Goal: Task Accomplishment & Management: Complete application form

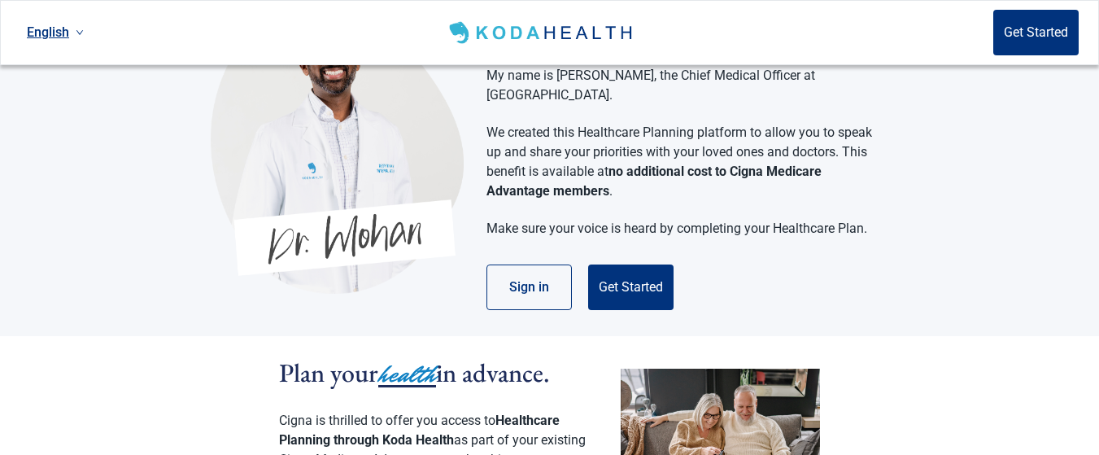
scroll to position [123, 0]
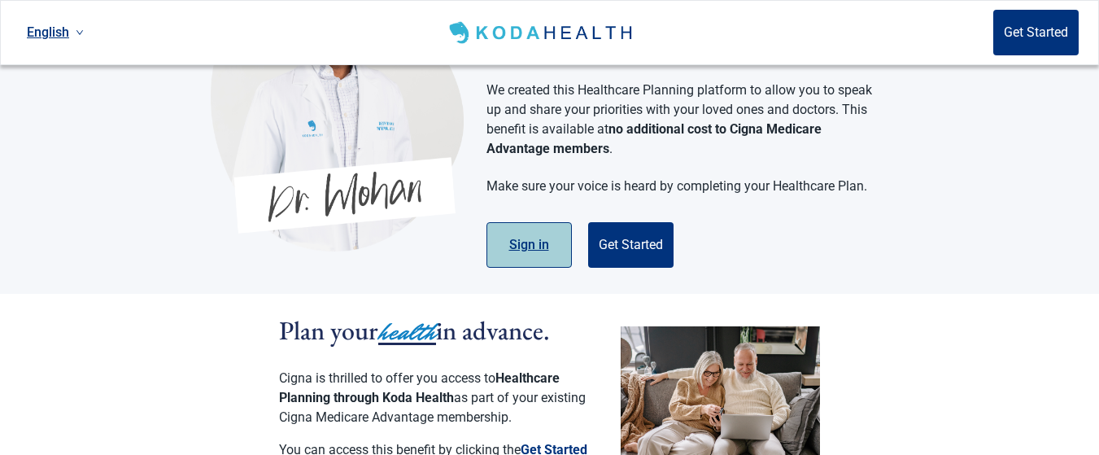
click at [535, 223] on button "Sign in" at bounding box center [529, 245] width 85 height 46
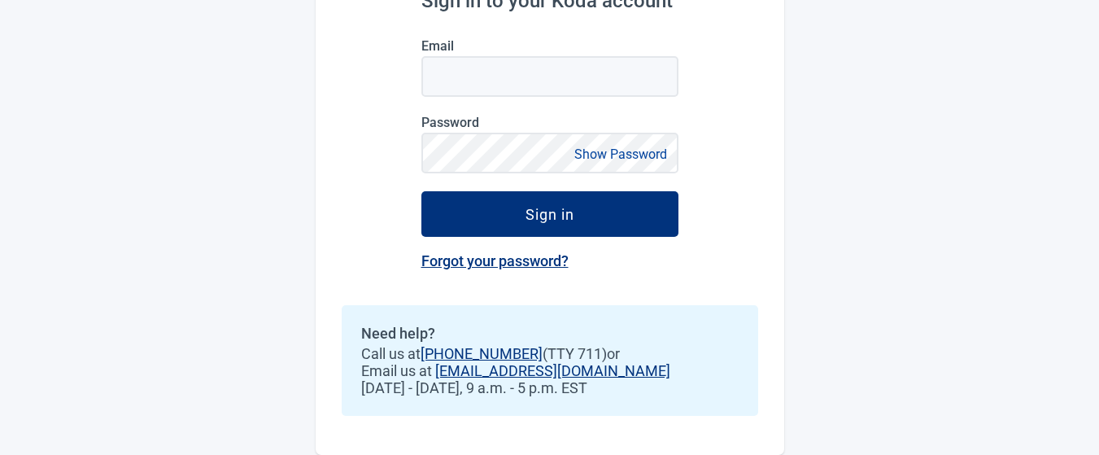
scroll to position [229, 0]
drag, startPoint x: 1080, startPoint y: 387, endPoint x: 964, endPoint y: 411, distance: 117.9
click at [964, 412] on div "English Welcome back. Sign in to access your Koda account. Sign in to your Koda…" at bounding box center [549, 115] width 1099 height 680
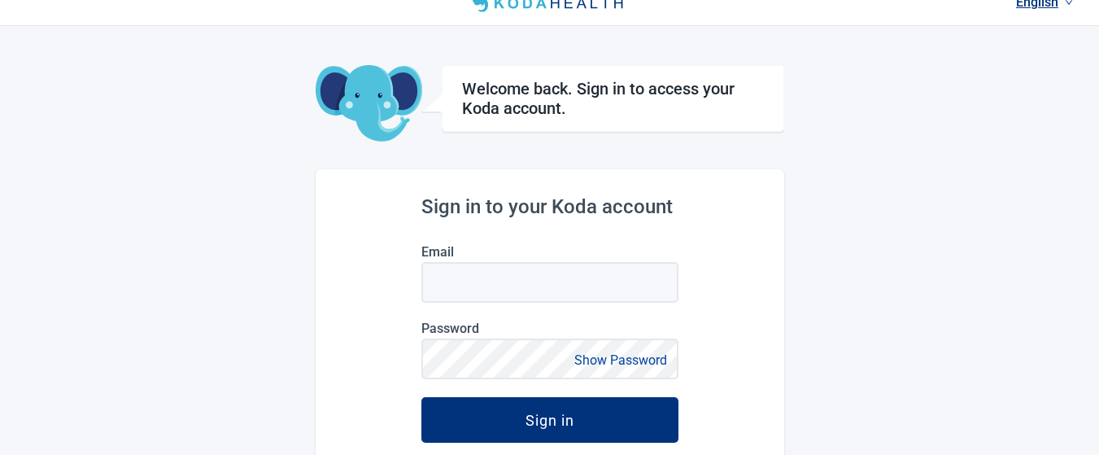
scroll to position [0, 0]
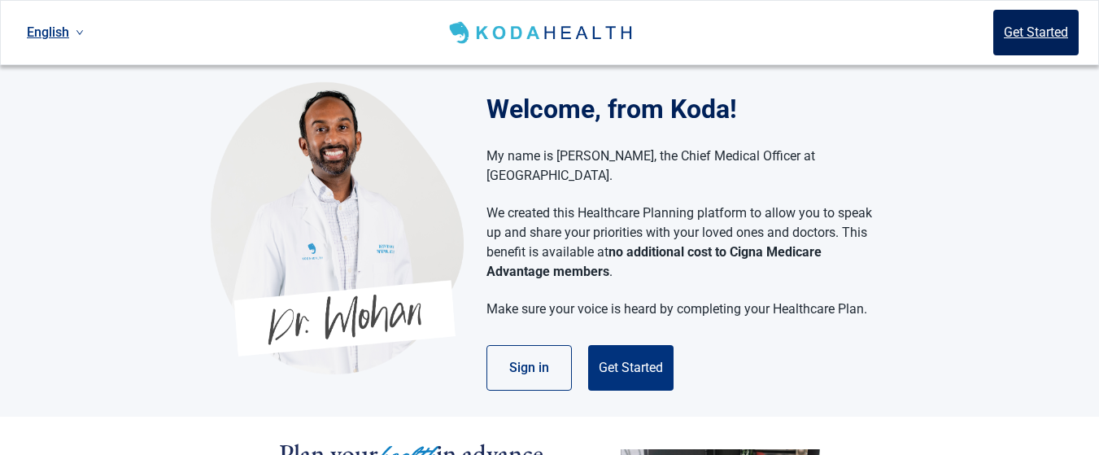
click at [1048, 31] on button "Get Started" at bounding box center [1035, 33] width 85 height 46
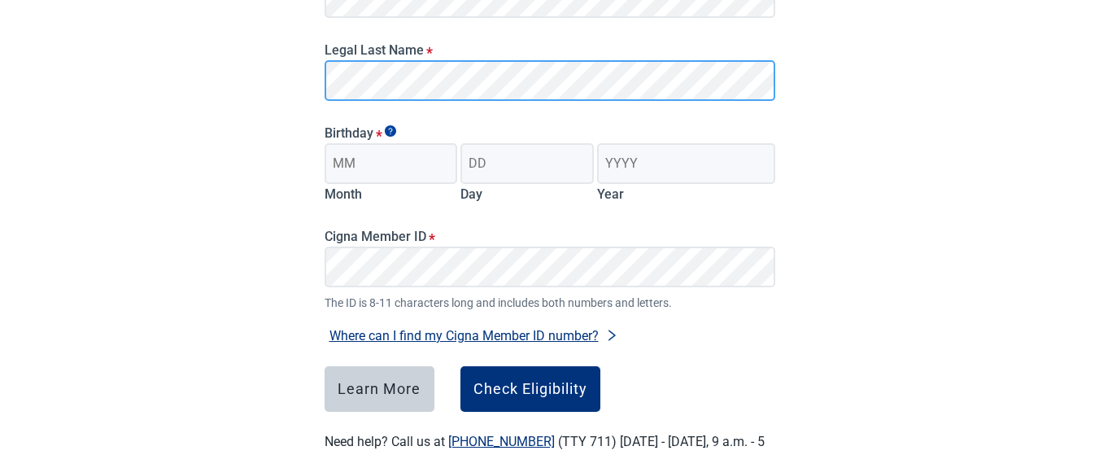
scroll to position [308, 0]
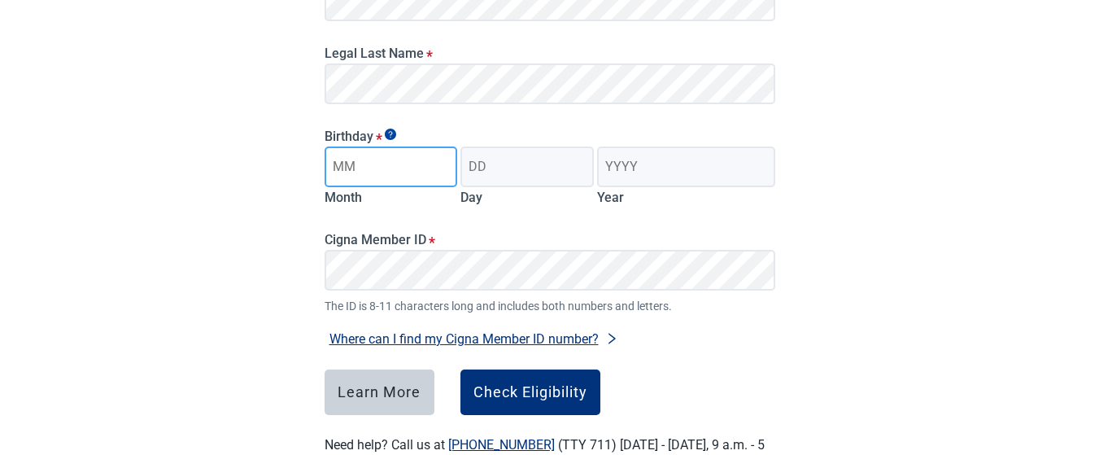
click at [399, 178] on input "Month" at bounding box center [391, 166] width 133 height 41
type input "06"
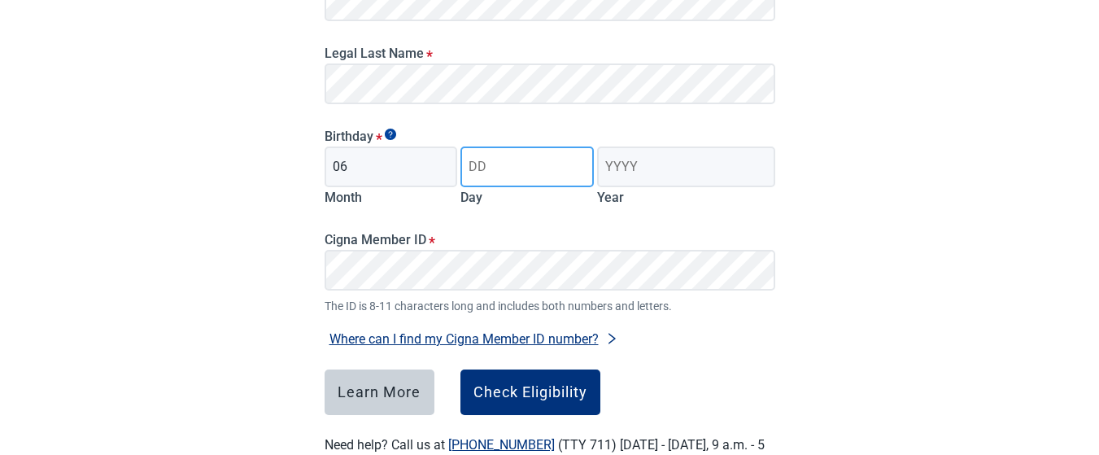
click at [477, 168] on input "Day" at bounding box center [526, 166] width 133 height 41
type input "17"
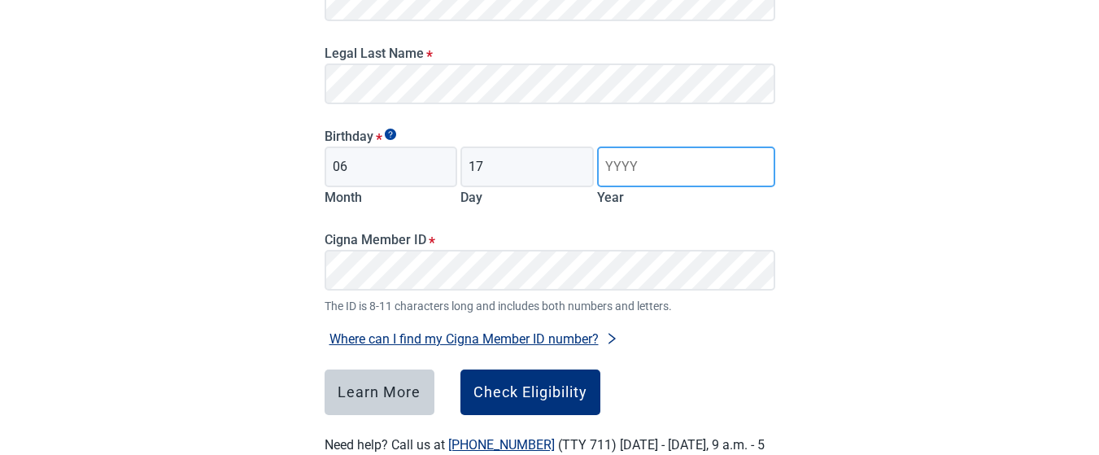
click at [621, 172] on input "Year" at bounding box center [685, 166] width 177 height 41
type input "1954"
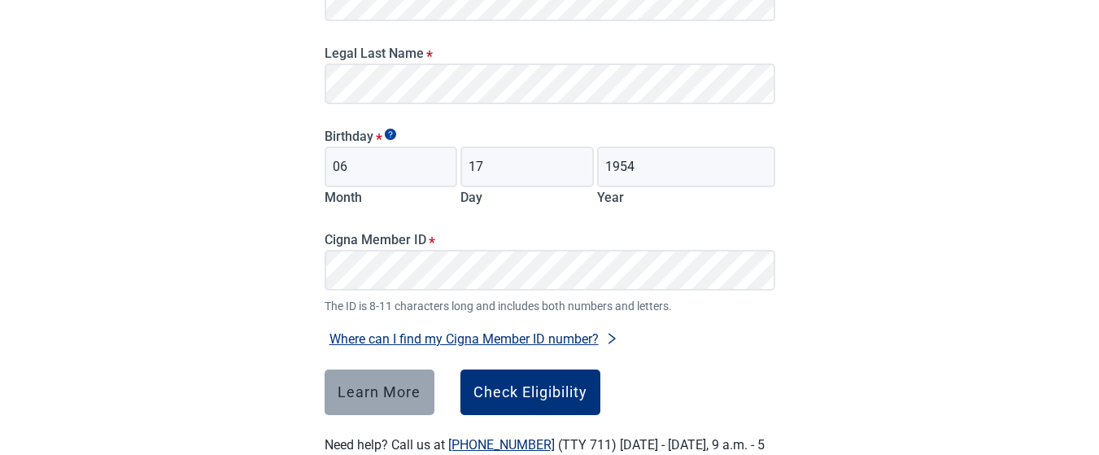
click at [378, 395] on div "Learn More" at bounding box center [379, 392] width 83 height 16
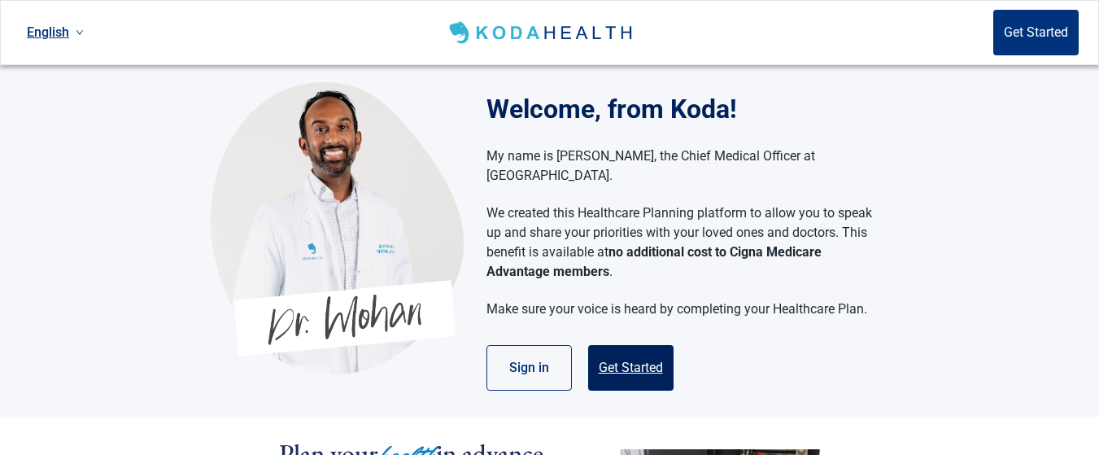
click at [609, 345] on button "Get Started" at bounding box center [630, 368] width 85 height 46
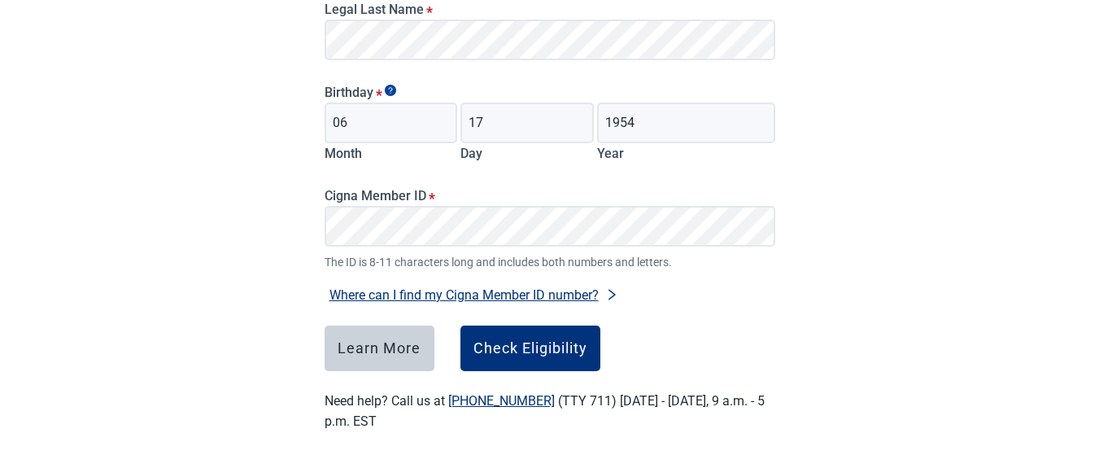
scroll to position [350, 0]
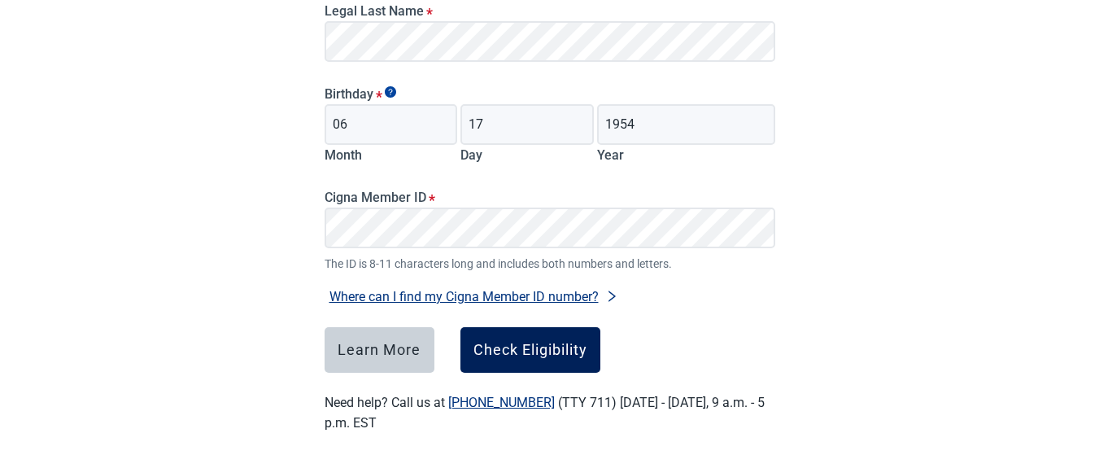
click at [505, 350] on div "Check Eligibility" at bounding box center [531, 350] width 114 height 16
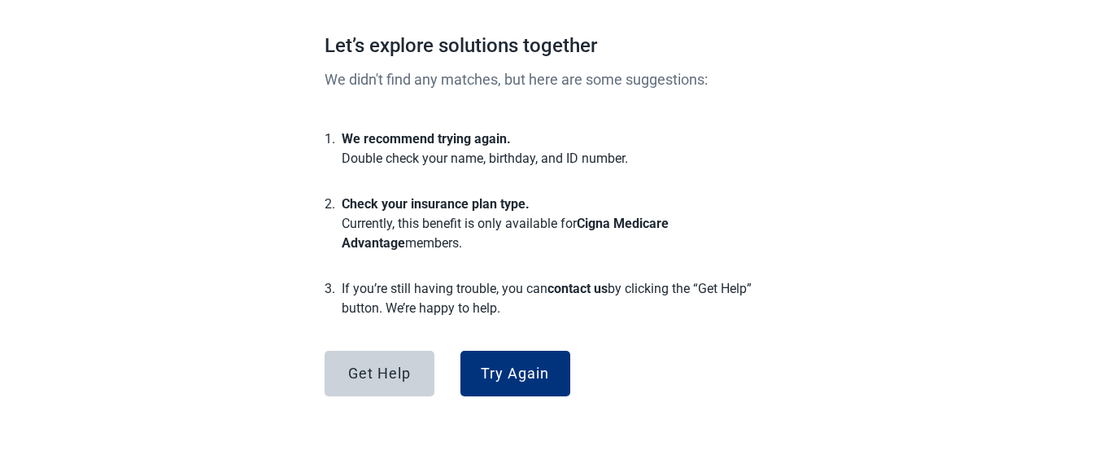
scroll to position [140, 0]
click at [522, 368] on div "Try Again" at bounding box center [515, 373] width 68 height 16
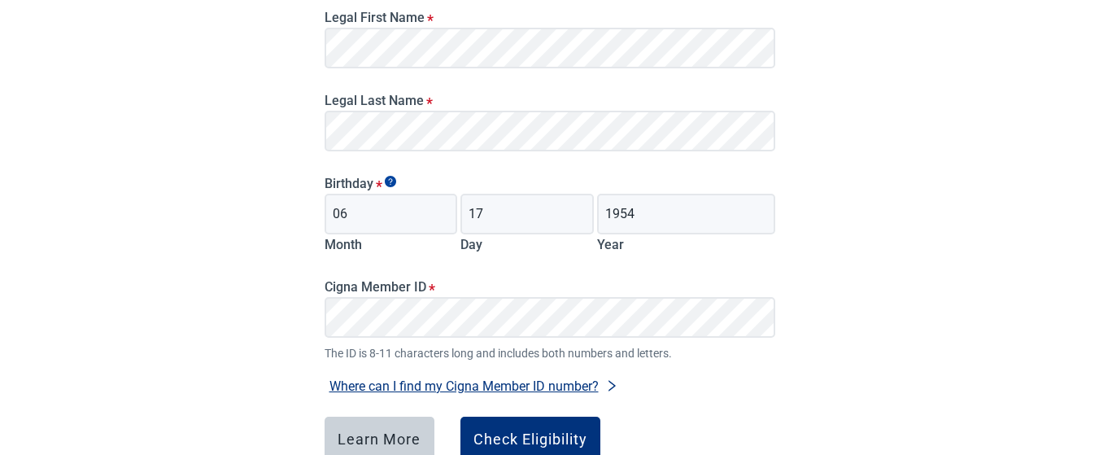
scroll to position [272, 0]
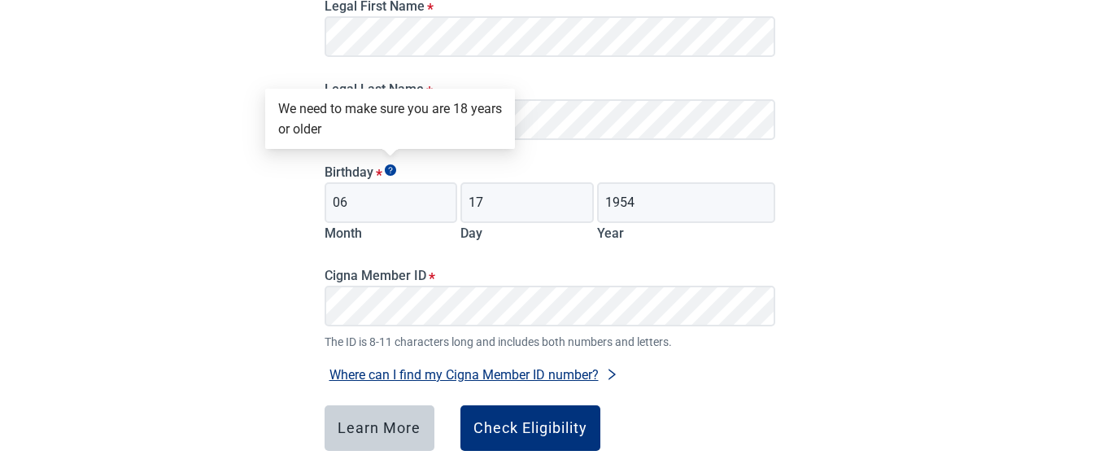
click at [389, 169] on icon "Show tooltip" at bounding box center [390, 169] width 11 height 11
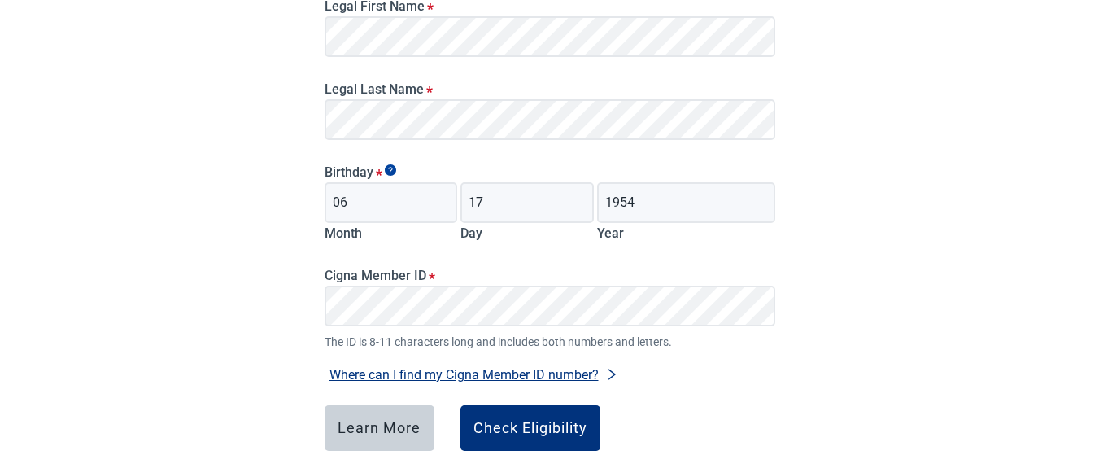
click at [389, 169] on icon "Show tooltip" at bounding box center [390, 169] width 11 height 11
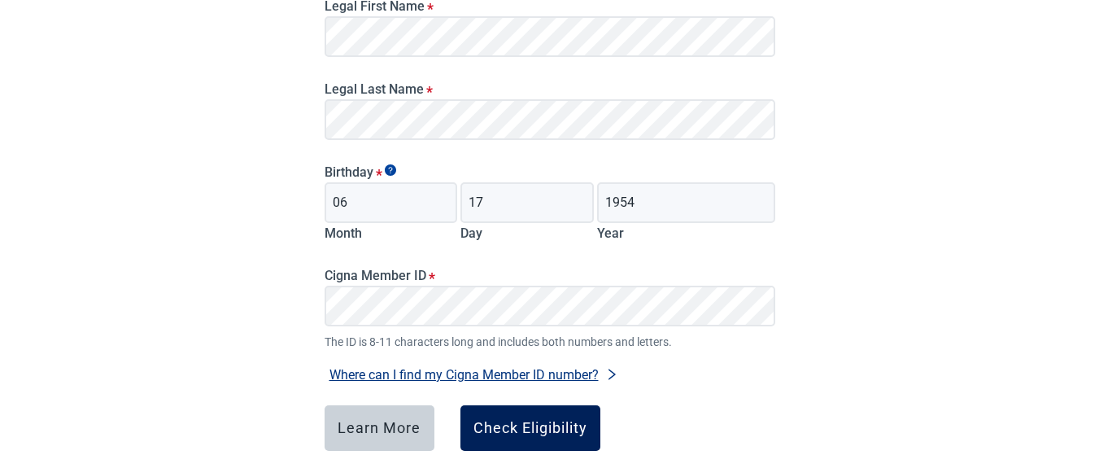
click at [510, 422] on div "Check Eligibility" at bounding box center [531, 428] width 114 height 16
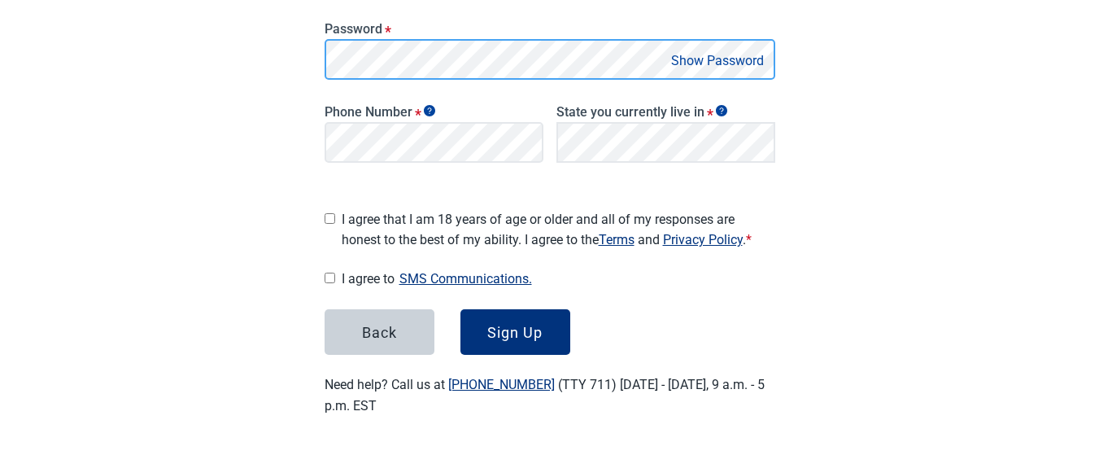
scroll to position [378, 0]
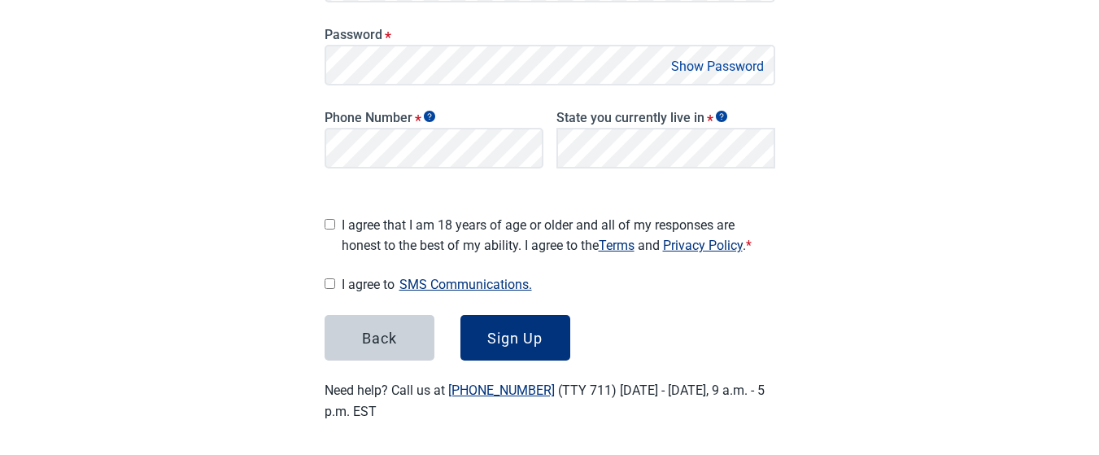
click at [705, 68] on button "Show Password" at bounding box center [717, 66] width 103 height 22
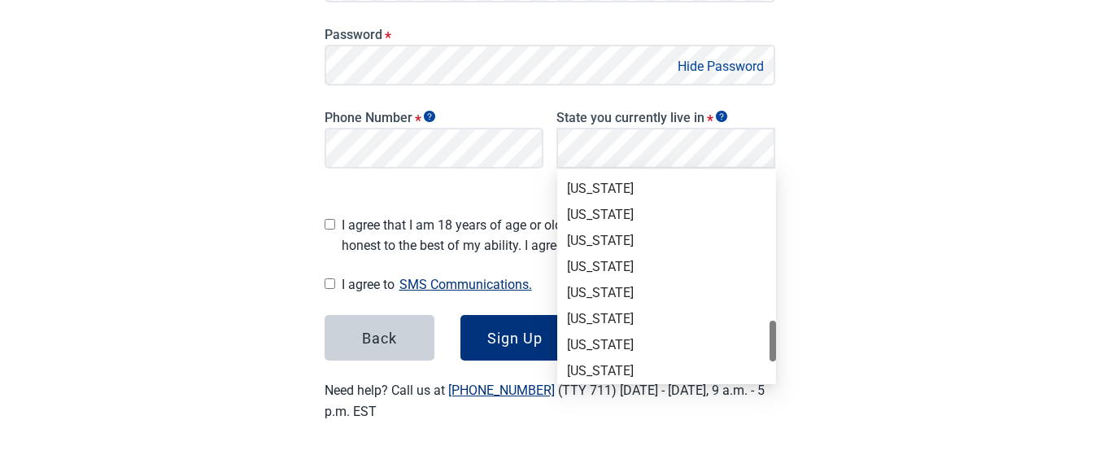
scroll to position [966, 0]
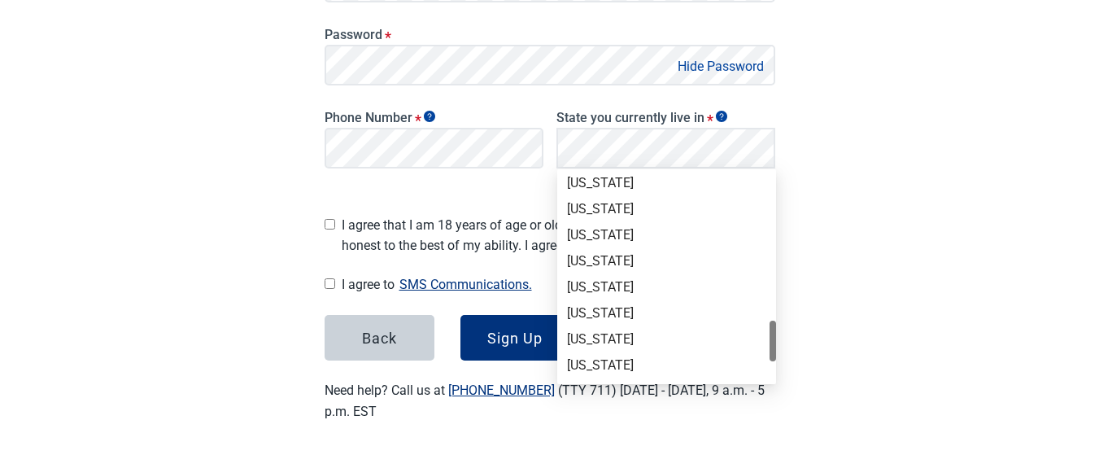
drag, startPoint x: 775, startPoint y: 185, endPoint x: 711, endPoint y: 323, distance: 152.5
click at [620, 308] on div "[US_STATE]" at bounding box center [666, 313] width 199 height 18
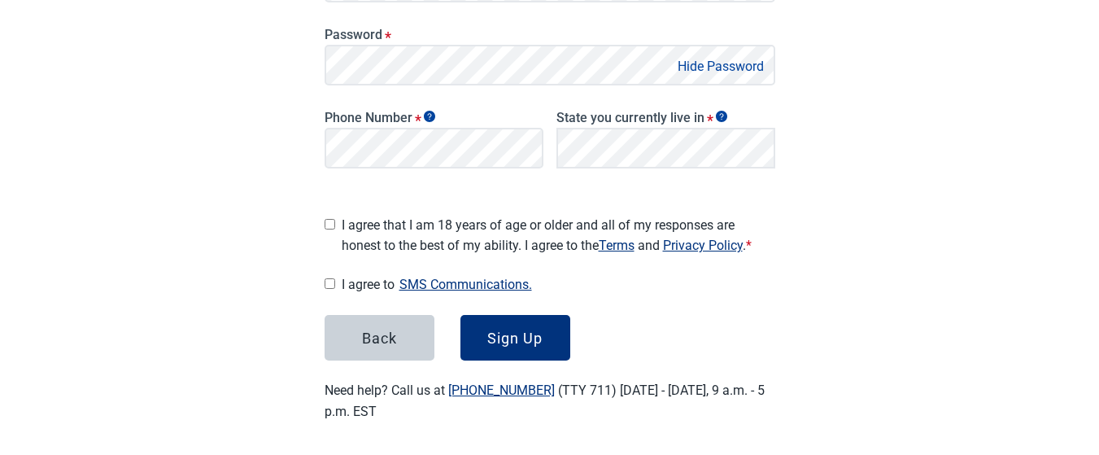
click at [328, 219] on input "I agree that I am 18 years of age or older and all of my responses are honest t…" at bounding box center [330, 224] width 11 height 11
checkbox input "true"
click at [328, 278] on input "I agree to SMS Communications." at bounding box center [330, 283] width 11 height 11
checkbox input "true"
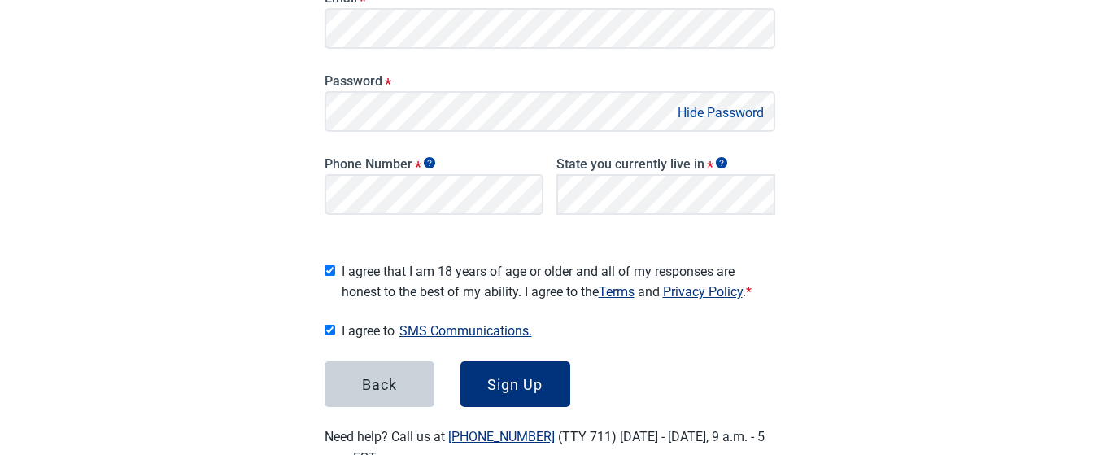
scroll to position [378, 0]
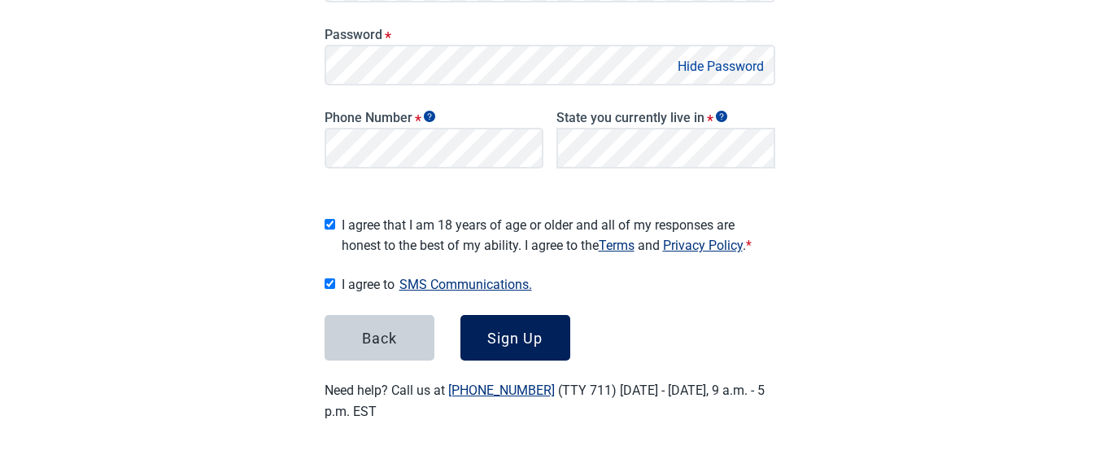
click at [522, 331] on div "Sign Up" at bounding box center [514, 338] width 55 height 16
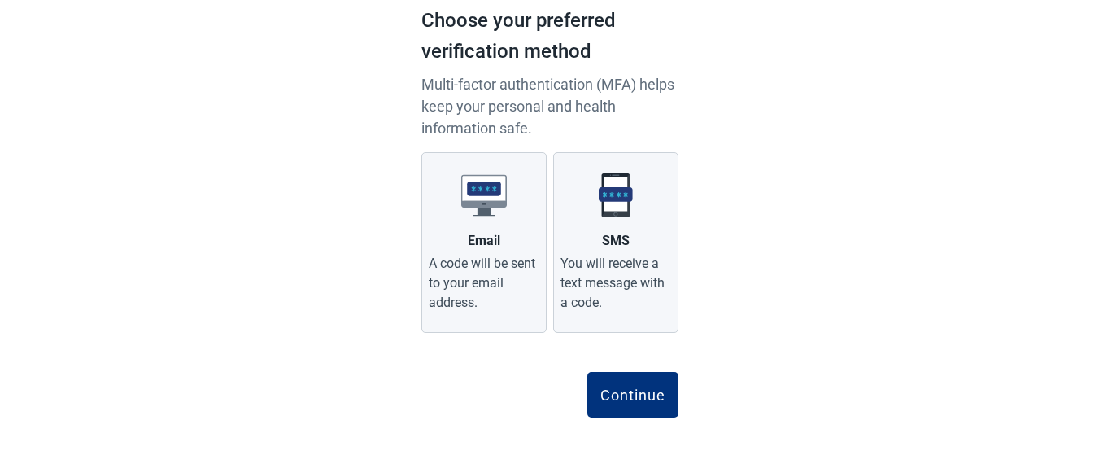
scroll to position [134, 0]
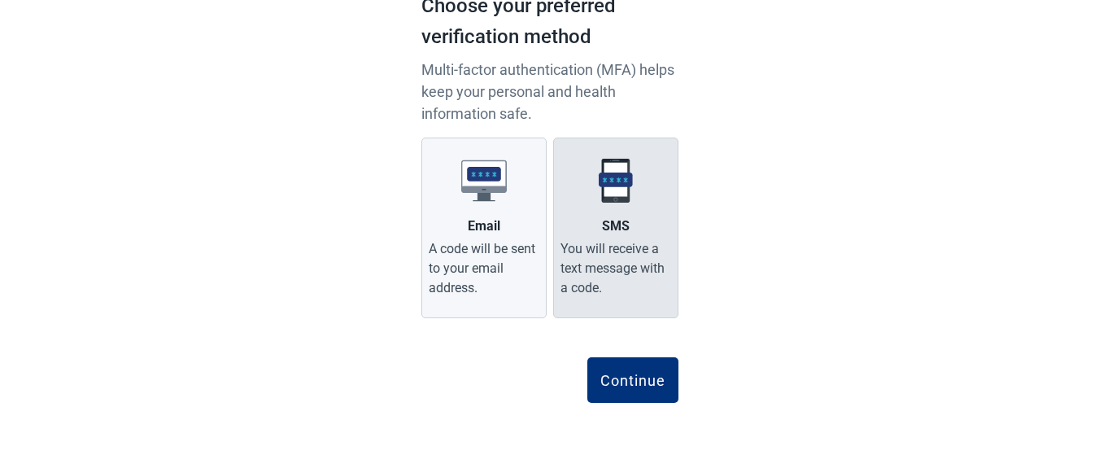
click at [622, 228] on div "SMS" at bounding box center [616, 226] width 28 height 20
click at [0, 0] on input "SMS You will receive a text message with a code." at bounding box center [0, 0] width 0 height 0
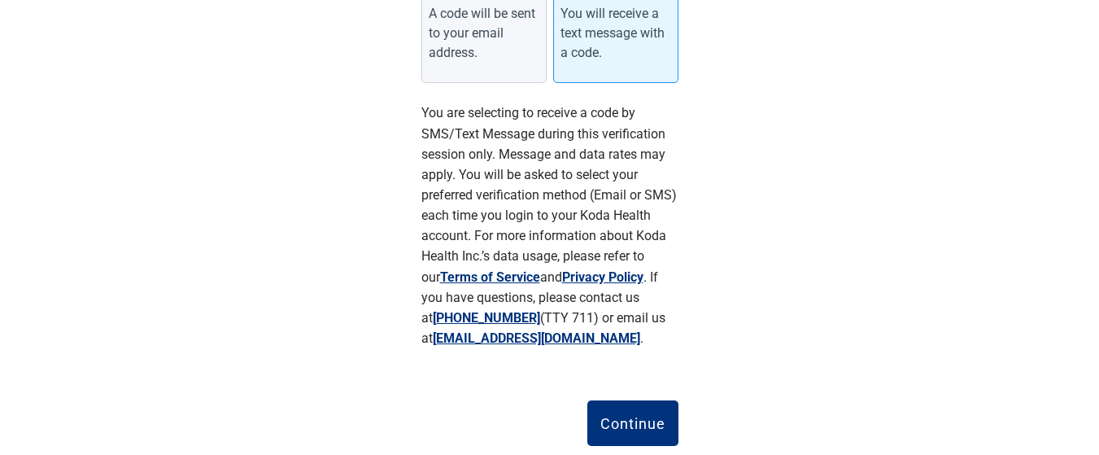
scroll to position [412, 0]
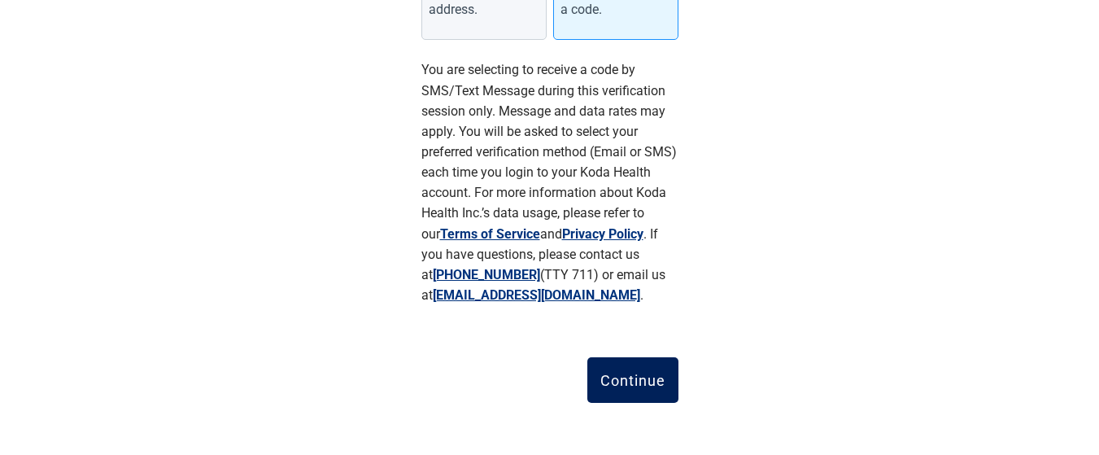
click at [632, 387] on div "Continue" at bounding box center [632, 380] width 65 height 16
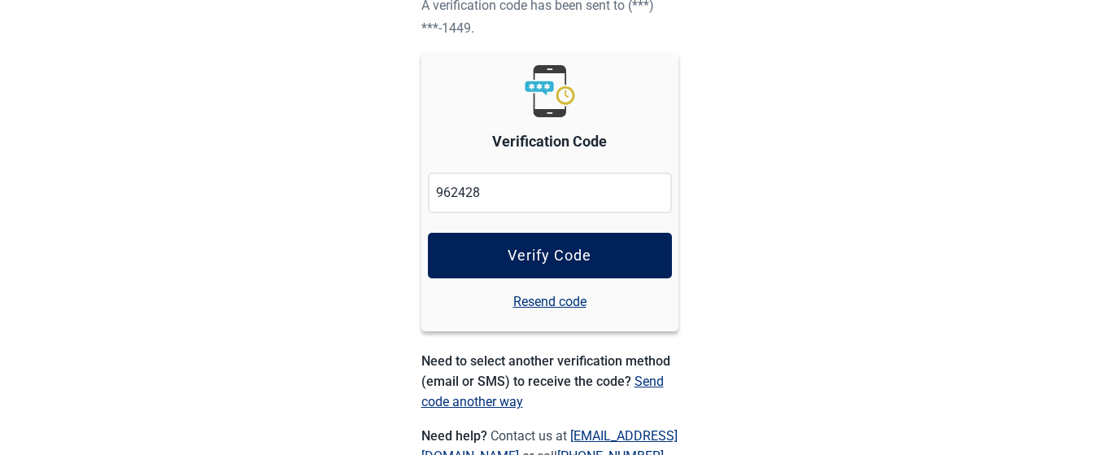
type input "962428"
click at [551, 250] on div "Verify Code" at bounding box center [550, 255] width 84 height 16
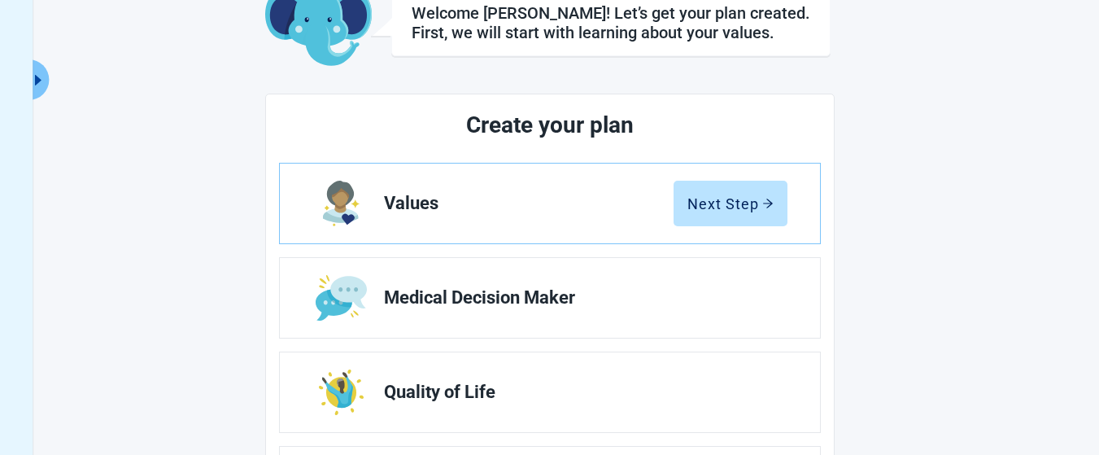
scroll to position [122, 0]
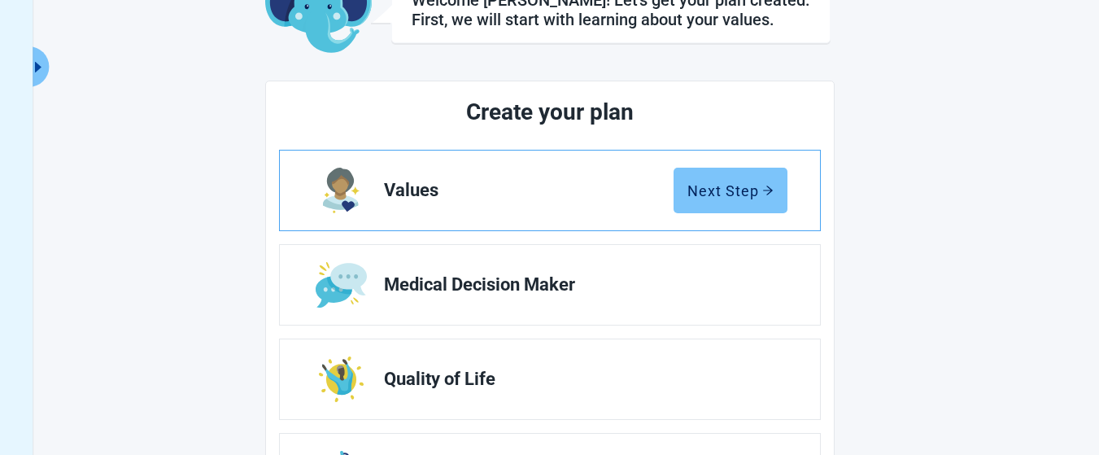
click at [726, 206] on button "Next Step" at bounding box center [731, 191] width 114 height 46
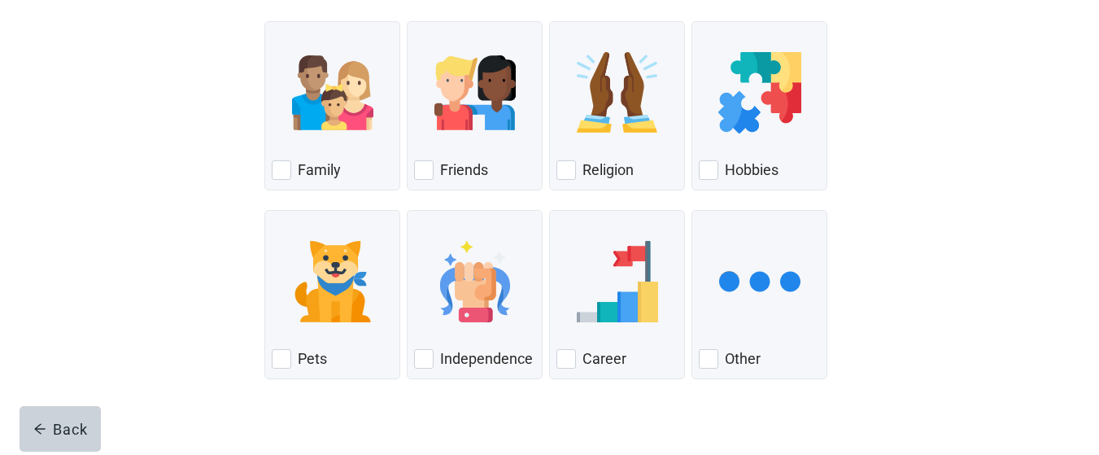
scroll to position [238, 0]
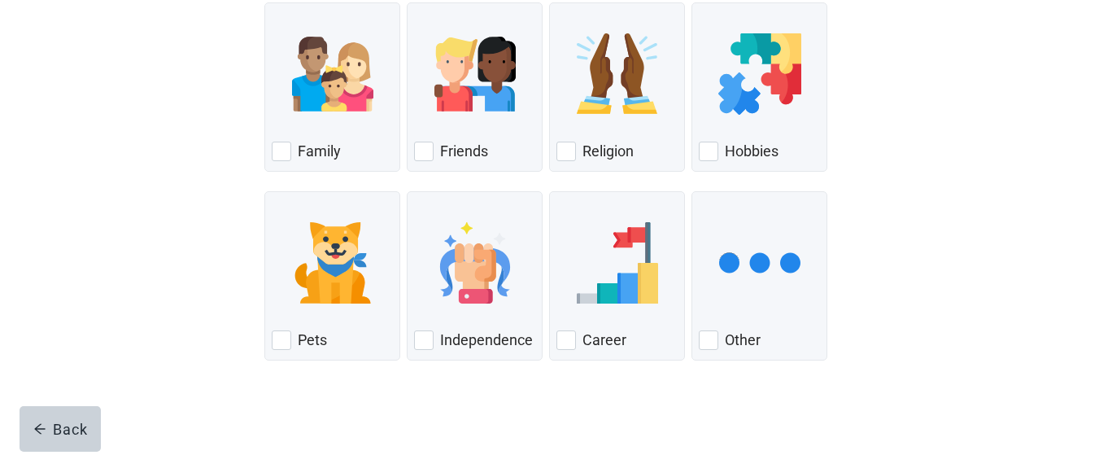
drag, startPoint x: 286, startPoint y: 142, endPoint x: 340, endPoint y: 178, distance: 65.2
click at [286, 143] on div "Family, checkbox, not checked" at bounding box center [282, 152] width 20 height 20
click at [265, 3] on input "Family" at bounding box center [264, 2] width 1 height 1
checkbox input "true"
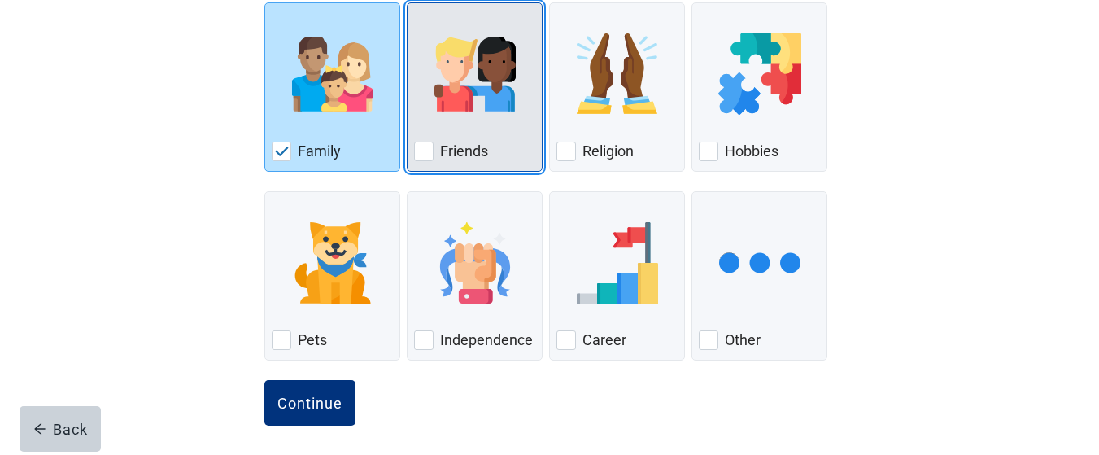
click at [426, 149] on div "Friends, checkbox, not checked" at bounding box center [424, 152] width 20 height 20
click at [408, 3] on input "Friends" at bounding box center [407, 2] width 1 height 1
checkbox input "true"
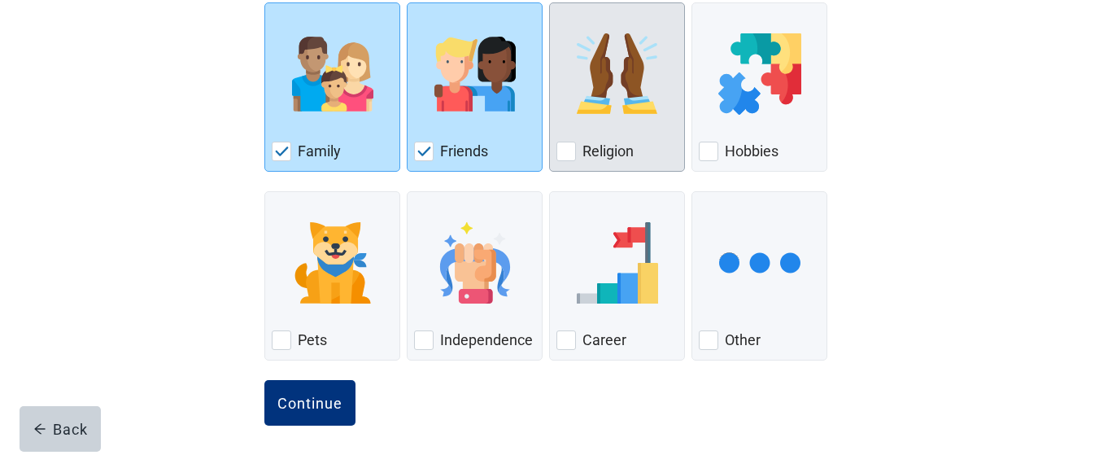
click at [570, 157] on div "Religion, checkbox, not checked" at bounding box center [567, 152] width 20 height 20
click at [550, 3] on input "Religion" at bounding box center [549, 2] width 1 height 1
checkbox input "true"
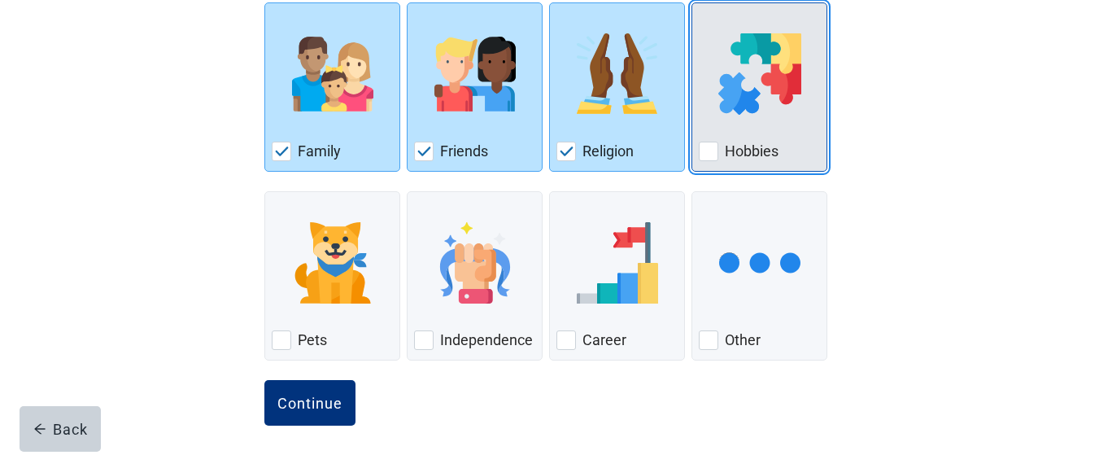
click at [721, 151] on div "Hobbies" at bounding box center [759, 151] width 121 height 26
click at [692, 3] on input "Hobbies" at bounding box center [692, 2] width 1 height 1
checkbox input "true"
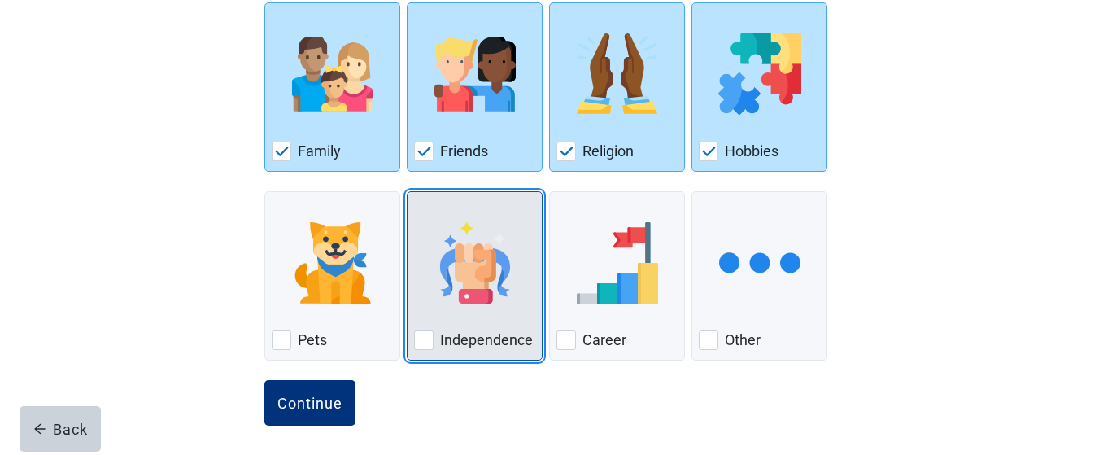
click at [421, 342] on div "Independence, checkbox, not checked" at bounding box center [424, 340] width 20 height 20
click at [408, 192] on input "Independence" at bounding box center [407, 191] width 1 height 1
checkbox input "true"
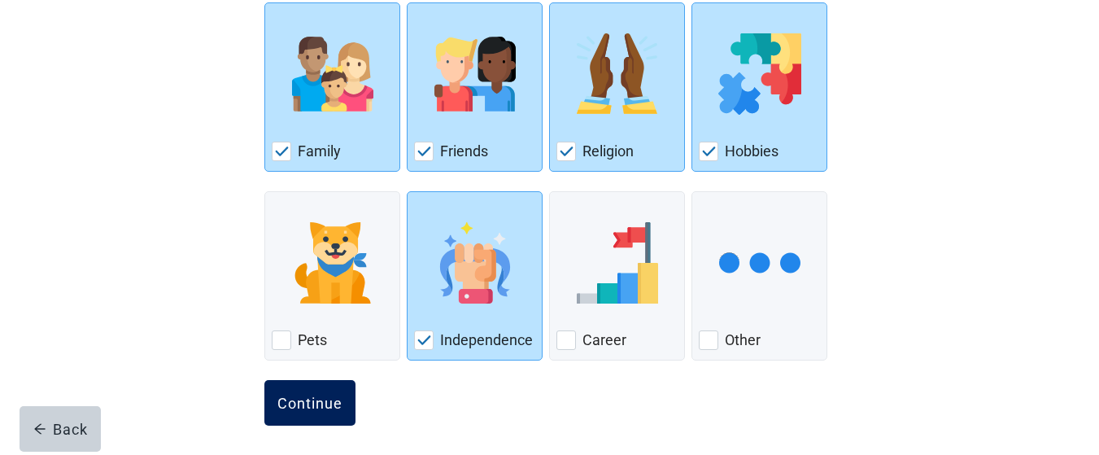
click at [321, 405] on div "Continue" at bounding box center [309, 403] width 65 height 16
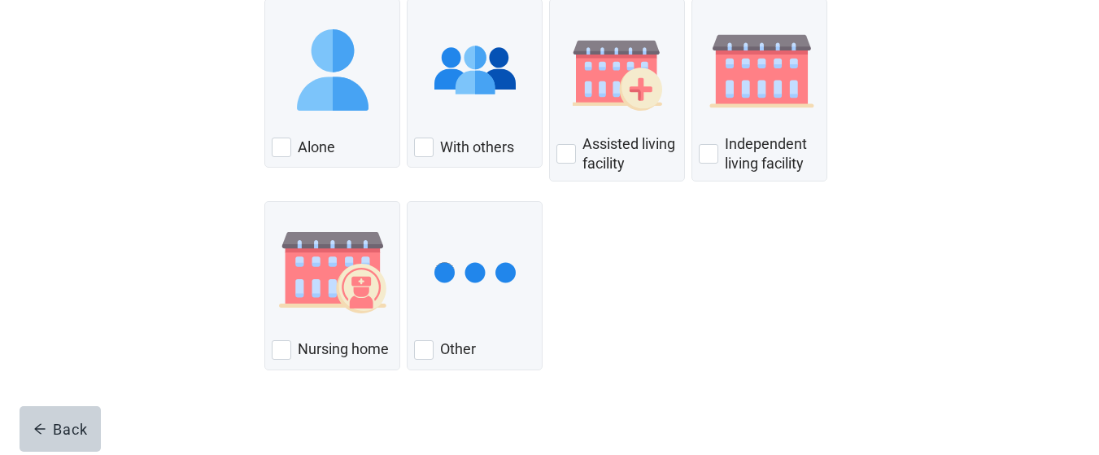
scroll to position [240, 0]
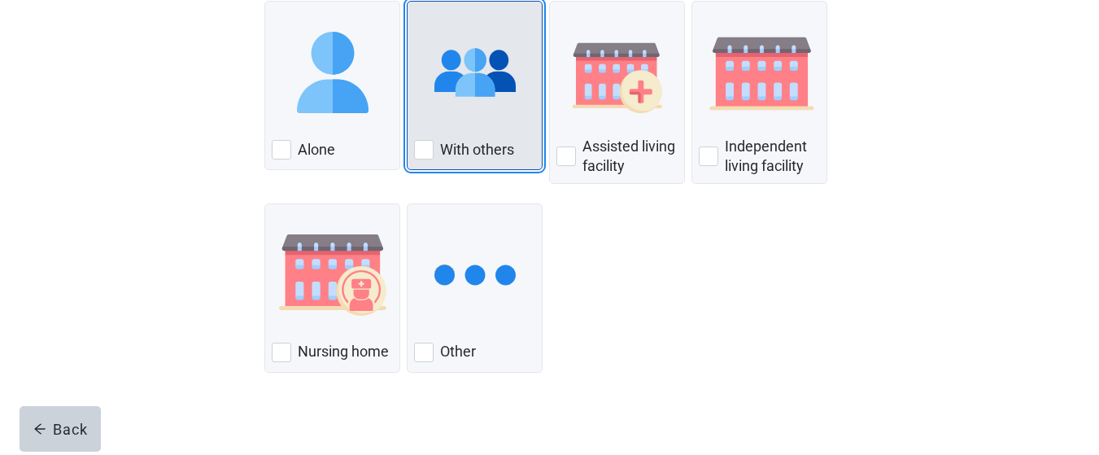
click at [422, 145] on div "With Others, checkbox, not checked" at bounding box center [424, 150] width 20 height 20
click at [408, 2] on input "With others" at bounding box center [407, 1] width 1 height 1
checkbox input "true"
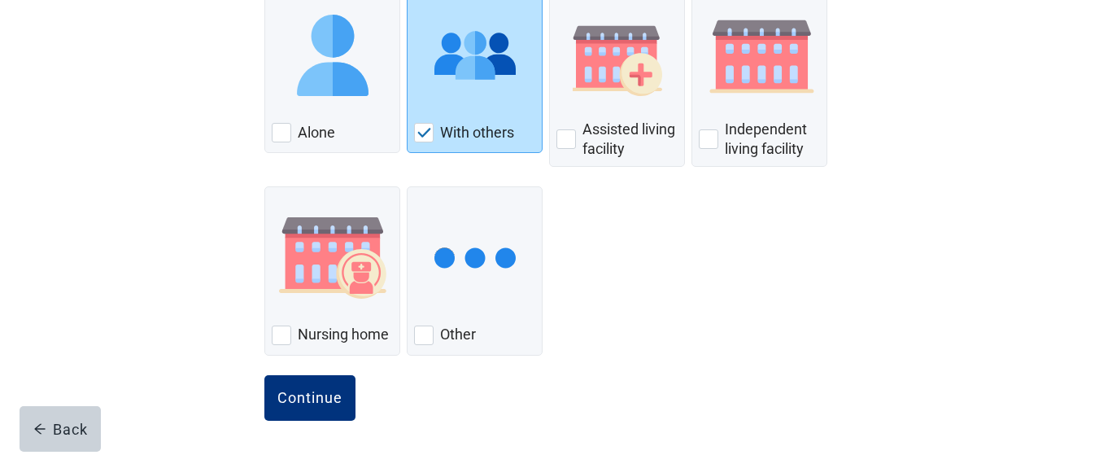
scroll to position [259, 0]
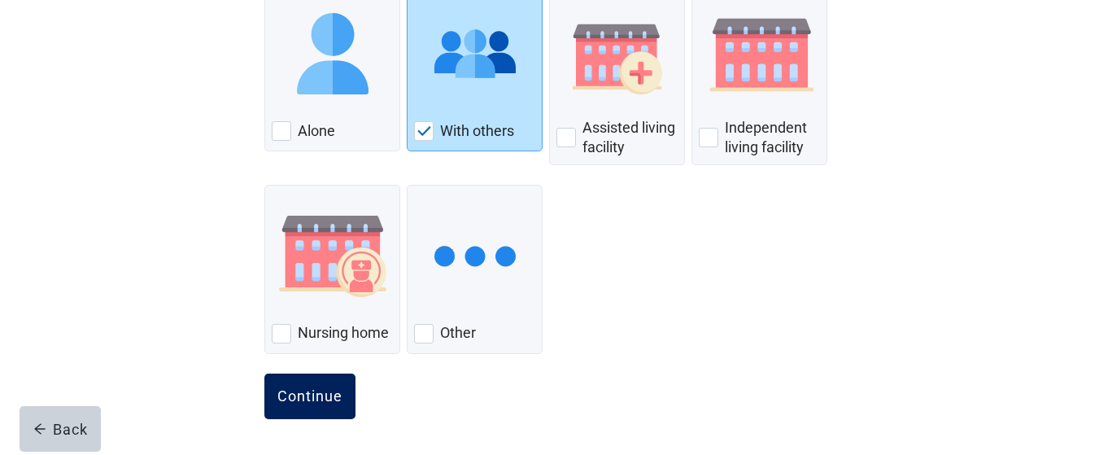
click at [298, 395] on div "Continue" at bounding box center [309, 396] width 65 height 16
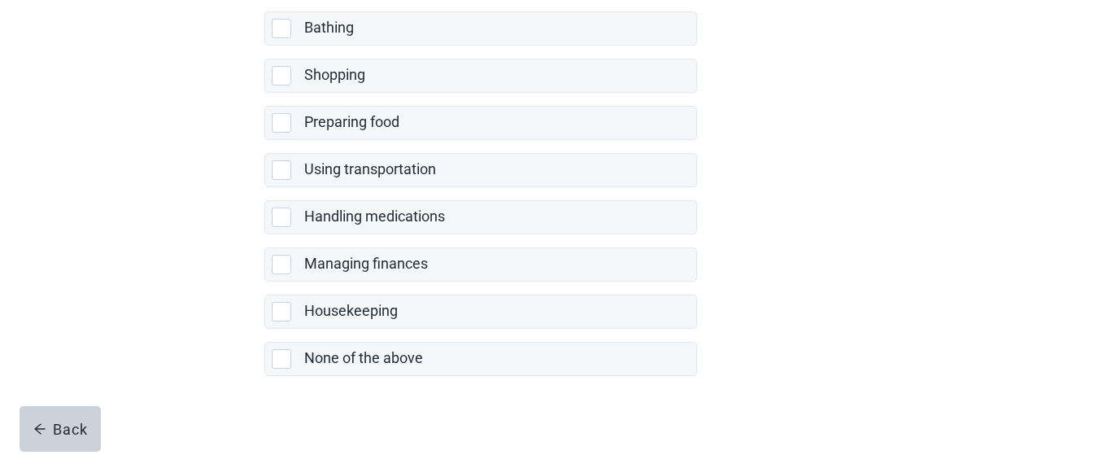
scroll to position [445, 0]
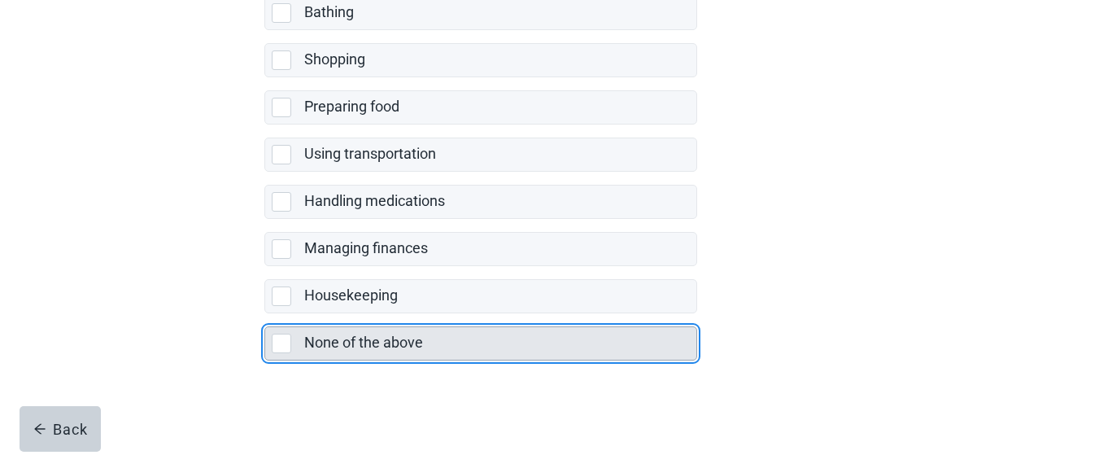
click at [277, 340] on div "None of the above, checkbox, not selected" at bounding box center [282, 344] width 20 height 20
click at [265, 314] on input "None of the above" at bounding box center [264, 313] width 1 height 1
checkbox input "true"
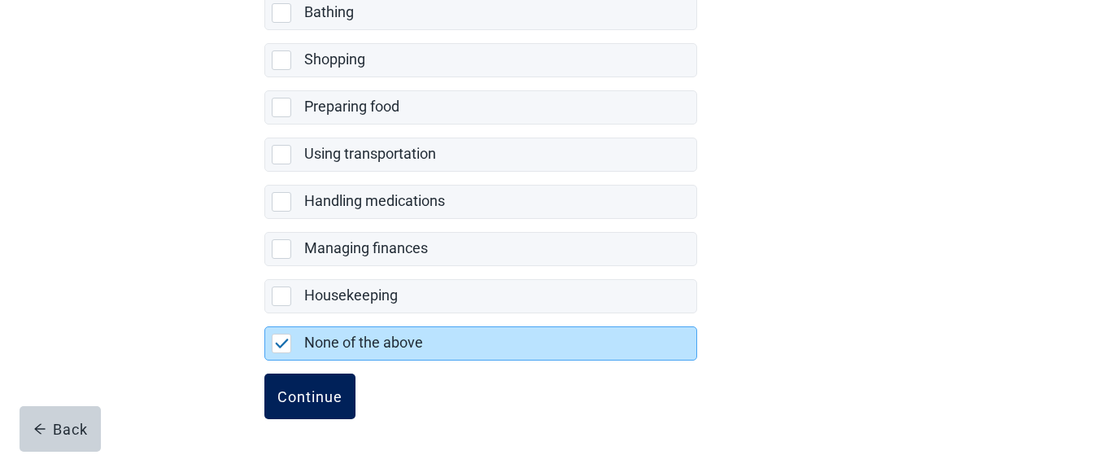
click at [318, 396] on div "Continue" at bounding box center [309, 396] width 65 height 16
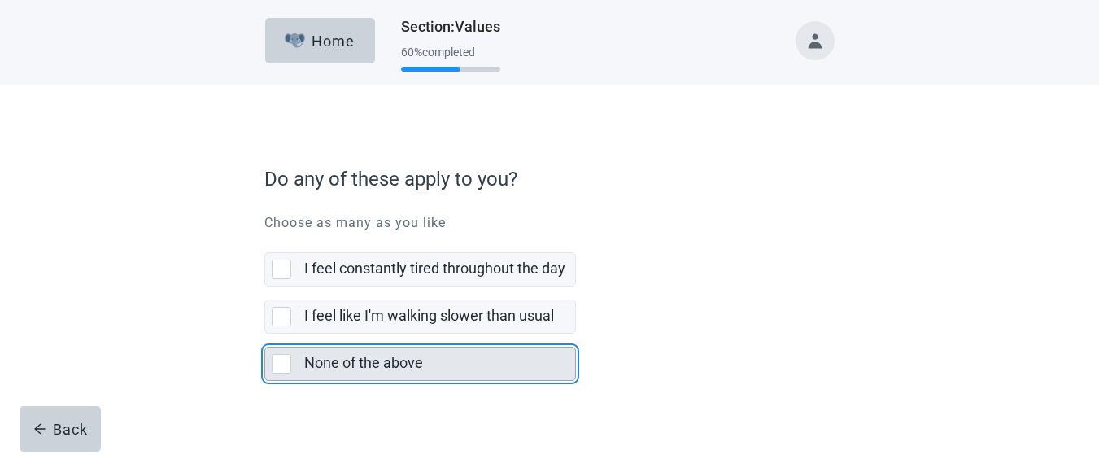
click at [290, 364] on div "None of the above, checkbox, not selected" at bounding box center [282, 364] width 20 height 20
click at [265, 334] on input "None of the above" at bounding box center [264, 334] width 1 height 1
checkbox input "true"
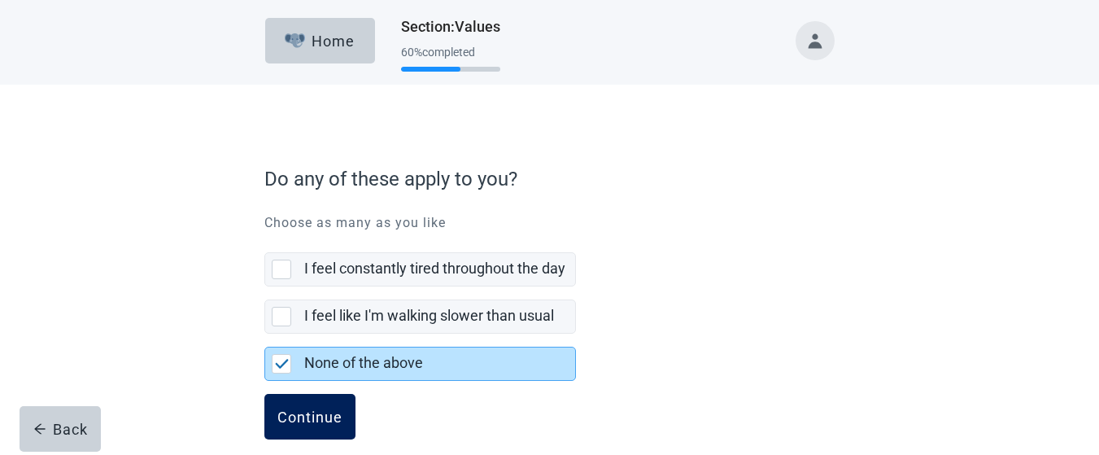
click at [317, 416] on div "Continue" at bounding box center [309, 416] width 65 height 16
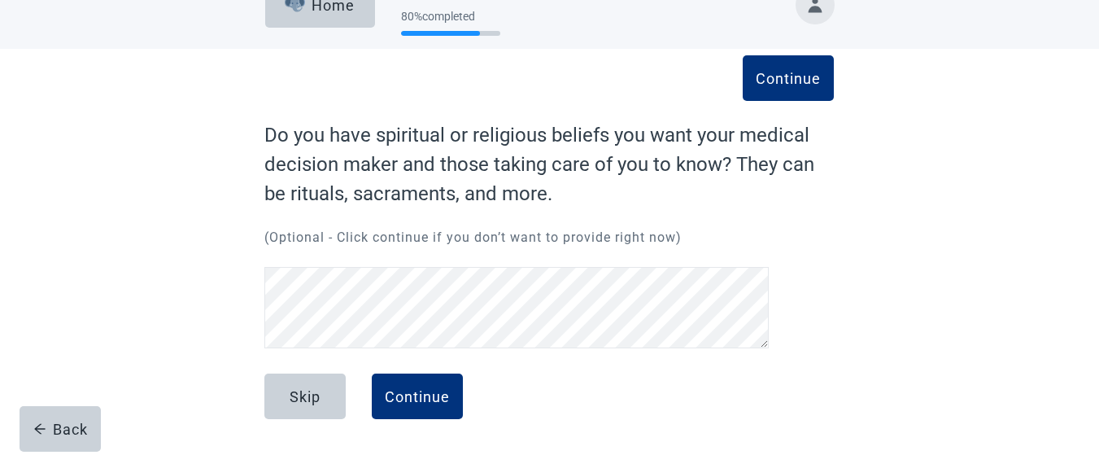
scroll to position [36, 0]
click at [318, 391] on div "Skip" at bounding box center [305, 396] width 31 height 16
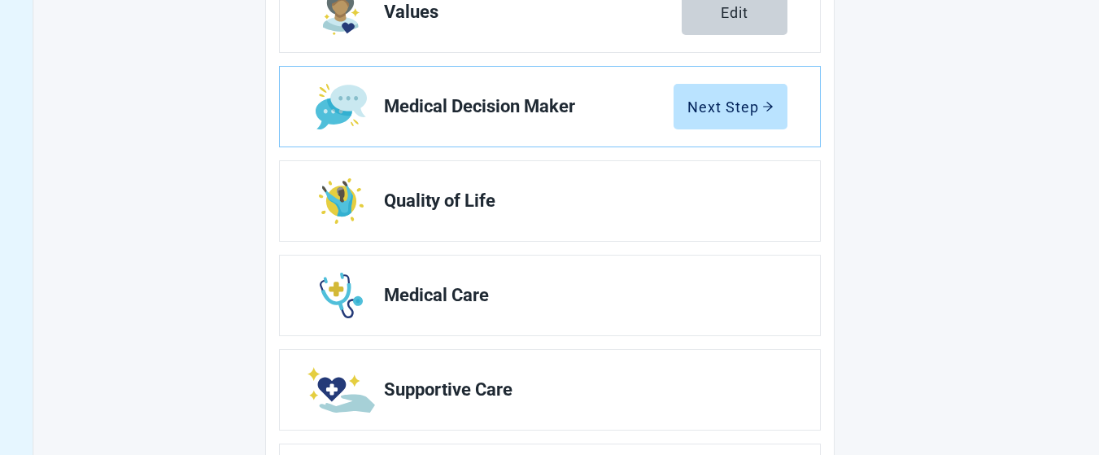
scroll to position [299, 0]
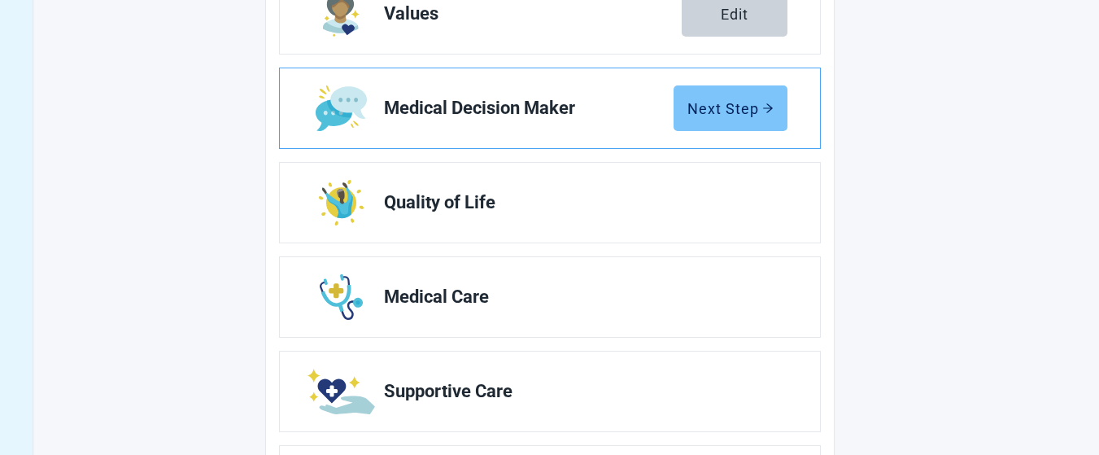
click at [739, 104] on div "Next Step" at bounding box center [730, 108] width 86 height 16
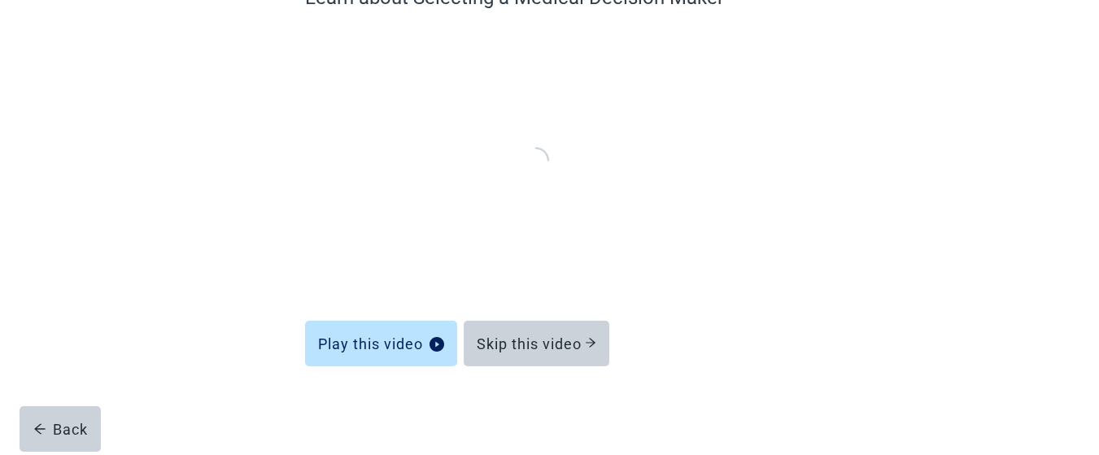
scroll to position [172, 0]
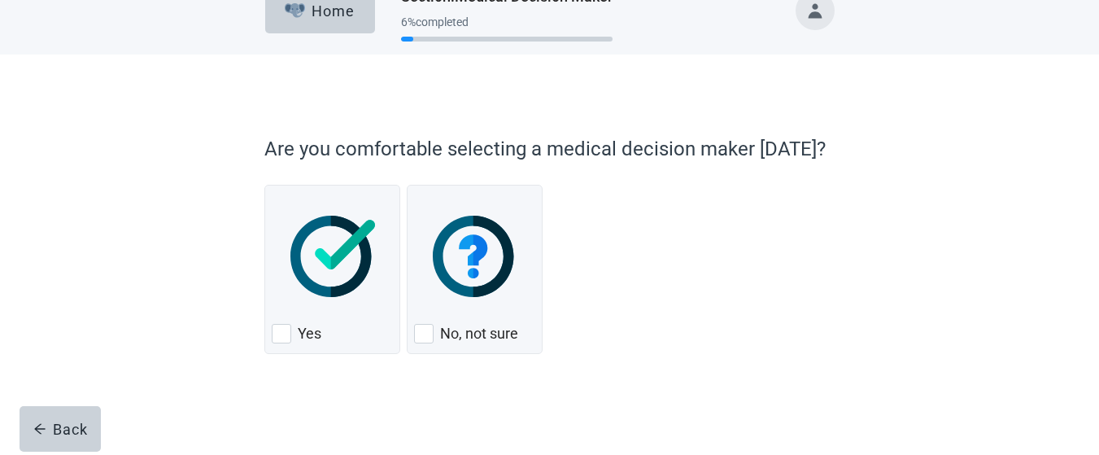
click at [586, 350] on form "Are you comfortable selecting a medical decision maker [DATE]? Yes No, not sure…" at bounding box center [549, 290] width 570 height 329
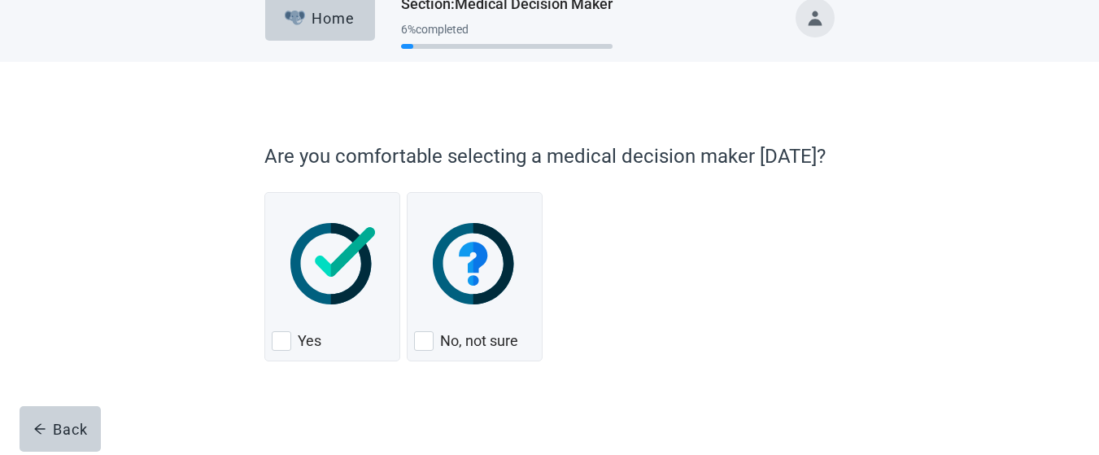
scroll to position [30, 0]
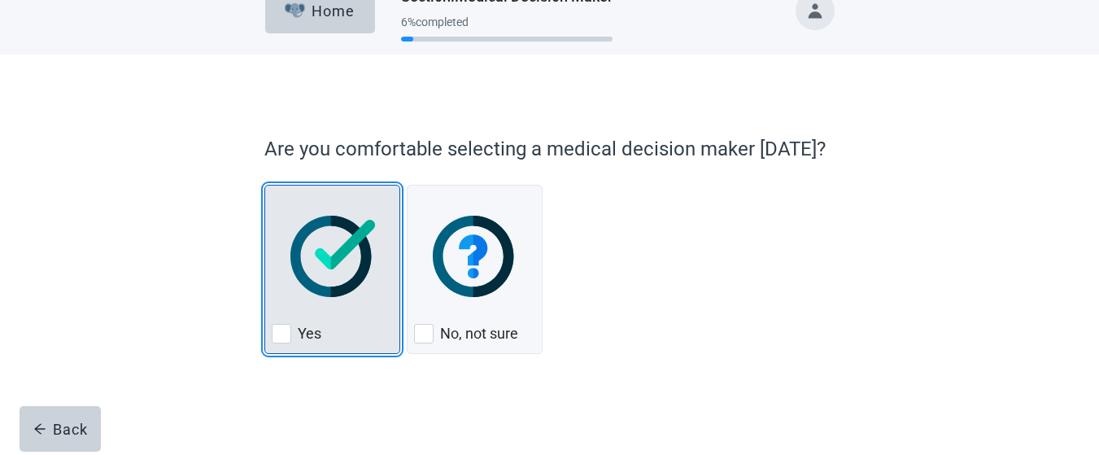
click at [279, 334] on div "Yes, checkbox, not checked" at bounding box center [282, 334] width 20 height 20
click at [265, 186] on input "Yes" at bounding box center [264, 185] width 1 height 1
checkbox input "true"
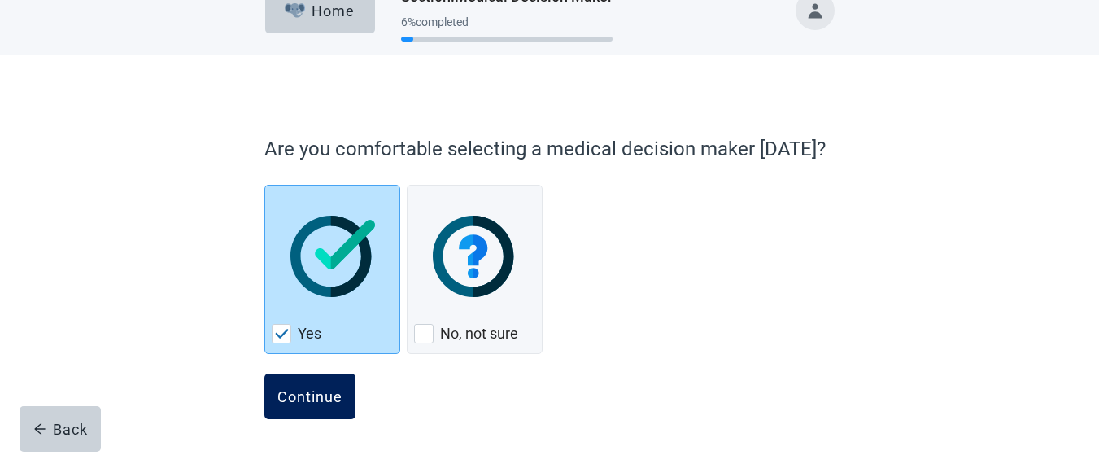
click at [315, 399] on div "Continue" at bounding box center [309, 396] width 65 height 16
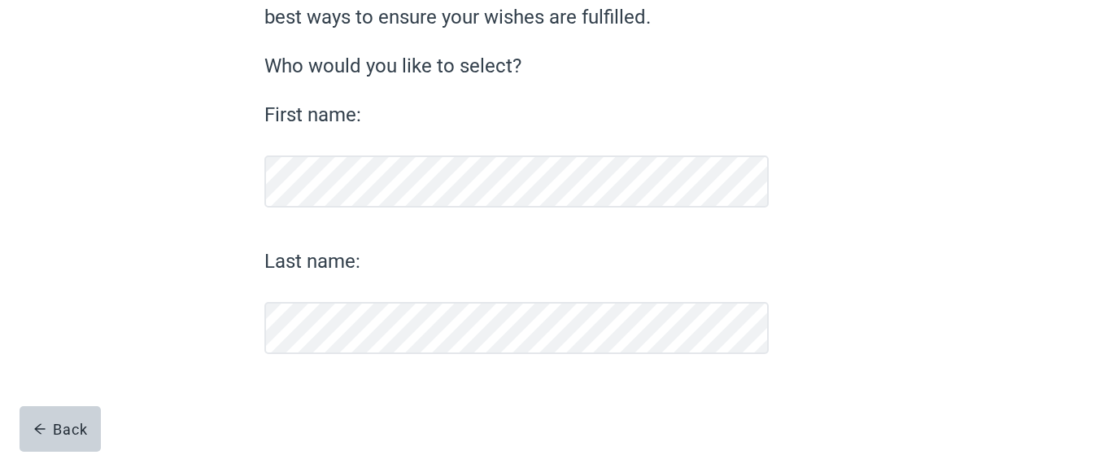
click at [309, 388] on form "Congrats! Selecting this person is a big decision and one of the best ways to e…" at bounding box center [549, 214] width 570 height 482
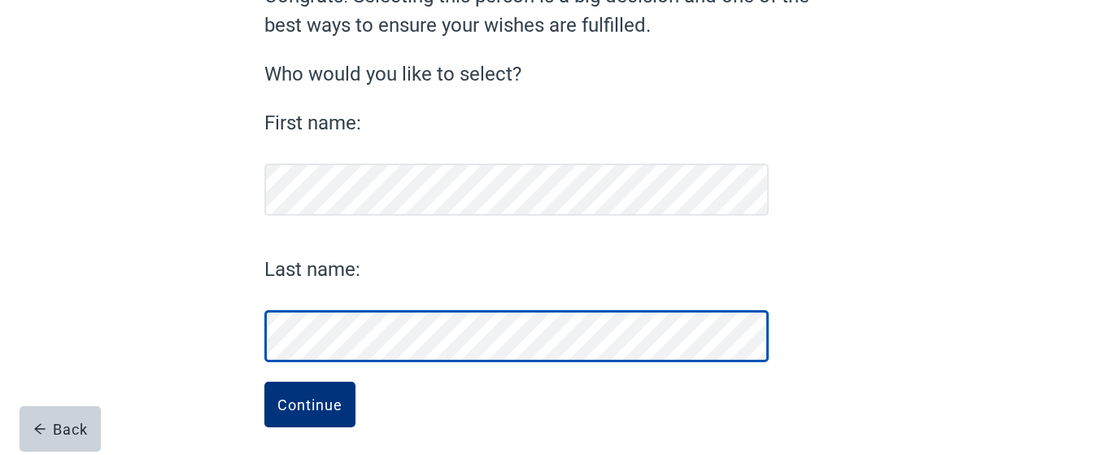
scroll to position [183, 0]
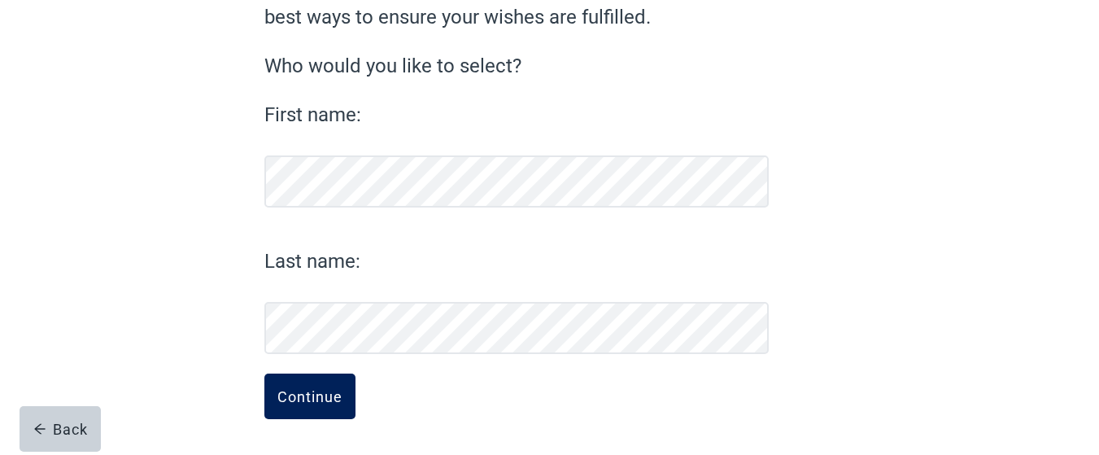
click at [299, 400] on div "Continue" at bounding box center [309, 396] width 65 height 16
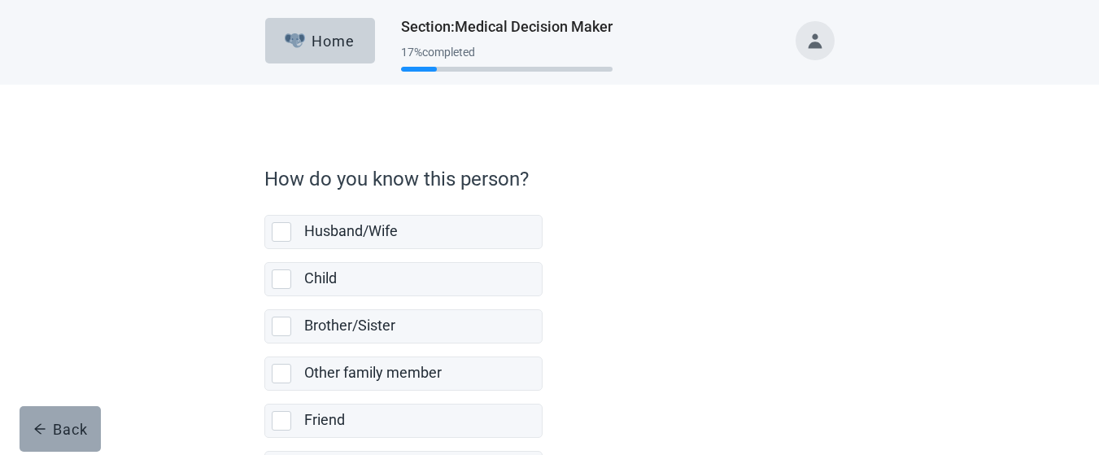
click at [73, 423] on div "Back" at bounding box center [60, 429] width 55 height 16
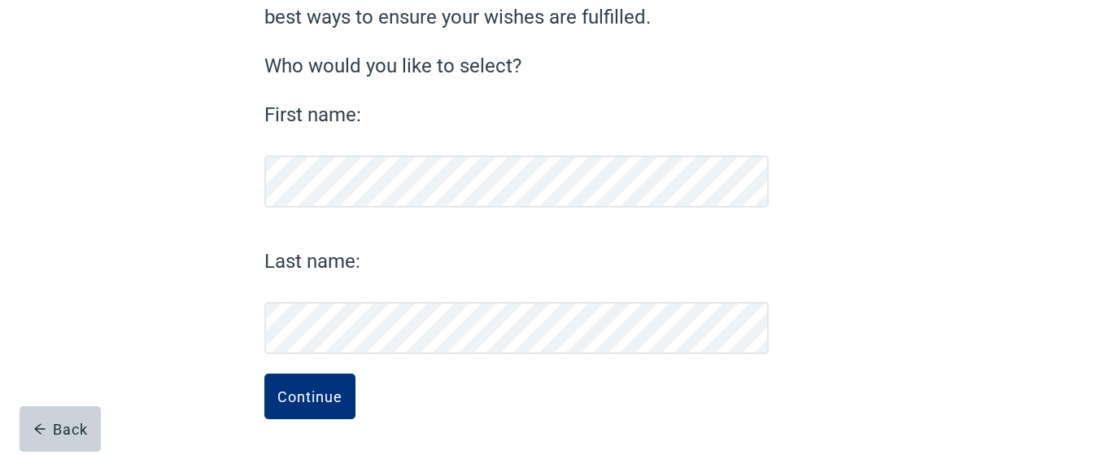
scroll to position [183, 0]
drag, startPoint x: 300, startPoint y: 401, endPoint x: 304, endPoint y: 390, distance: 12.1
click at [300, 400] on div "Continue" at bounding box center [309, 396] width 65 height 16
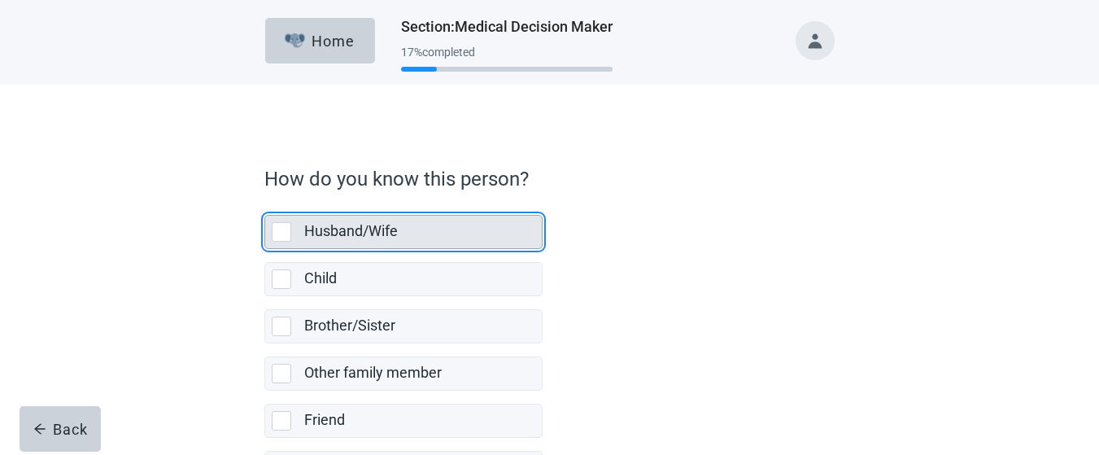
click at [278, 230] on div "Husband/Wife, checkbox, not selected" at bounding box center [282, 232] width 20 height 20
click at [265, 203] on input "Husband/Wife" at bounding box center [264, 202] width 1 height 1
checkbox input "true"
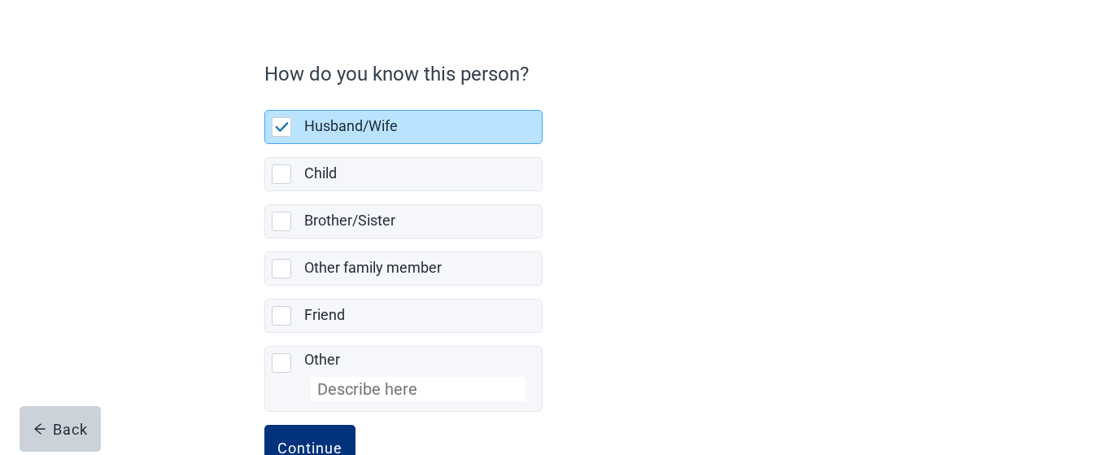
scroll to position [156, 0]
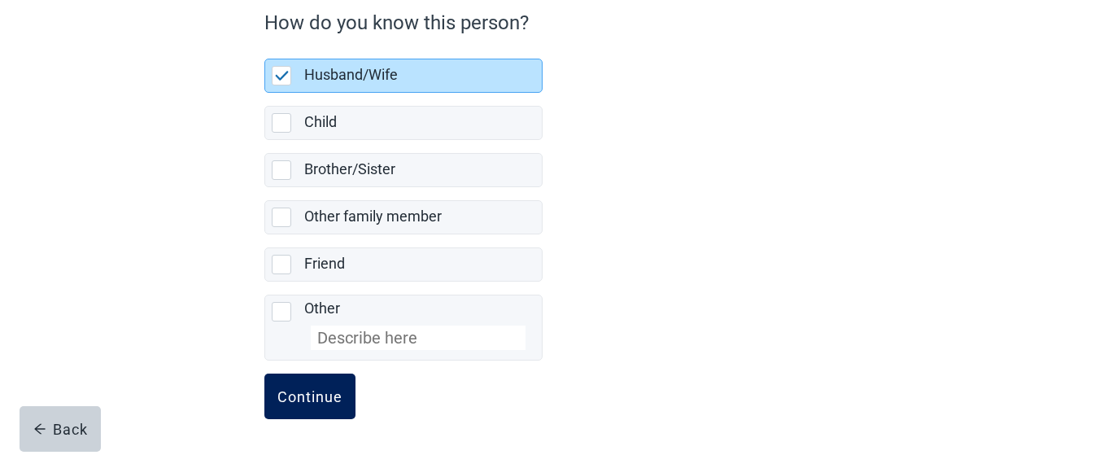
click at [299, 398] on div "Continue" at bounding box center [309, 396] width 65 height 16
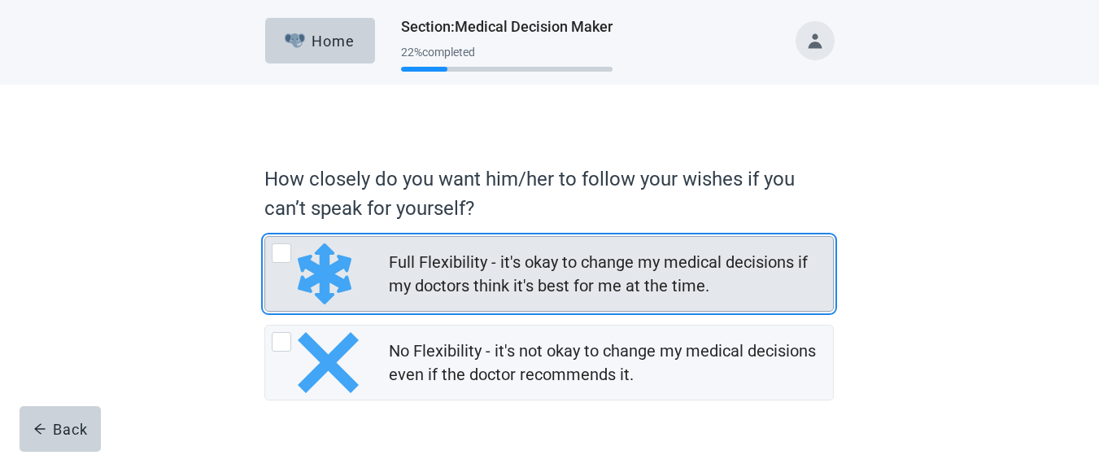
click at [279, 252] on div "Full Flexibility - it's okay to change my medical decisions if my doctors think…" at bounding box center [282, 253] width 20 height 20
click at [265, 237] on input "Full Flexibility - it's okay to change my medical decisions if my doctors think…" at bounding box center [264, 236] width 1 height 1
radio input "true"
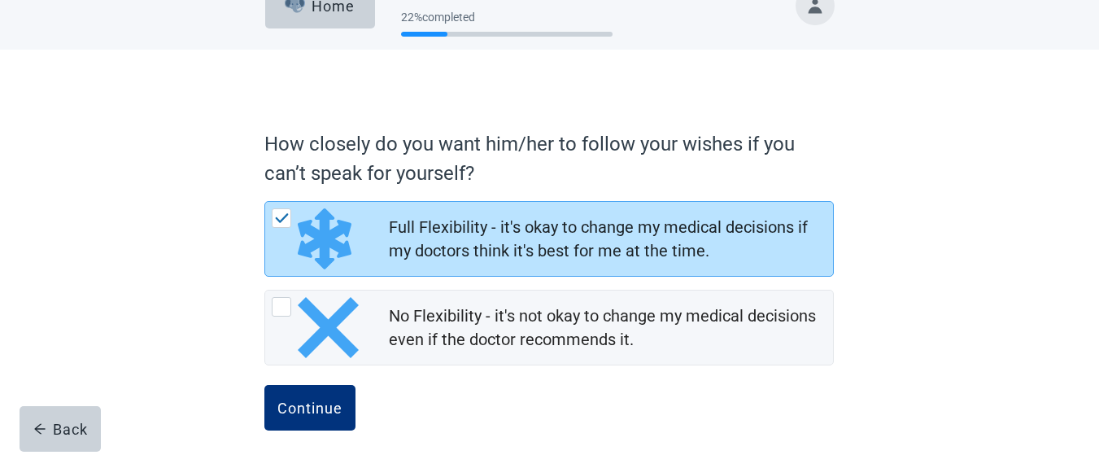
scroll to position [46, 0]
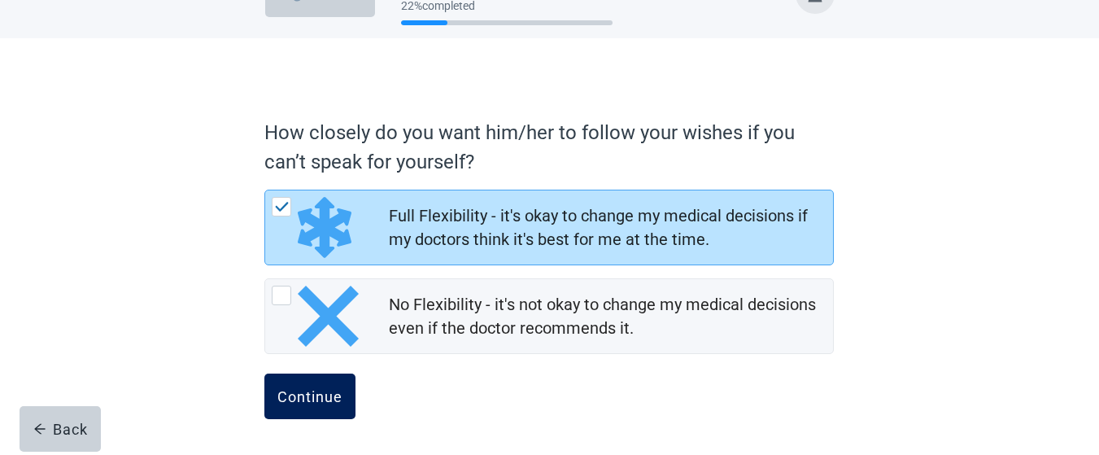
click at [291, 399] on div "Continue" at bounding box center [309, 396] width 65 height 16
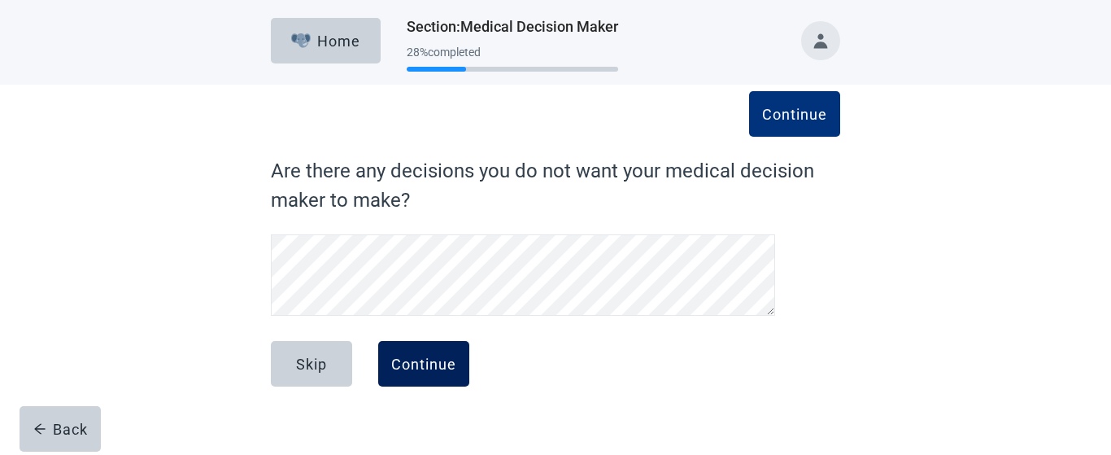
click at [437, 365] on div "Continue" at bounding box center [423, 364] width 65 height 16
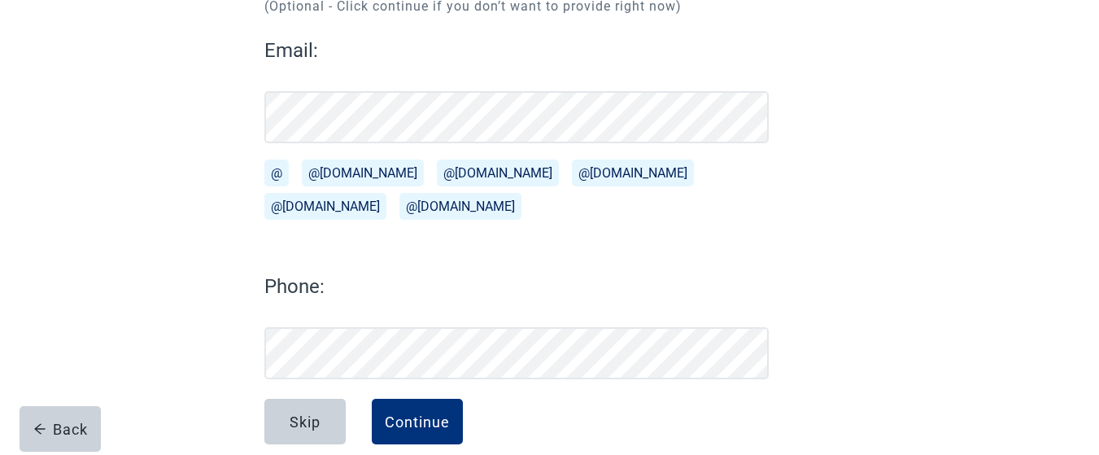
scroll to position [234, 0]
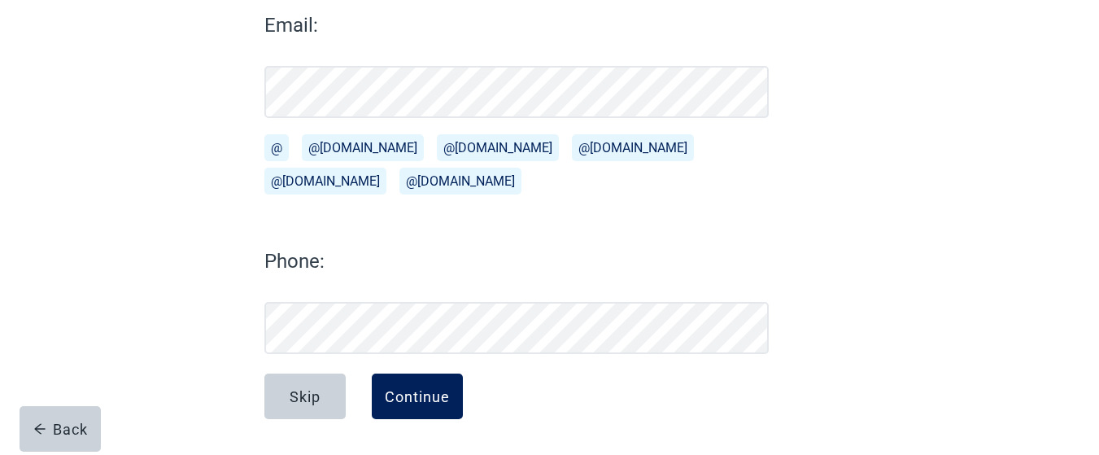
click at [412, 404] on div "Continue" at bounding box center [417, 396] width 65 height 16
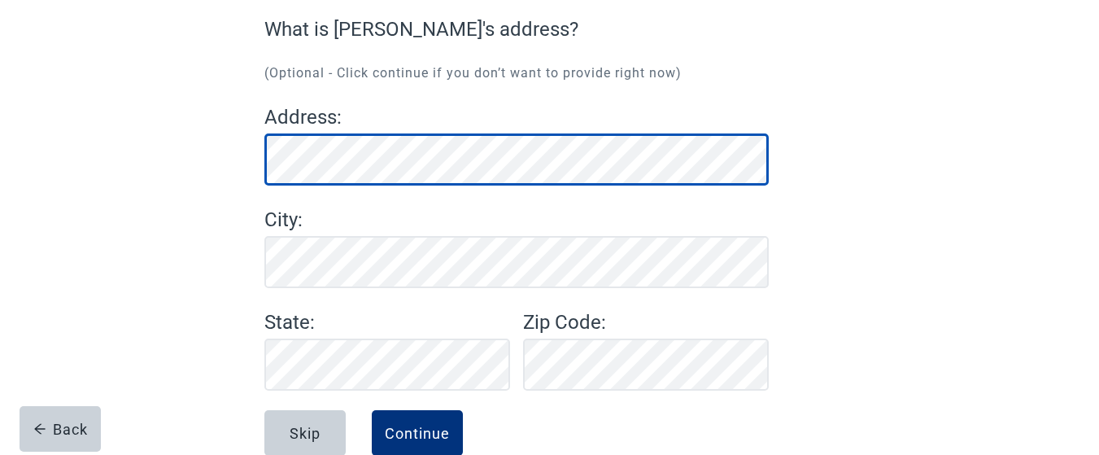
scroll to position [178, 0]
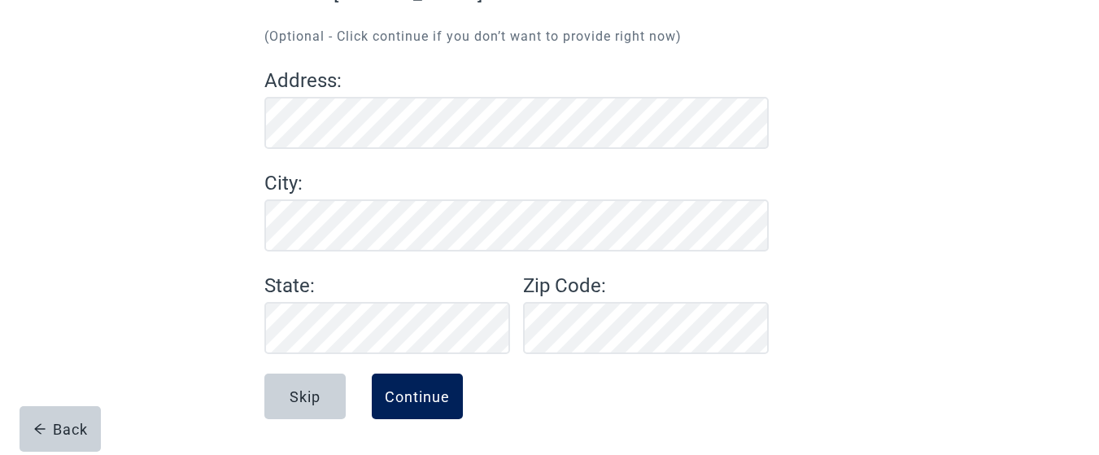
click at [436, 398] on div "Continue" at bounding box center [417, 396] width 65 height 16
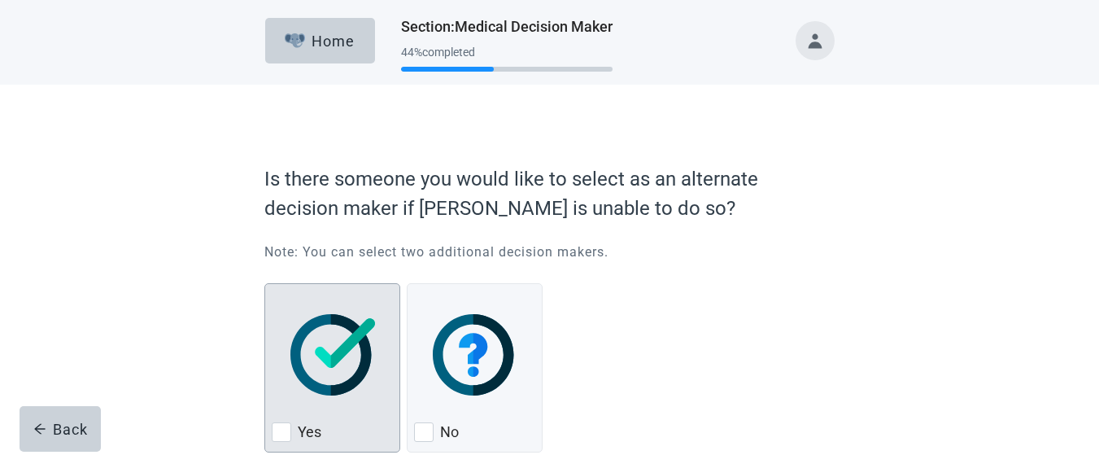
click at [281, 428] on div "Yes, checkbox, not checked" at bounding box center [282, 432] width 20 height 20
click at [265, 284] on input "Yes" at bounding box center [264, 283] width 1 height 1
checkbox input "true"
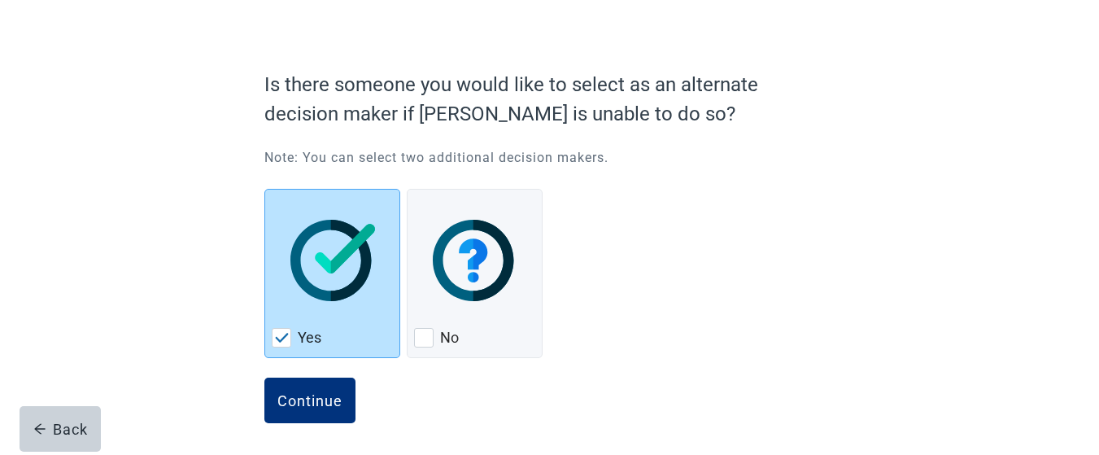
scroll to position [98, 0]
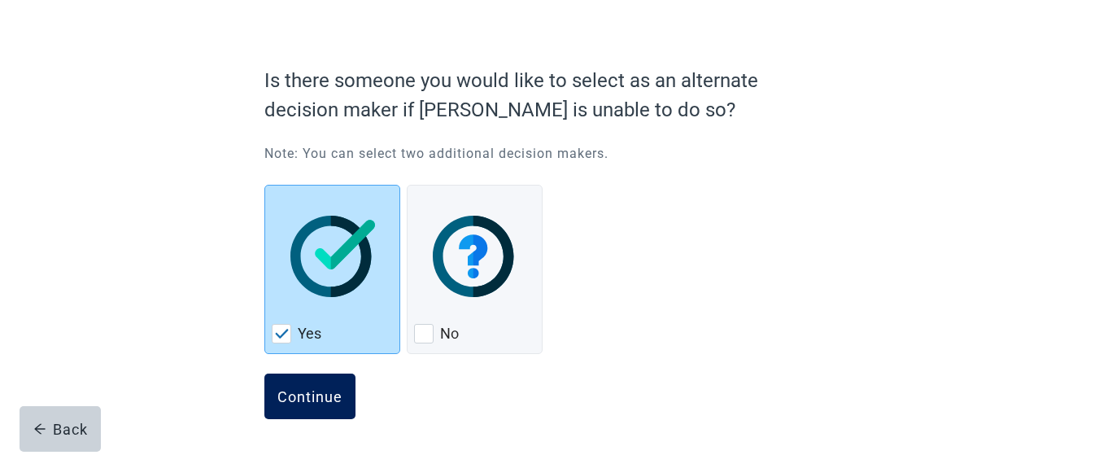
click at [297, 396] on div "Continue" at bounding box center [309, 396] width 65 height 16
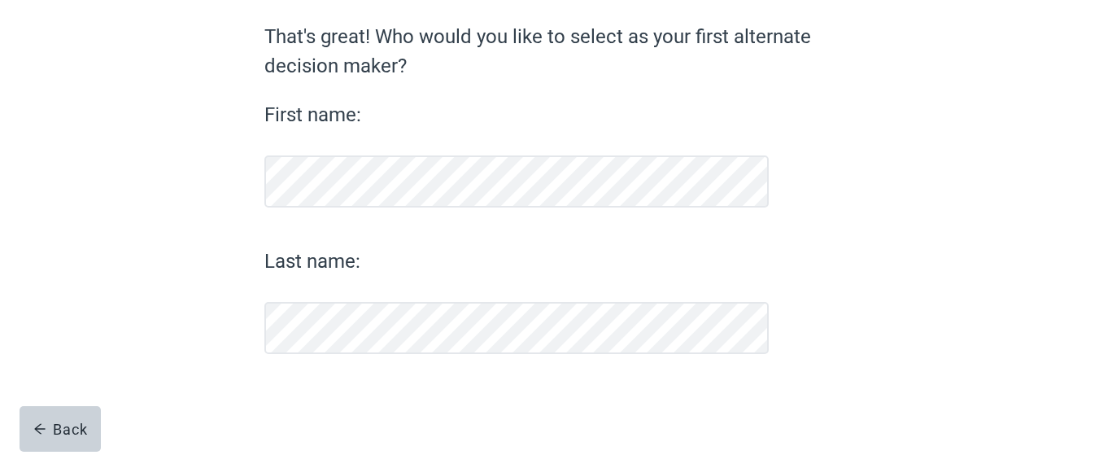
scroll to position [134, 0]
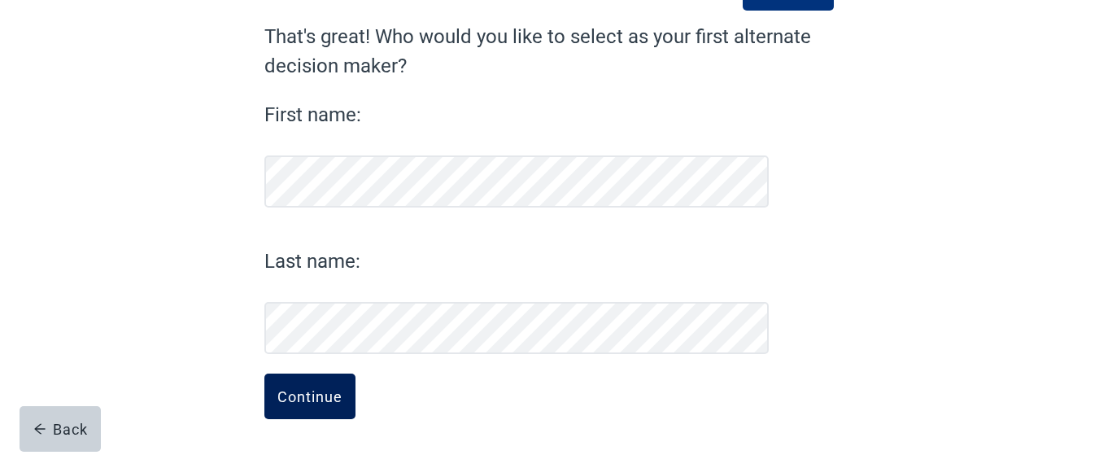
click at [300, 394] on div "Continue" at bounding box center [309, 396] width 65 height 16
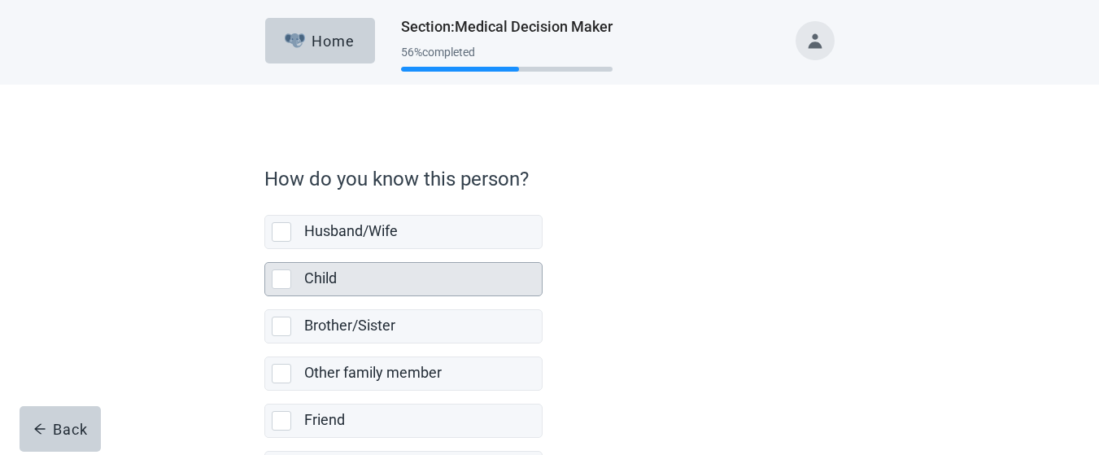
click at [279, 277] on div "Child, checkbox, not selected" at bounding box center [282, 279] width 20 height 20
click at [265, 250] on input "Child" at bounding box center [264, 249] width 1 height 1
checkbox input "true"
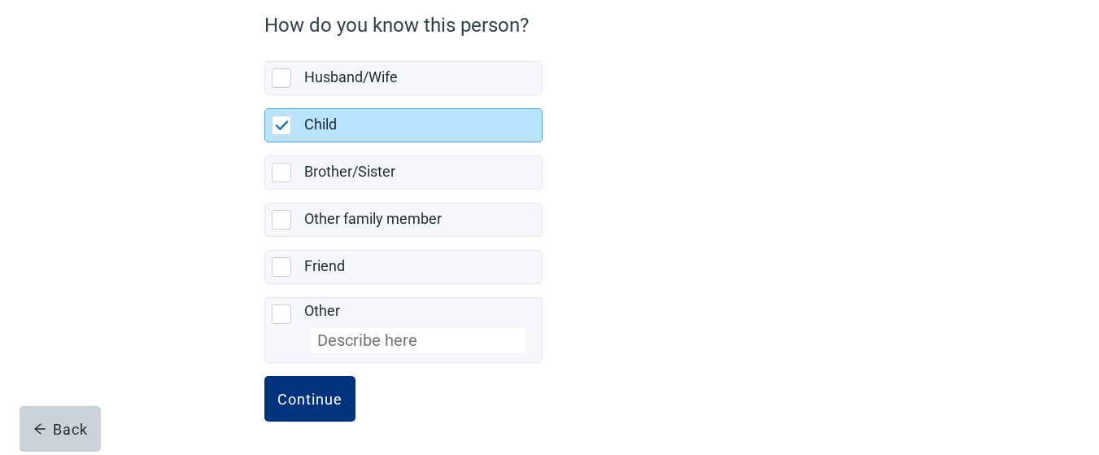
scroll to position [156, 0]
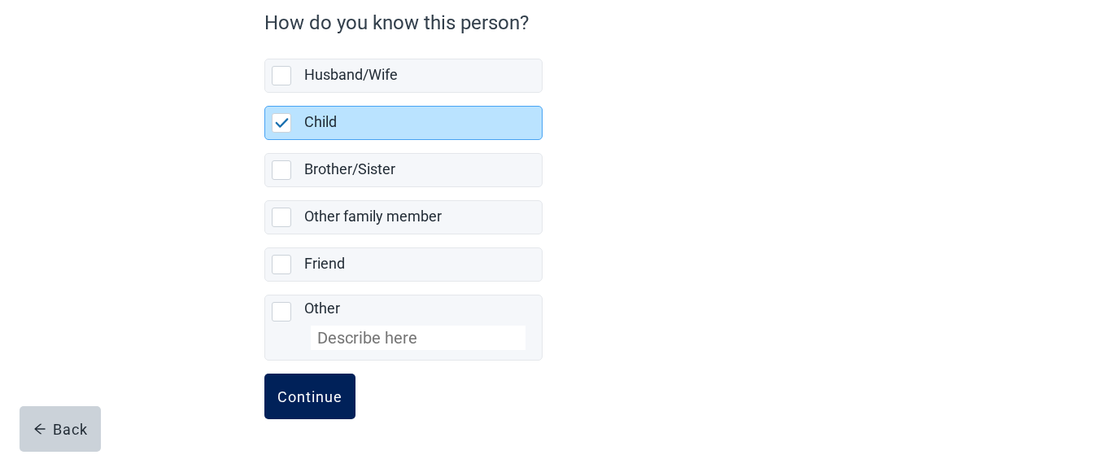
click at [326, 395] on div "Continue" at bounding box center [309, 396] width 65 height 16
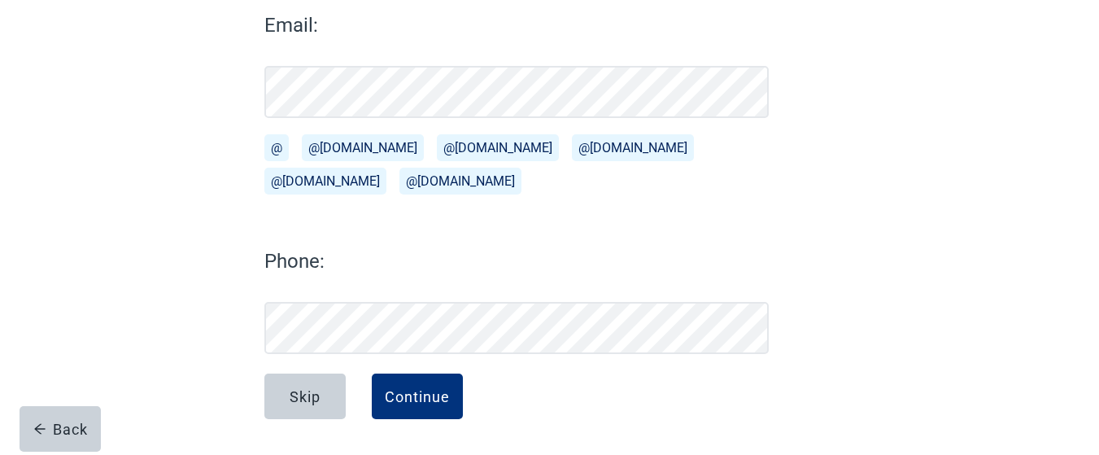
scroll to position [234, 0]
click at [438, 392] on div "Continue" at bounding box center [417, 396] width 65 height 16
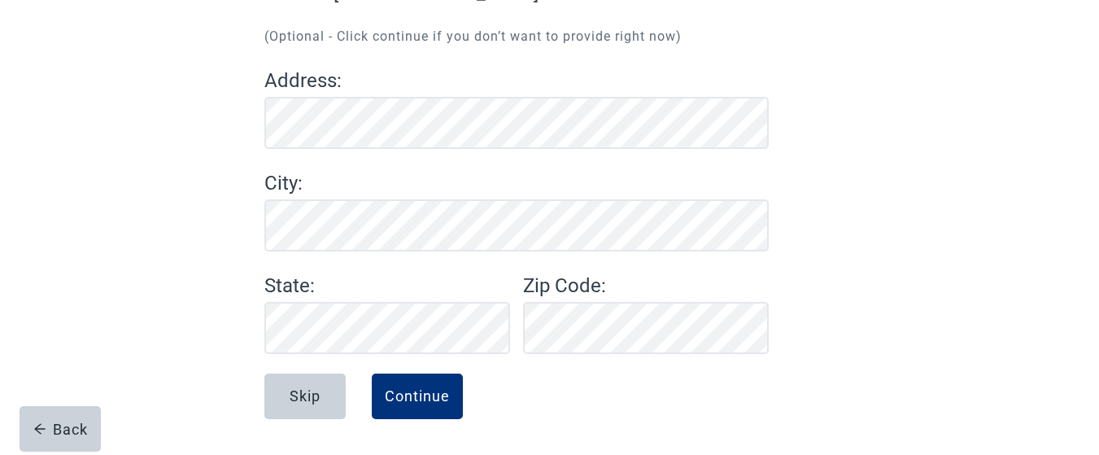
scroll to position [178, 0]
click at [408, 392] on div "Continue" at bounding box center [417, 396] width 65 height 16
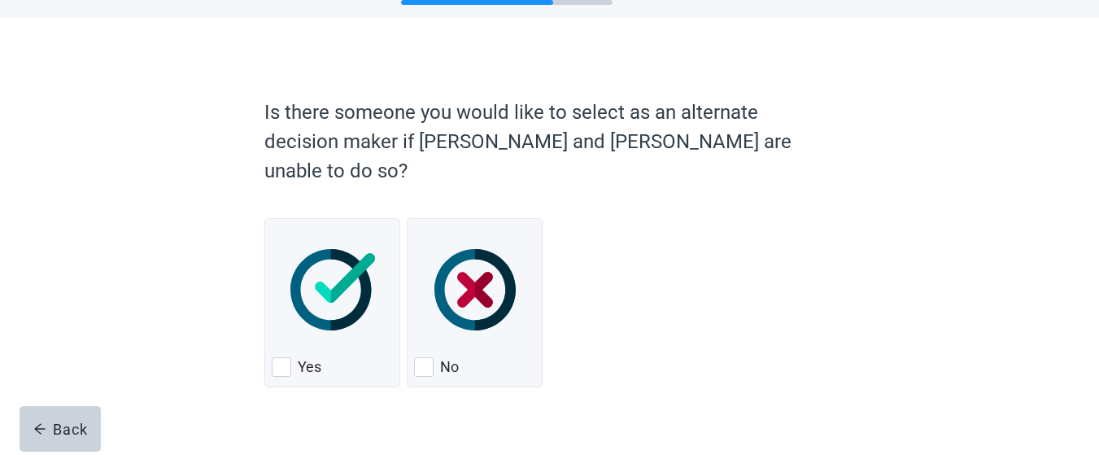
scroll to position [71, 0]
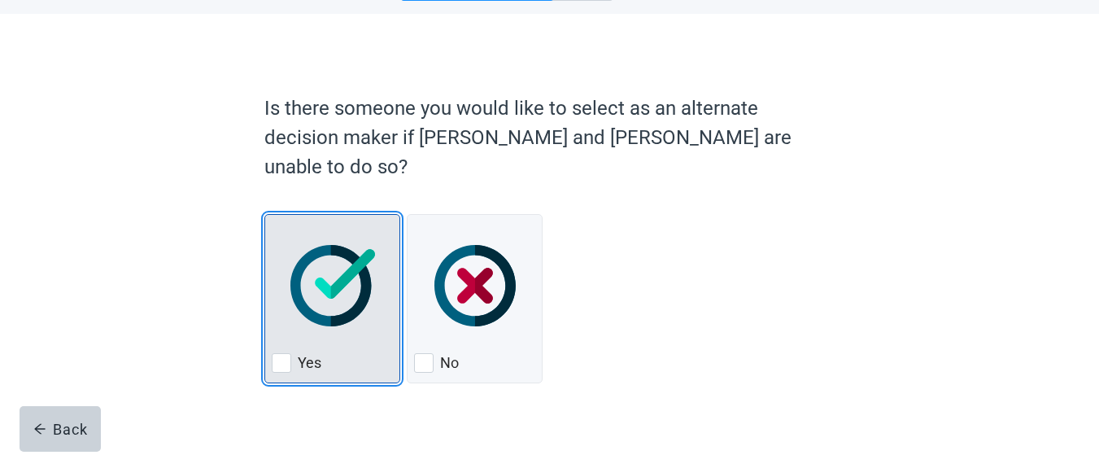
click at [281, 353] on div "Yes, checkbox, not checked" at bounding box center [282, 363] width 20 height 20
click at [265, 215] on input "Yes" at bounding box center [264, 214] width 1 height 1
checkbox input "true"
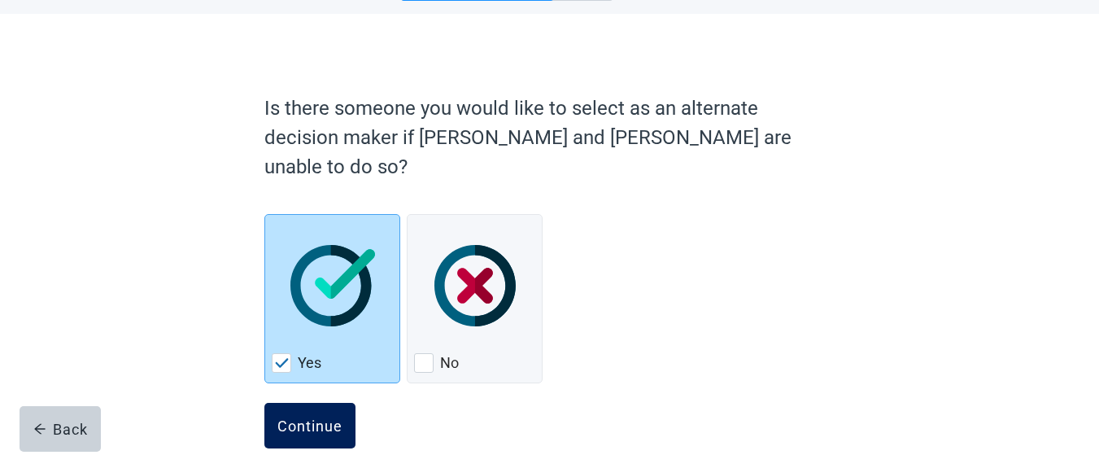
click at [320, 417] on div "Continue" at bounding box center [309, 425] width 65 height 16
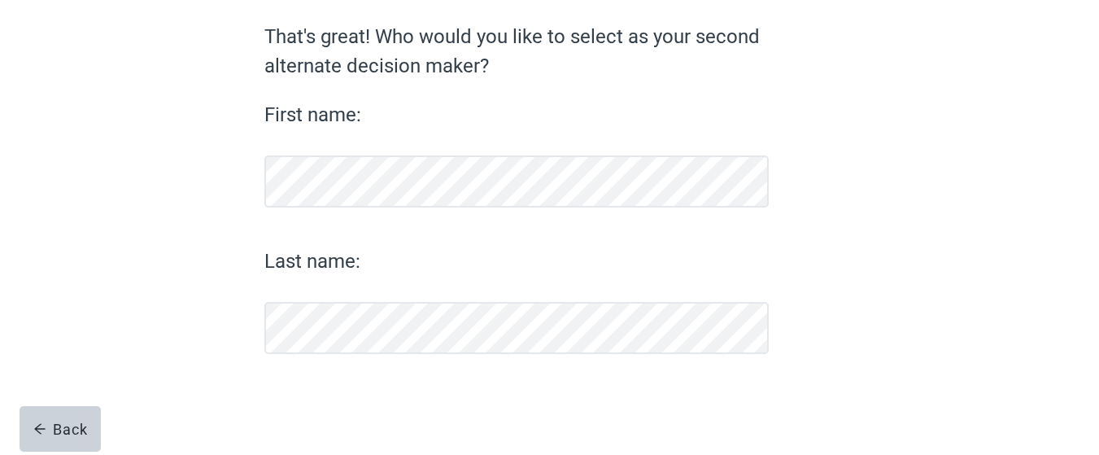
scroll to position [134, 0]
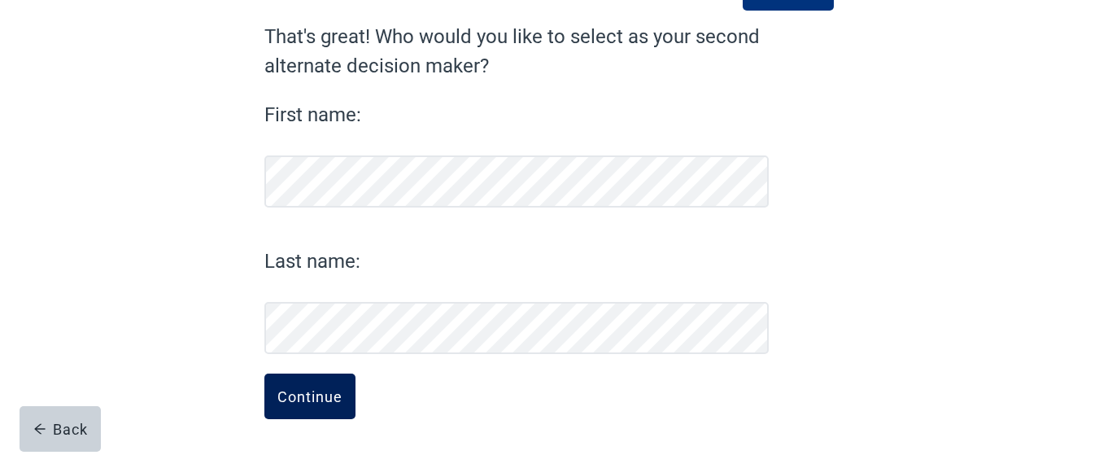
click at [302, 395] on div "Continue" at bounding box center [309, 396] width 65 height 16
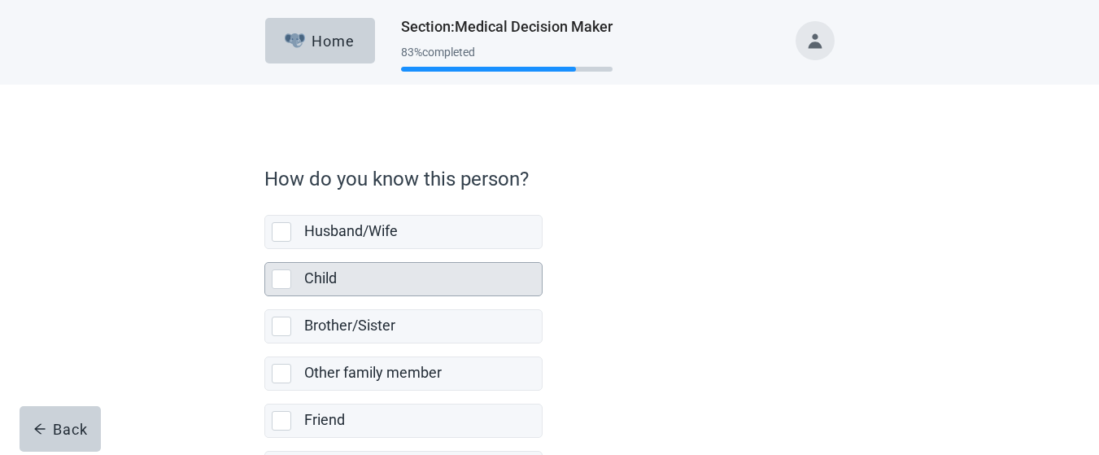
click at [282, 281] on div "Child, checkbox, not selected" at bounding box center [282, 279] width 20 height 20
click at [265, 250] on input "Child" at bounding box center [264, 249] width 1 height 1
checkbox input "true"
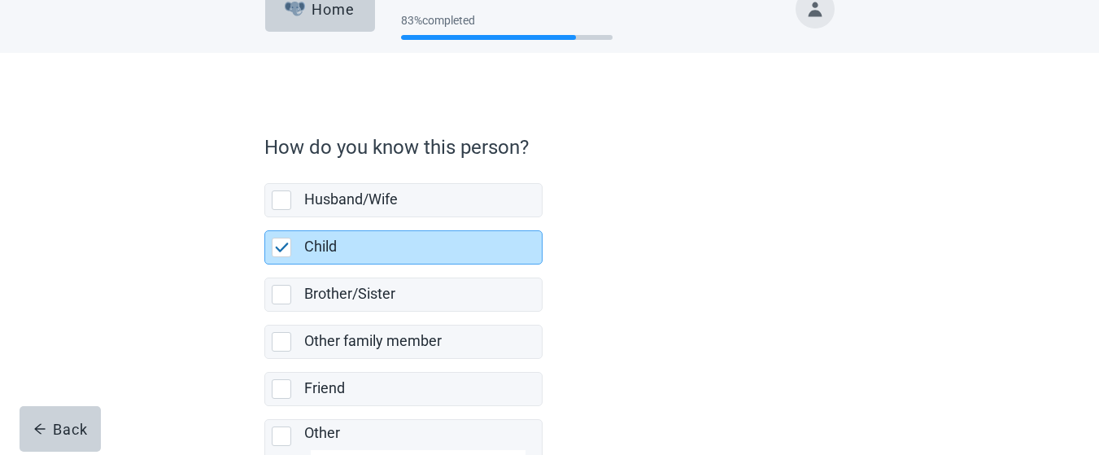
scroll to position [156, 0]
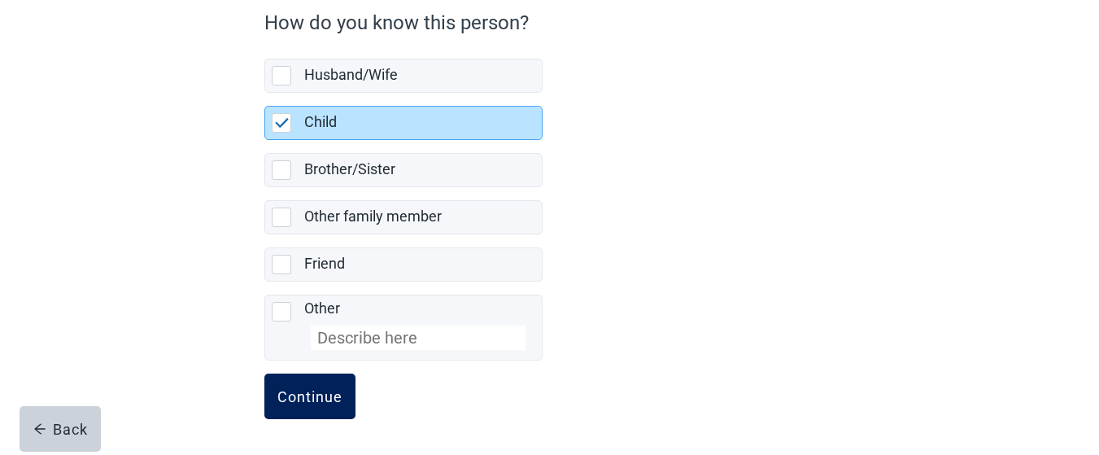
click at [306, 397] on div "Continue" at bounding box center [309, 396] width 65 height 16
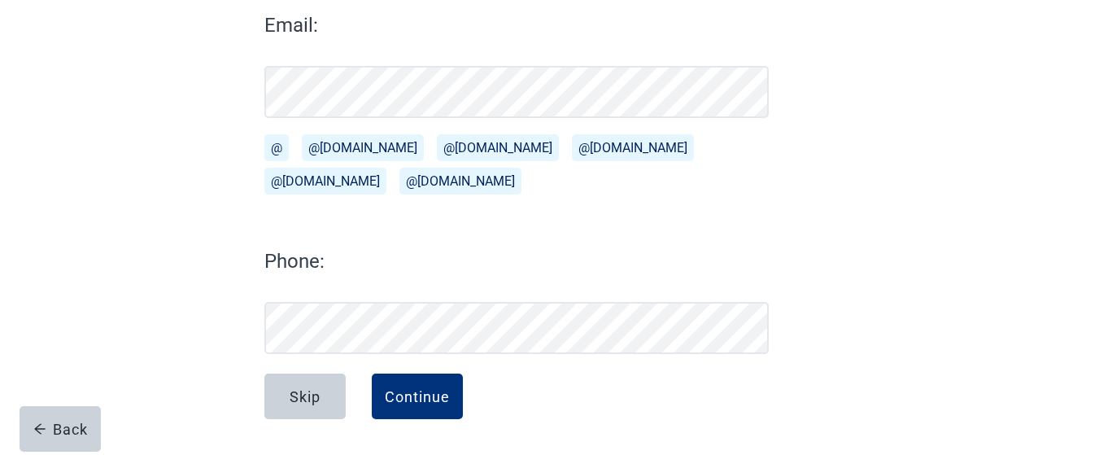
scroll to position [234, 0]
click at [404, 391] on div "Continue" at bounding box center [417, 396] width 65 height 16
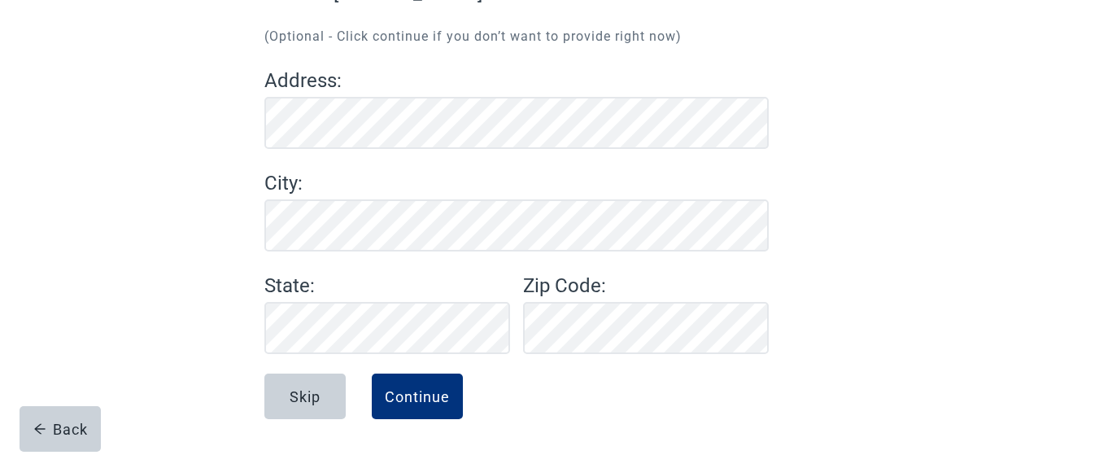
scroll to position [178, 0]
click at [401, 399] on div "Continue" at bounding box center [417, 396] width 65 height 16
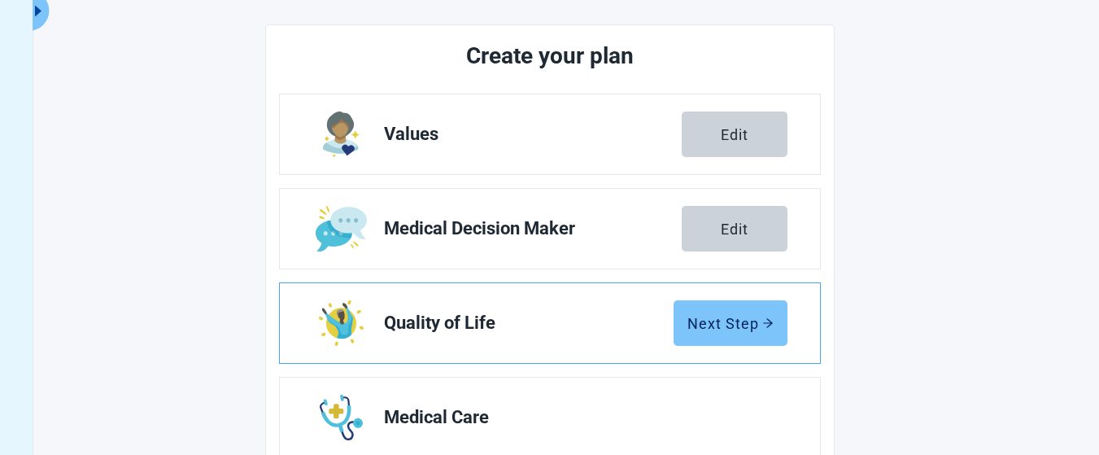
click at [717, 334] on button "Next Step" at bounding box center [731, 323] width 114 height 46
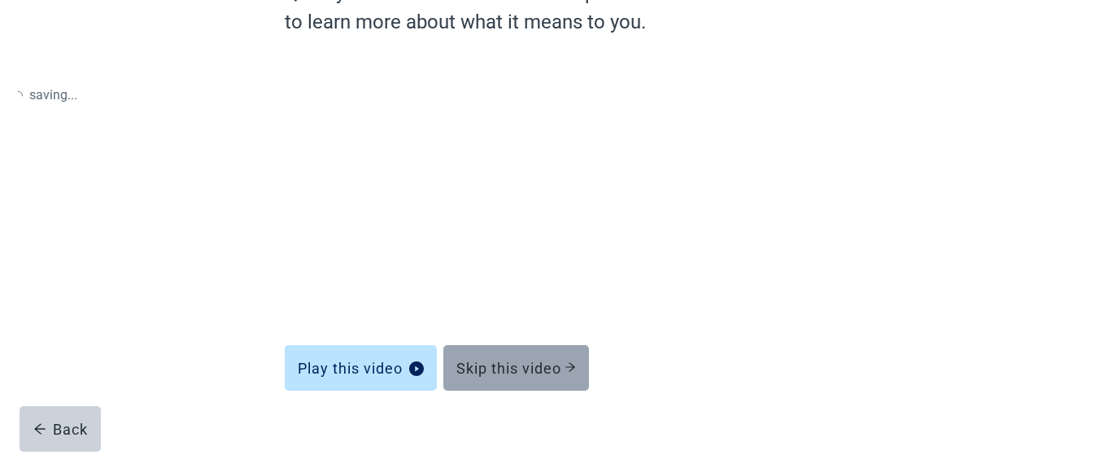
click at [575, 369] on icon "arrow-right" at bounding box center [570, 366] width 11 height 11
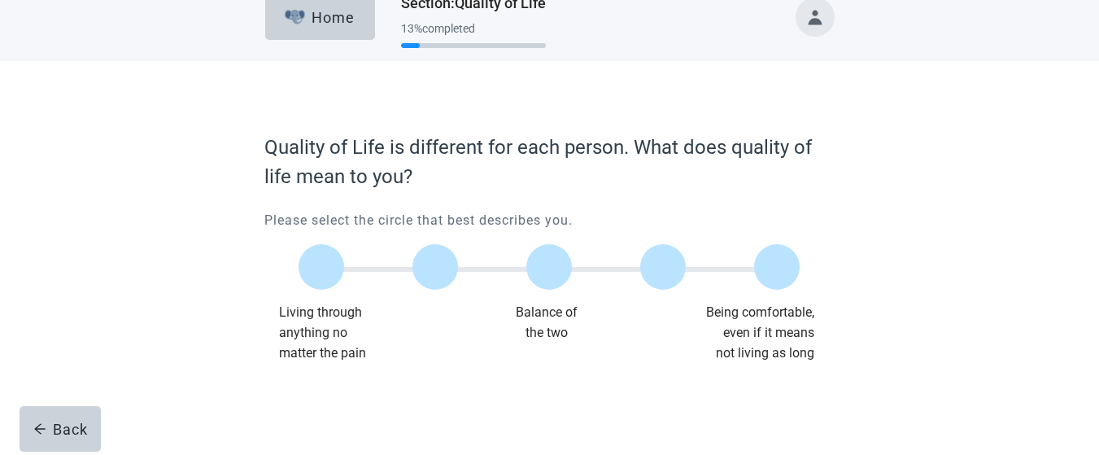
scroll to position [24, 0]
click at [548, 273] on label "Main content" at bounding box center [549, 267] width 46 height 46
click at [549, 267] on input "Quality of life scale: 50 out of 100. Balance of the two" at bounding box center [549, 267] width 0 height 0
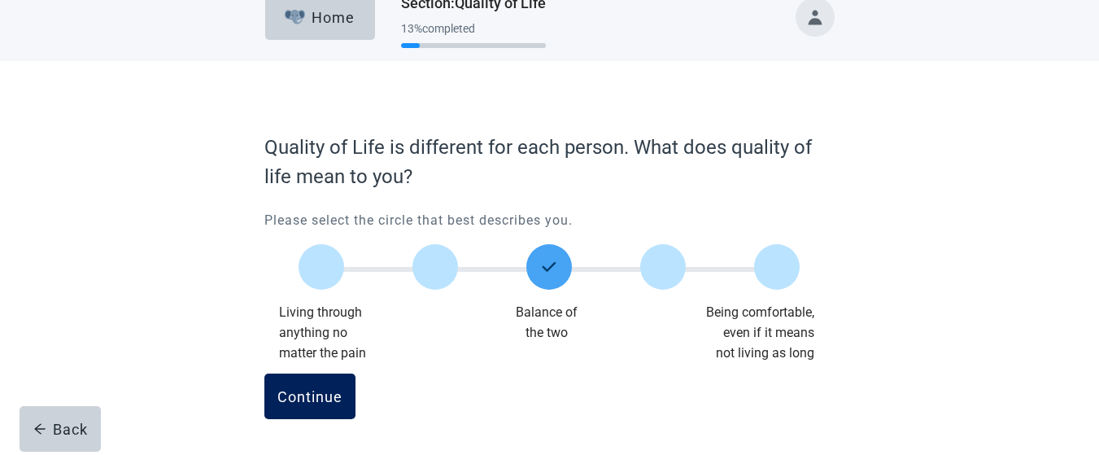
click at [311, 399] on div "Continue" at bounding box center [309, 396] width 65 height 16
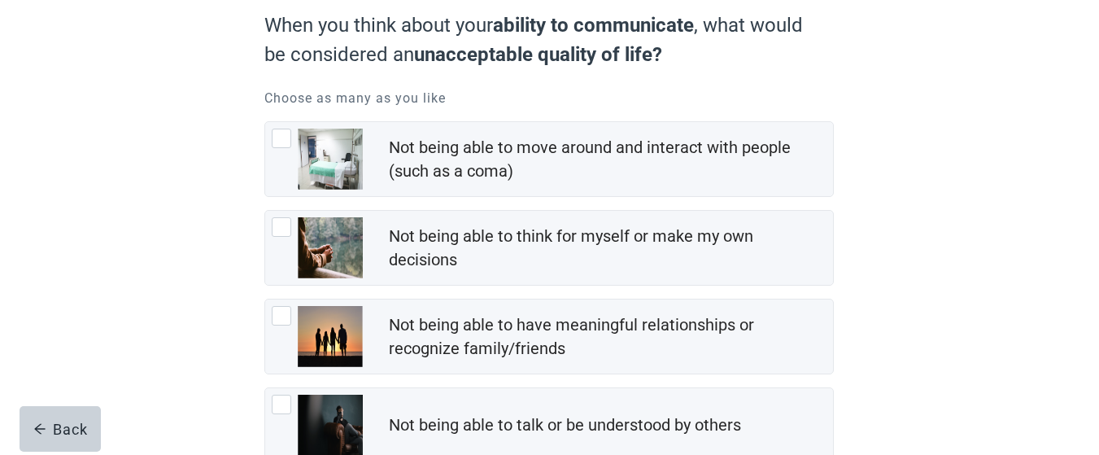
scroll to position [153, 0]
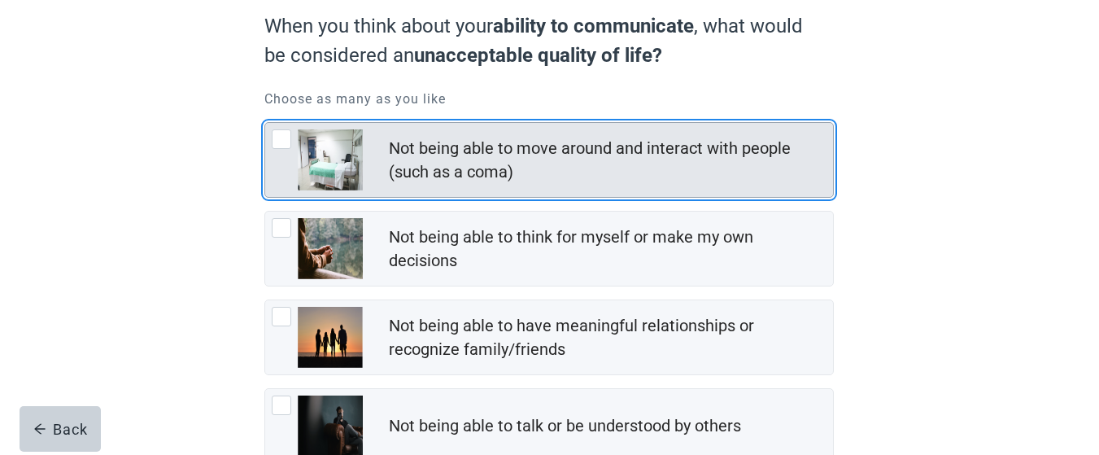
click at [283, 139] on div "Not being able to move around and interact with people (such as a coma), checkb…" at bounding box center [282, 139] width 20 height 20
click at [265, 123] on input "Not being able to move around and interact with people (such as a coma)" at bounding box center [264, 122] width 1 height 1
checkbox input "true"
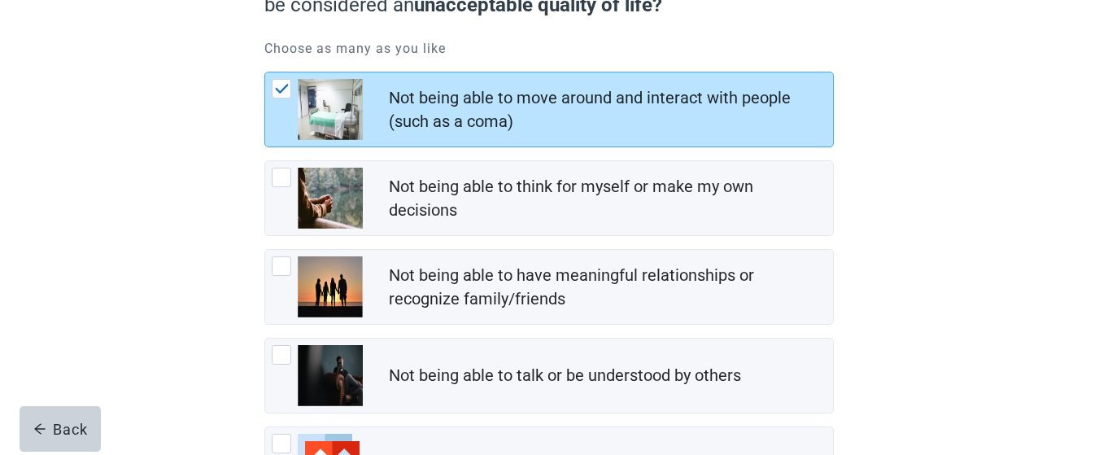
scroll to position [212, 0]
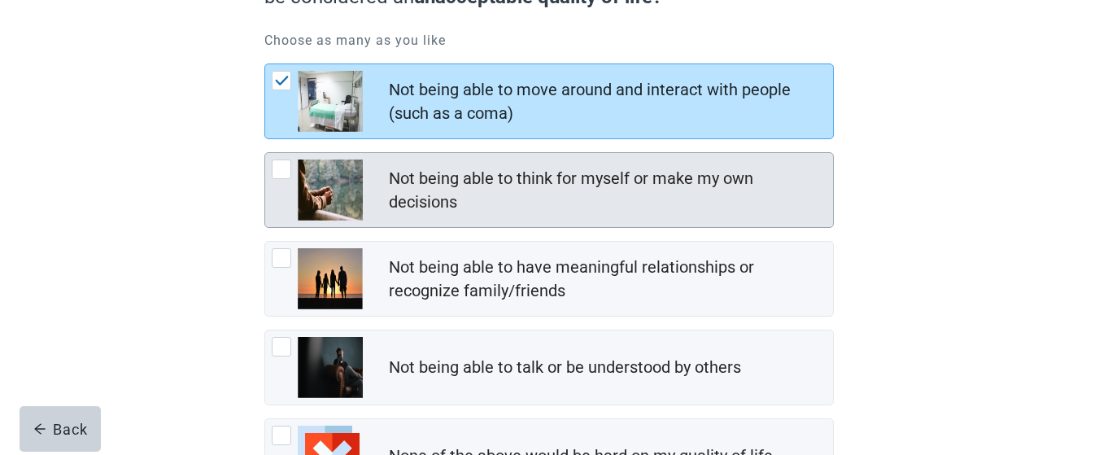
click at [284, 174] on div "Not being able to think for myself or make my own decisions, checkbox, not chec…" at bounding box center [282, 169] width 20 height 20
click at [265, 153] on input "Not being able to think for myself or make my own decisions" at bounding box center [264, 152] width 1 height 1
checkbox input "true"
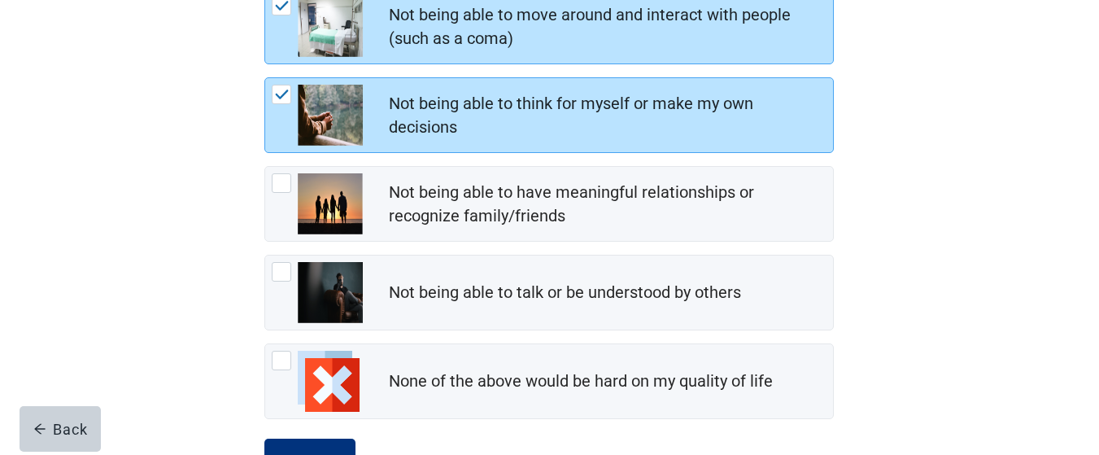
scroll to position [351, 0]
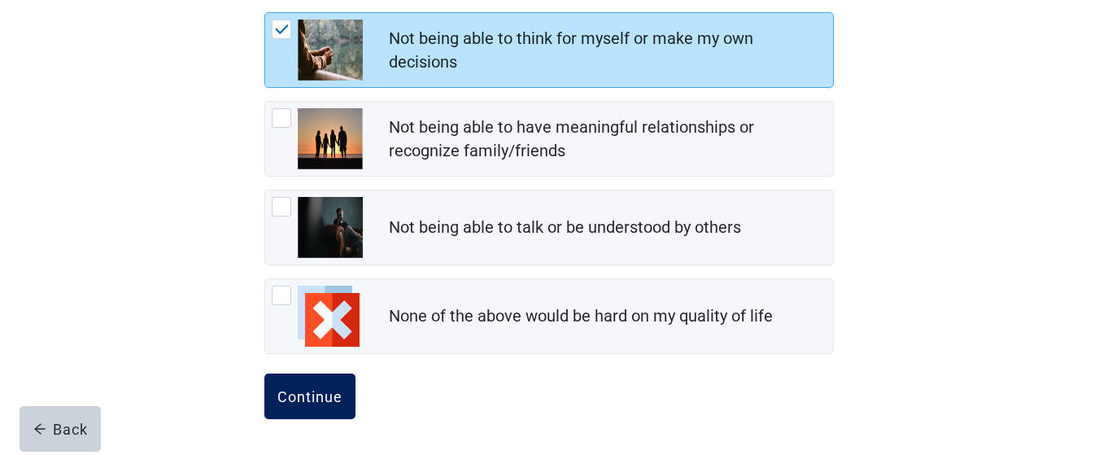
click at [319, 401] on div "Continue" at bounding box center [309, 396] width 65 height 16
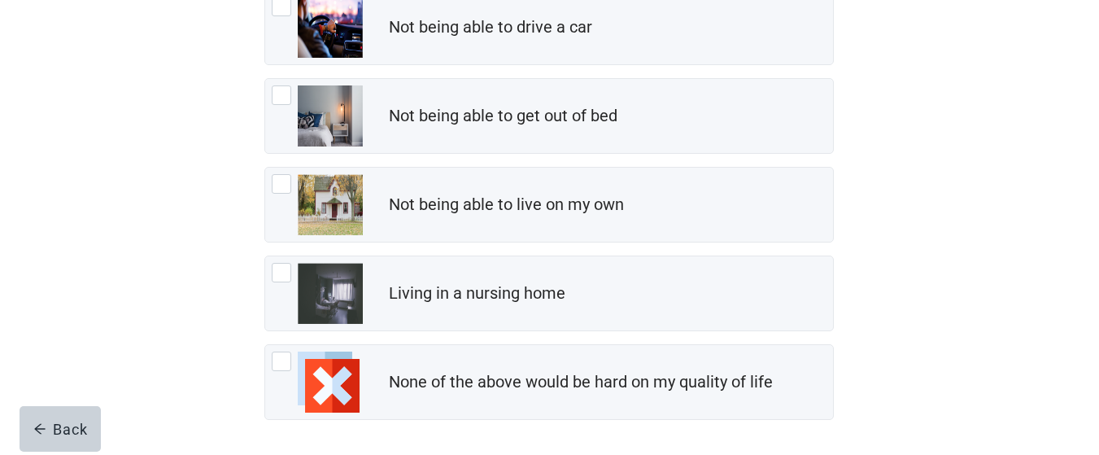
scroll to position [277, 0]
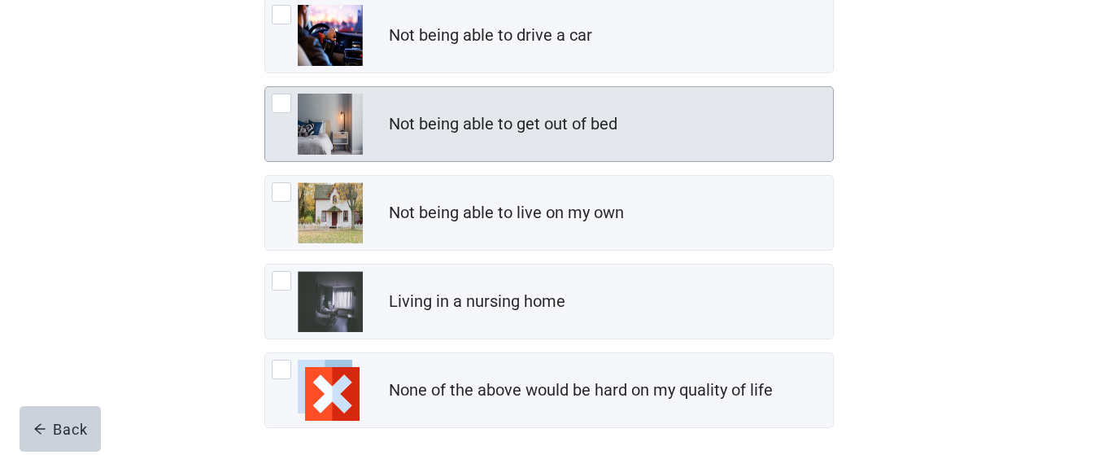
drag, startPoint x: 282, startPoint y: 102, endPoint x: 286, endPoint y: 113, distance: 11.8
click at [283, 102] on div "Not being able to get out of bed, checkbox, not checked" at bounding box center [282, 104] width 20 height 20
click at [265, 87] on input "Not being able to get out of bed" at bounding box center [264, 86] width 1 height 1
checkbox input "true"
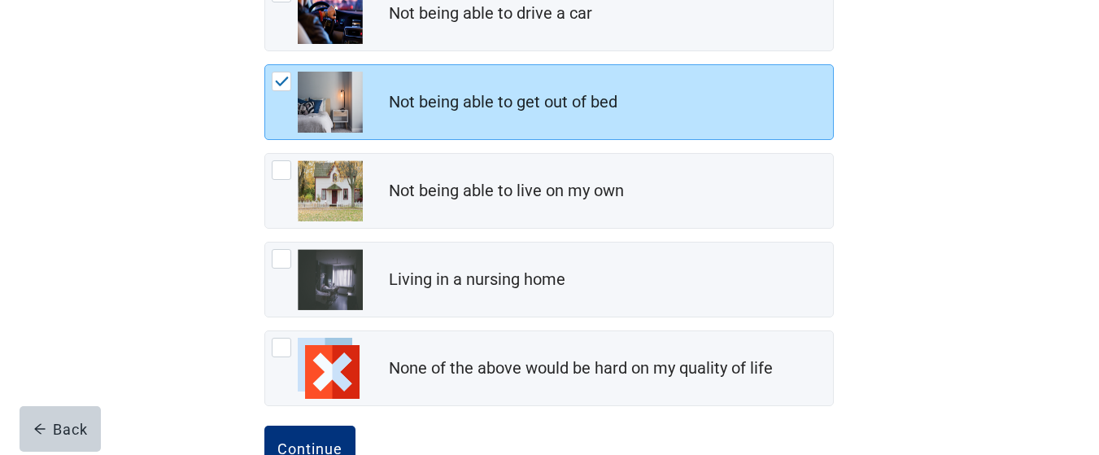
scroll to position [351, 0]
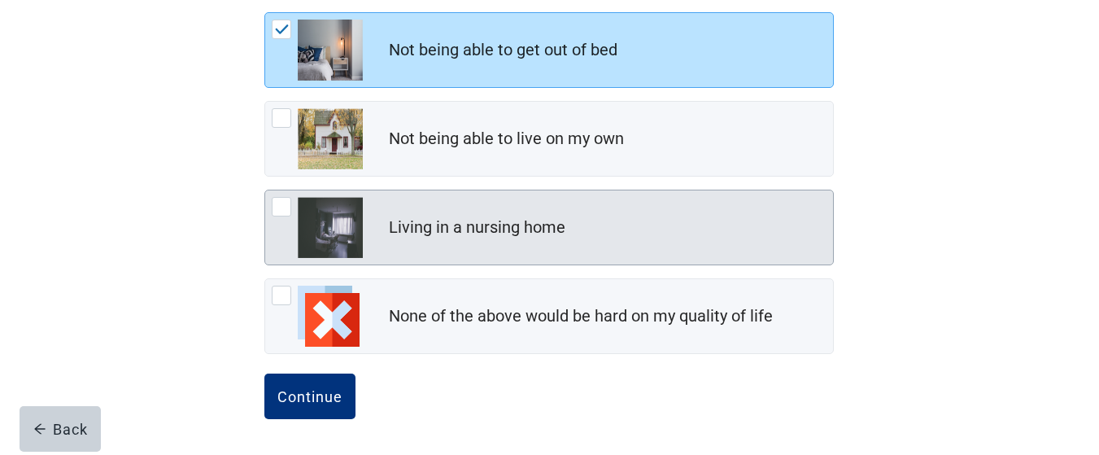
click at [283, 207] on div "Living in a nursing home, checkbox, not checked" at bounding box center [282, 207] width 20 height 20
click at [265, 190] on input "Living in a nursing home" at bounding box center [264, 190] width 1 height 1
checkbox input "true"
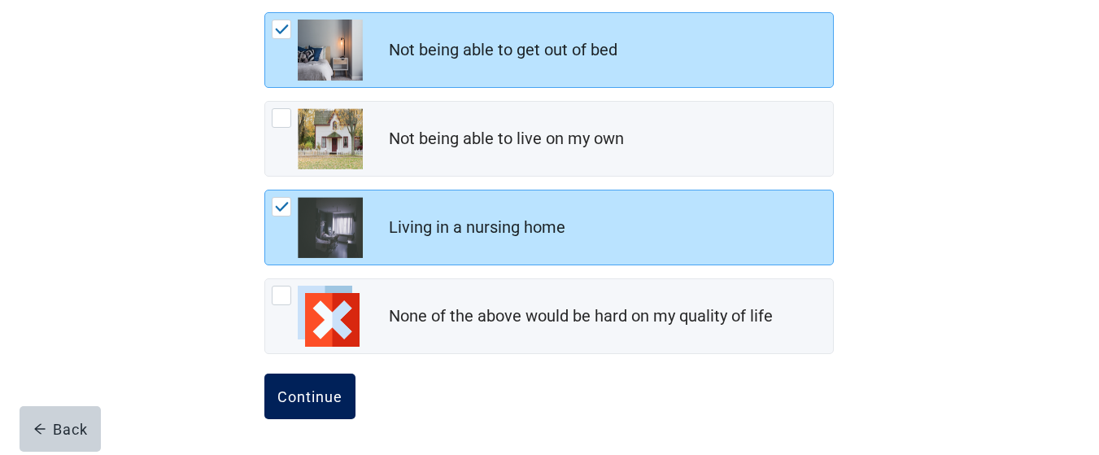
click at [329, 391] on div "Continue" at bounding box center [309, 396] width 65 height 16
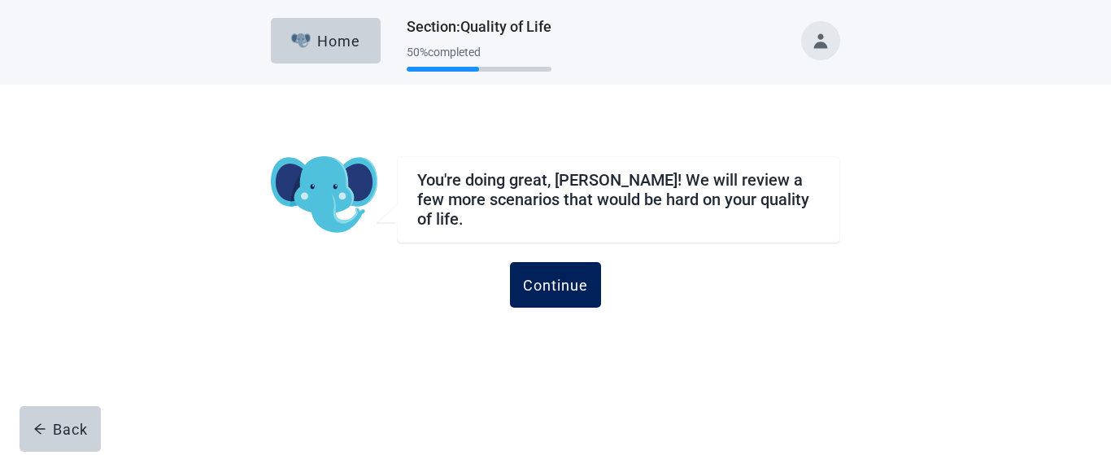
click at [570, 277] on div "Continue" at bounding box center [555, 285] width 65 height 16
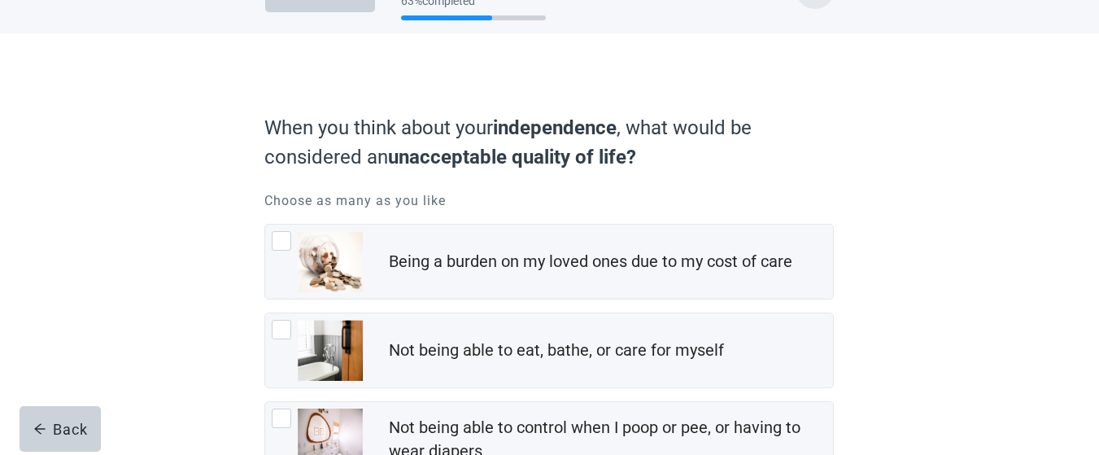
scroll to position [50, 0]
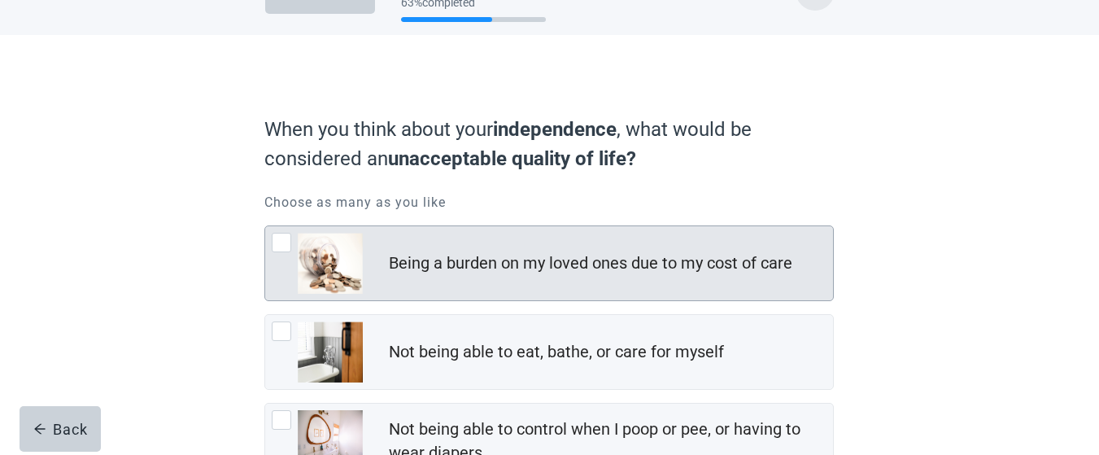
click at [281, 239] on div "Being a burden on my loved ones due to my cost of care, checkbox, not checked" at bounding box center [282, 243] width 20 height 20
click at [265, 226] on input "Being a burden on my loved ones due to my cost of care" at bounding box center [264, 225] width 1 height 1
checkbox input "true"
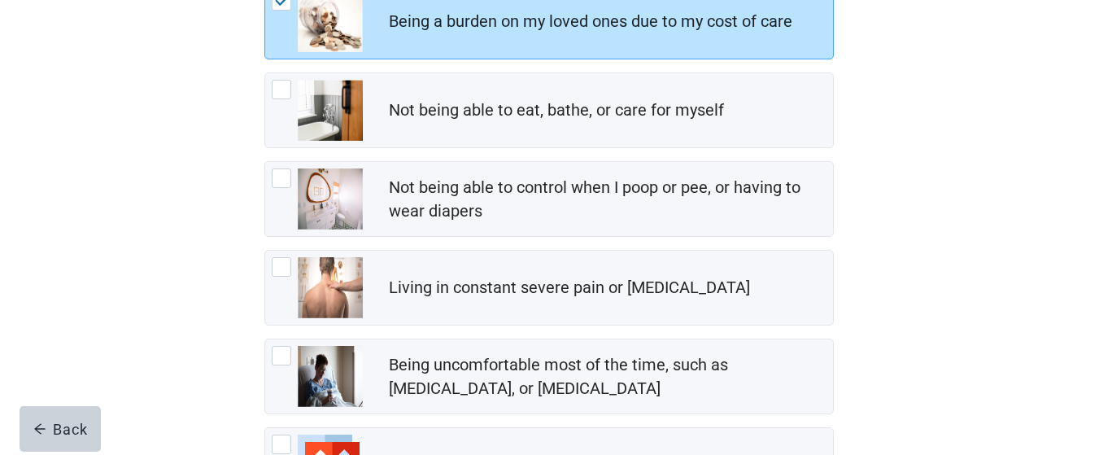
scroll to position [284, 0]
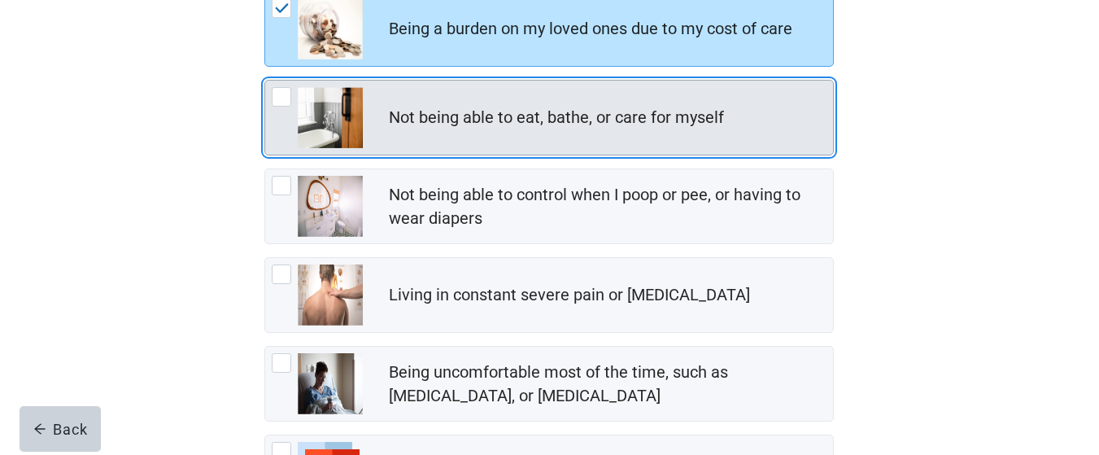
click at [285, 98] on div "Not being able to eat, bathe, or care for myself, checkbox, not checked" at bounding box center [282, 97] width 20 height 20
click at [265, 81] on input "Not being able to eat, bathe, or care for myself" at bounding box center [264, 80] width 1 height 1
checkbox input "true"
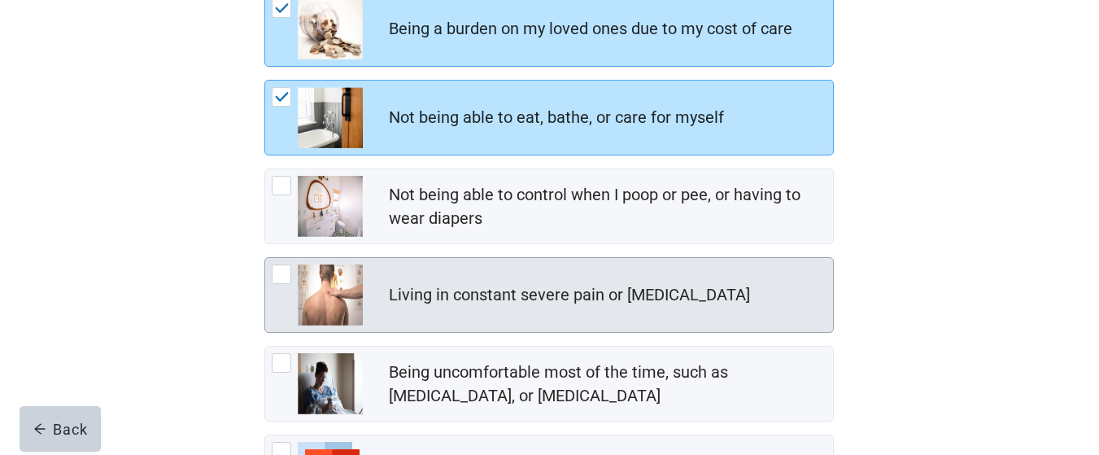
click at [277, 276] on div "Living in constant severe pain or shortness of breath, checkbox, not checked" at bounding box center [282, 274] width 20 height 20
click at [265, 258] on input "Living in constant severe pain or [MEDICAL_DATA]" at bounding box center [264, 257] width 1 height 1
checkbox input "true"
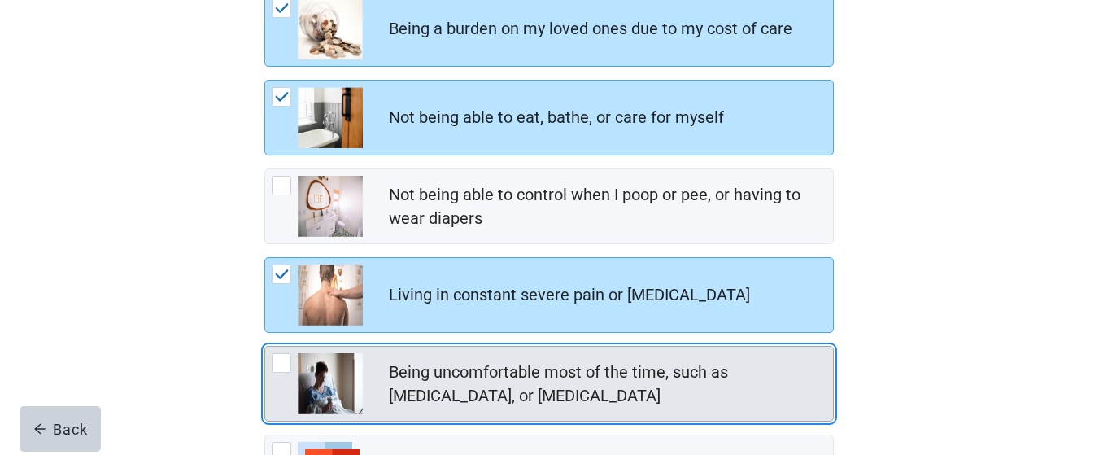
click at [283, 360] on div "Being uncomfortable most of the time, such as nausea, vomiting, or diarrhea, ch…" at bounding box center [282, 363] width 20 height 20
click at [265, 347] on input "Being uncomfortable most of the time, such as [MEDICAL_DATA], or [MEDICAL_DATA]" at bounding box center [264, 346] width 1 height 1
checkbox input "true"
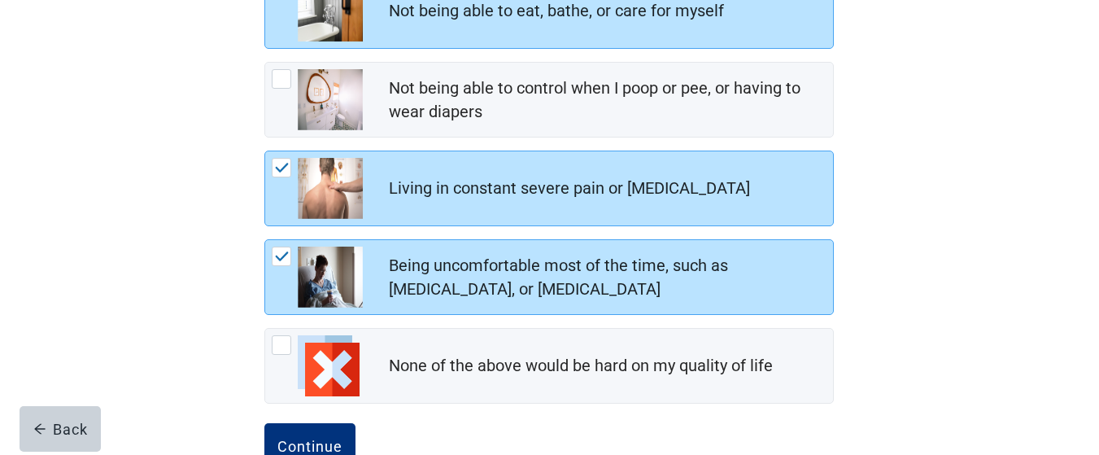
scroll to position [440, 0]
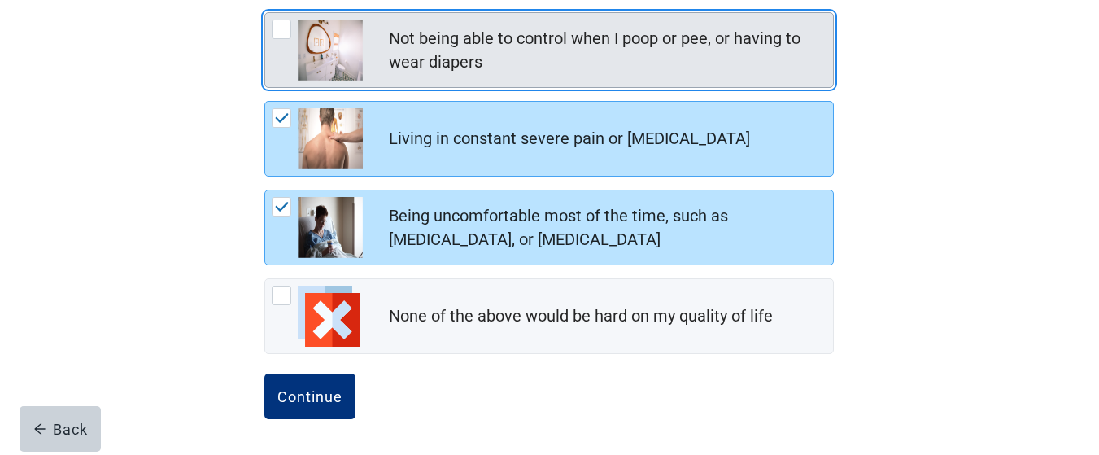
click at [284, 32] on div "Not being able to control when I poop or pee, or having to wear diapers, checkb…" at bounding box center [282, 30] width 20 height 20
click at [265, 13] on input "Not being able to control when I poop or pee, or having to wear diapers" at bounding box center [264, 12] width 1 height 1
checkbox input "true"
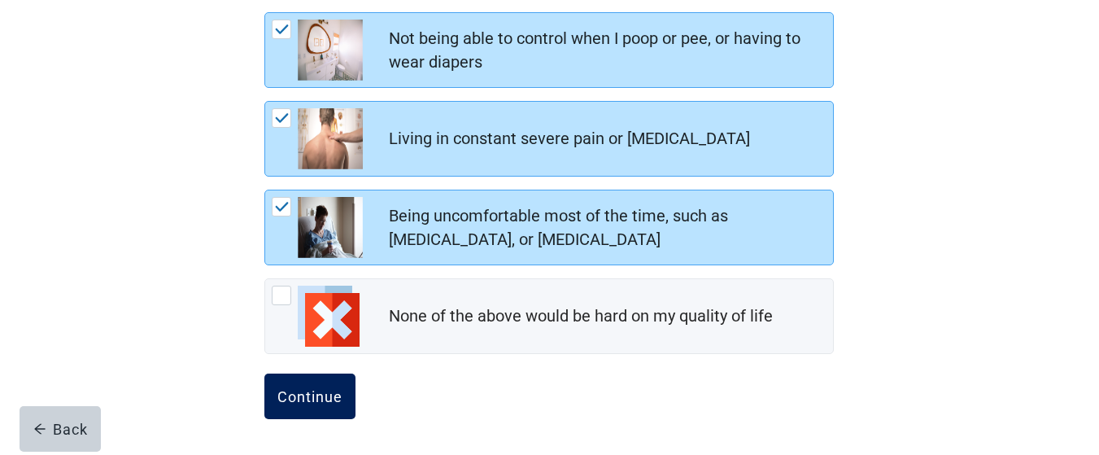
click at [336, 398] on div "Continue" at bounding box center [309, 396] width 65 height 16
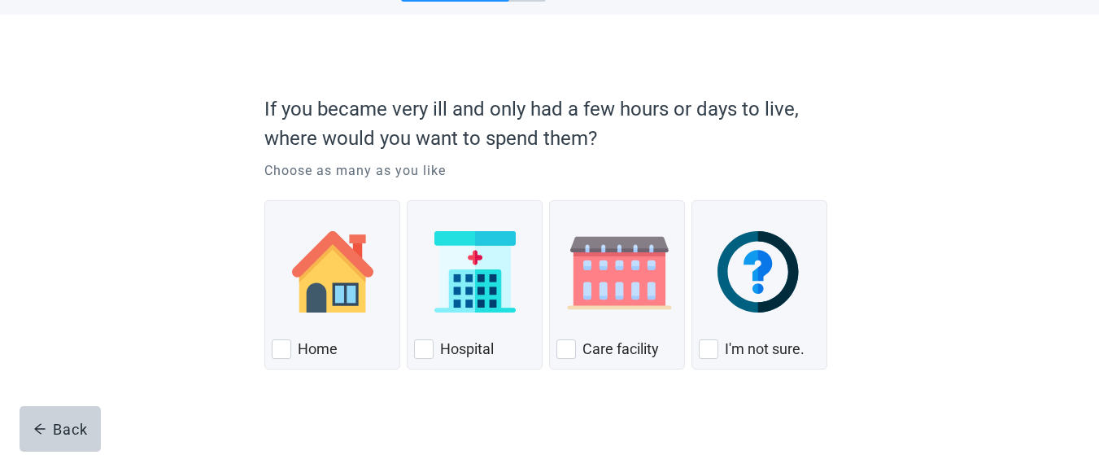
scroll to position [85, 0]
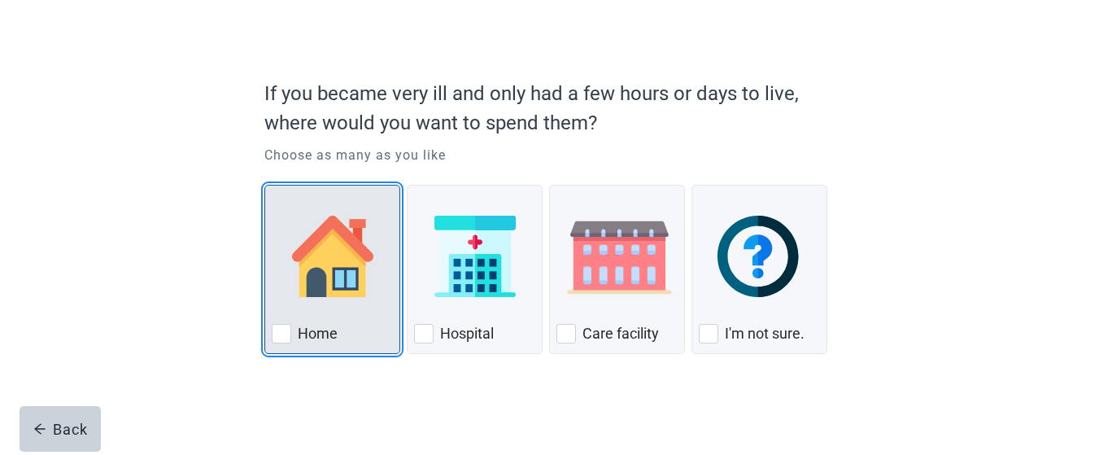
click at [282, 335] on div "Home, checkbox, not checked" at bounding box center [282, 334] width 20 height 20
click at [265, 186] on input "Home" at bounding box center [264, 185] width 1 height 1
checkbox input "true"
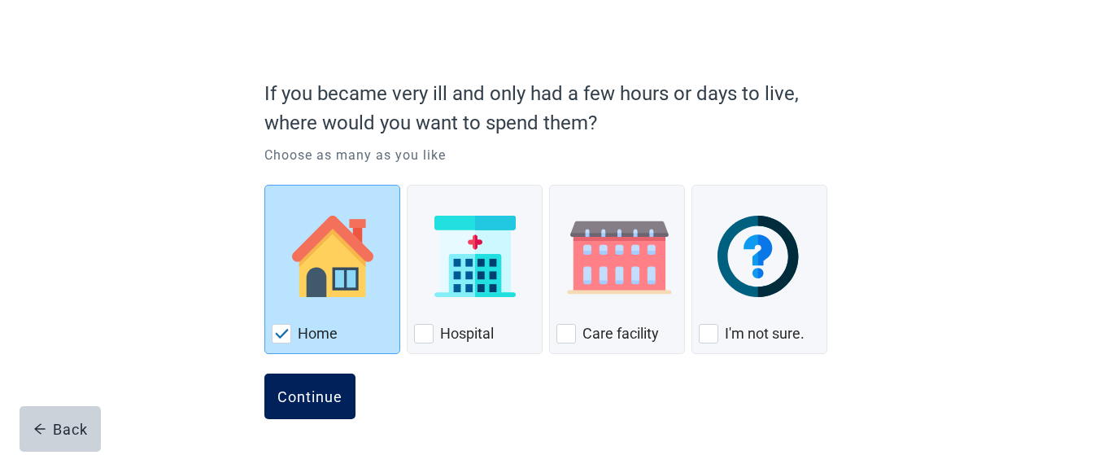
click at [327, 395] on div "Continue" at bounding box center [309, 396] width 65 height 16
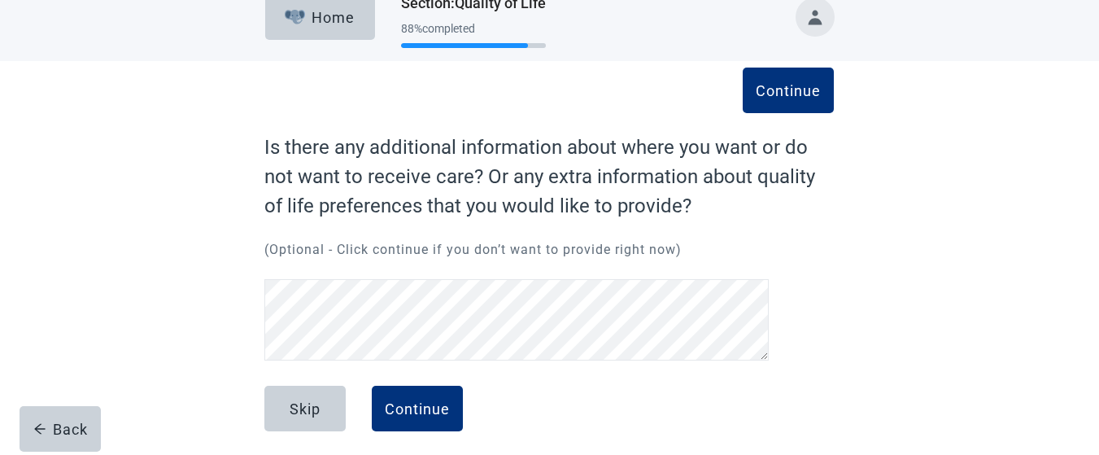
scroll to position [36, 0]
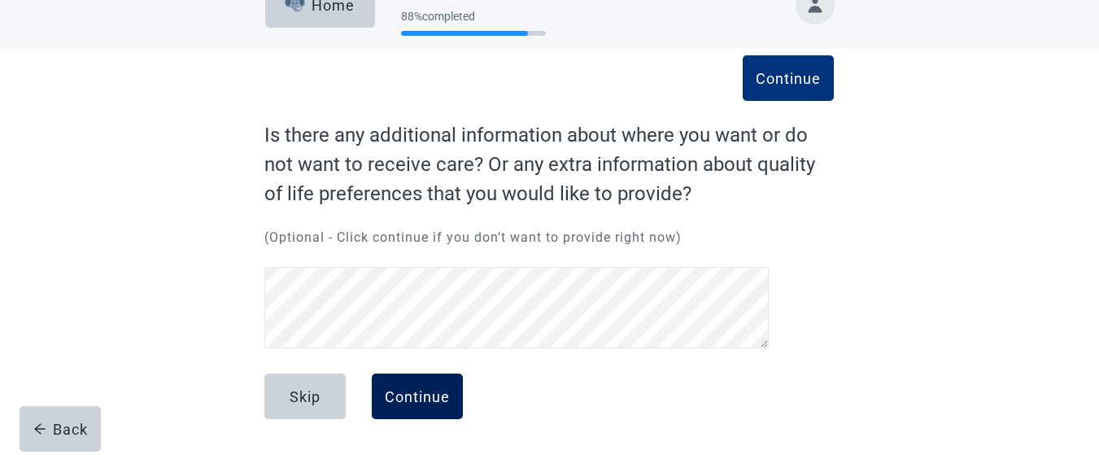
click at [403, 391] on div "Continue" at bounding box center [417, 396] width 65 height 16
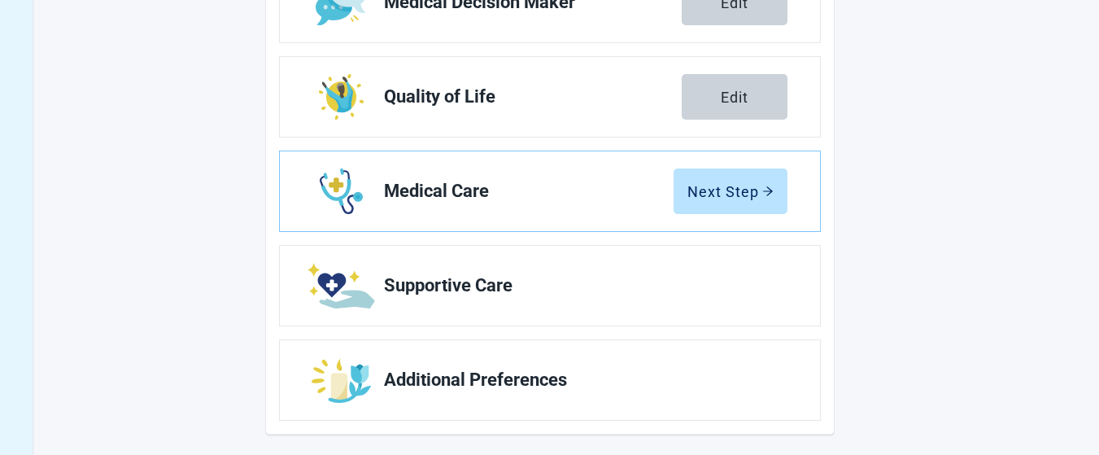
scroll to position [418, 0]
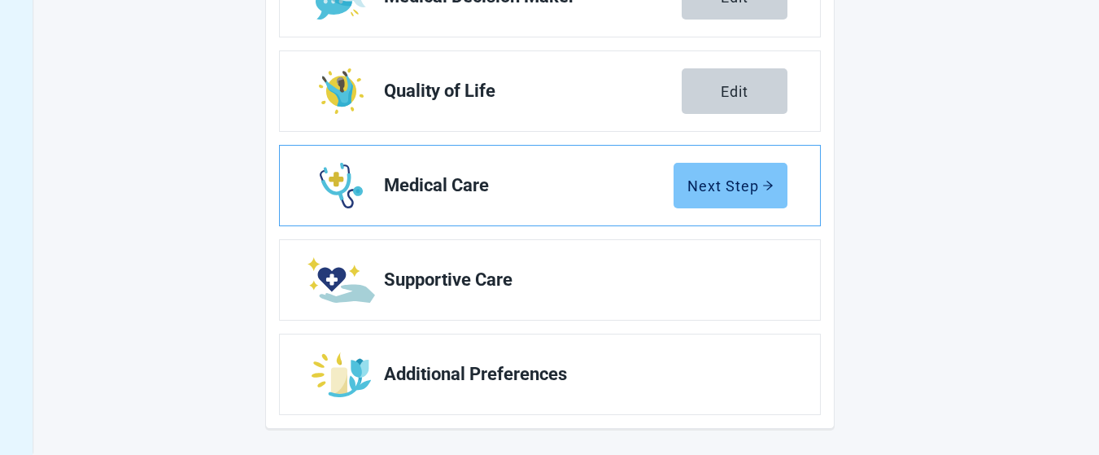
click at [741, 174] on button "Next Step" at bounding box center [731, 186] width 114 height 46
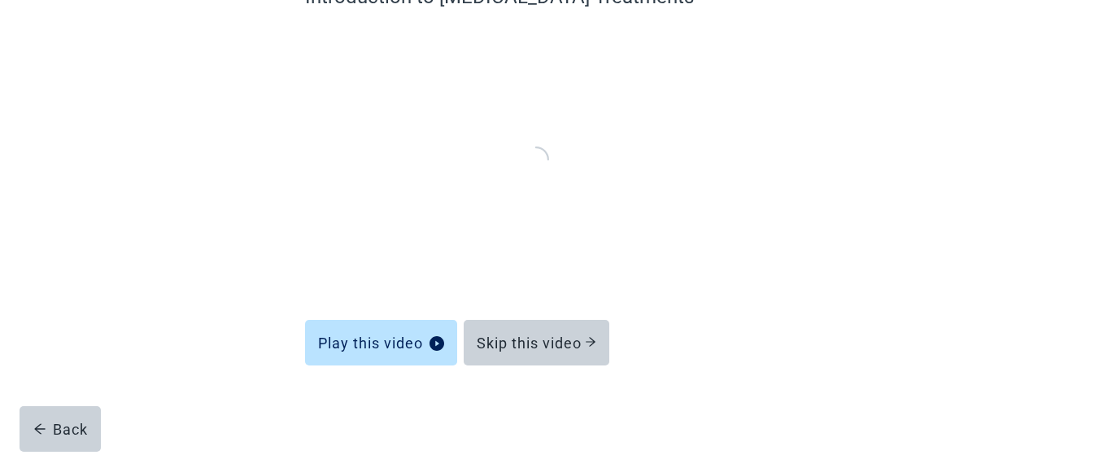
scroll to position [172, 0]
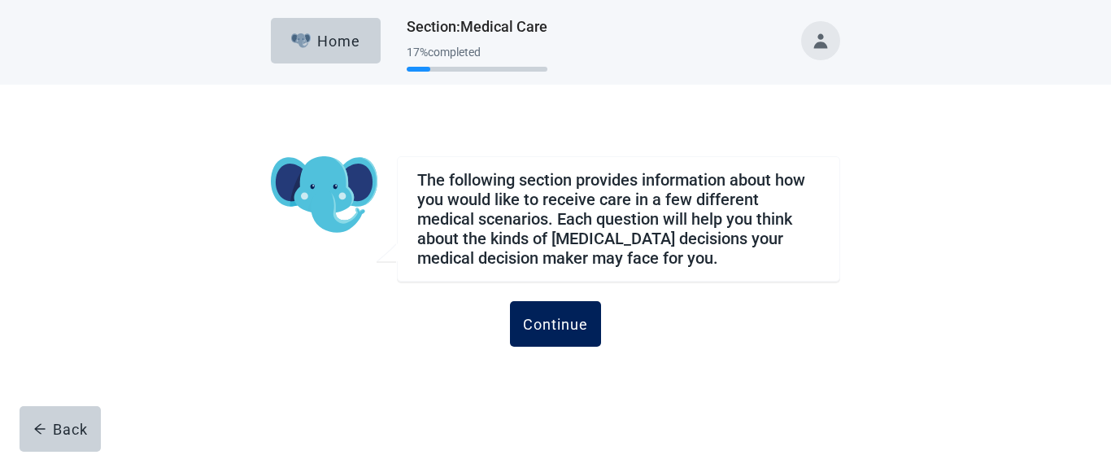
click at [561, 328] on div "Continue" at bounding box center [555, 324] width 65 height 16
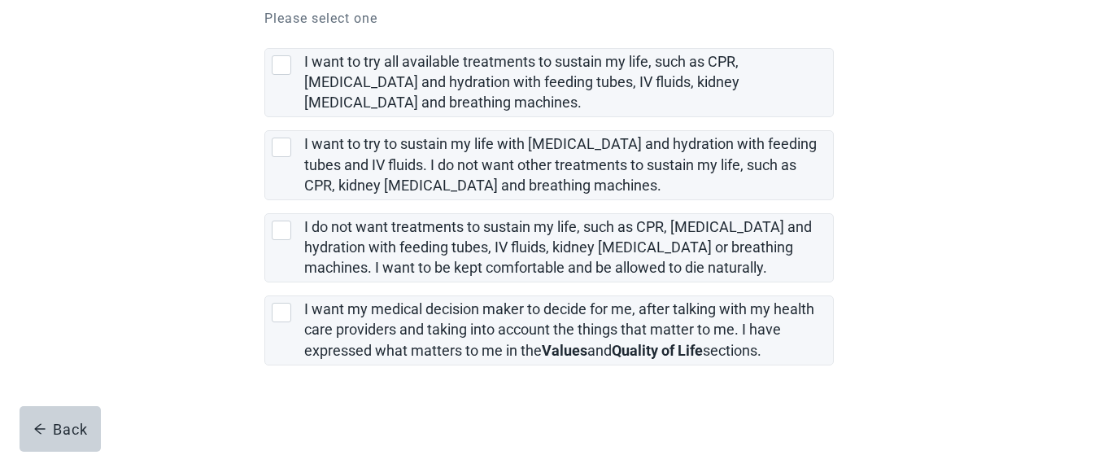
scroll to position [404, 0]
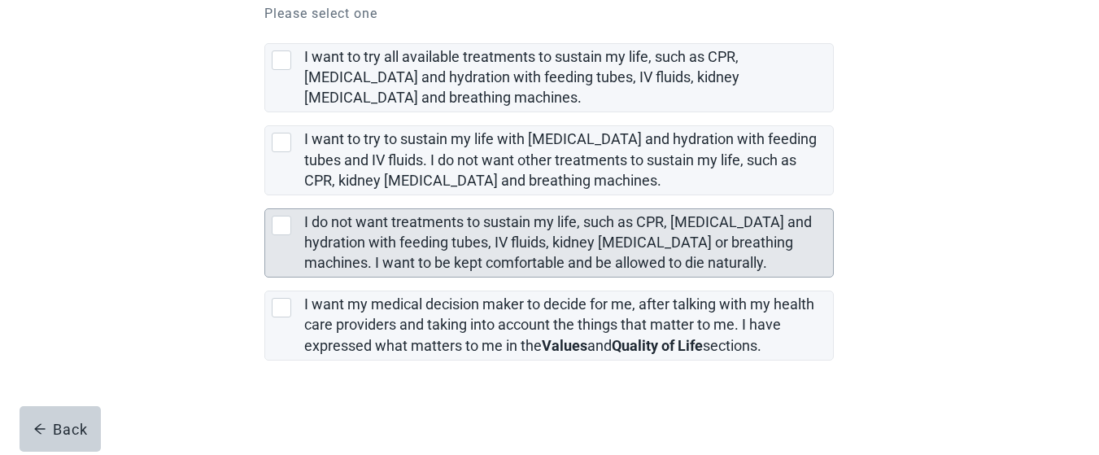
click at [284, 224] on div "I do not want treatments to sustain my life, such as CPR, artificial feeding an…" at bounding box center [282, 226] width 20 height 20
click at [265, 196] on input "I do not want treatments to sustain my life, such as CPR, [MEDICAL_DATA] and hy…" at bounding box center [264, 195] width 1 height 1
checkbox input "true"
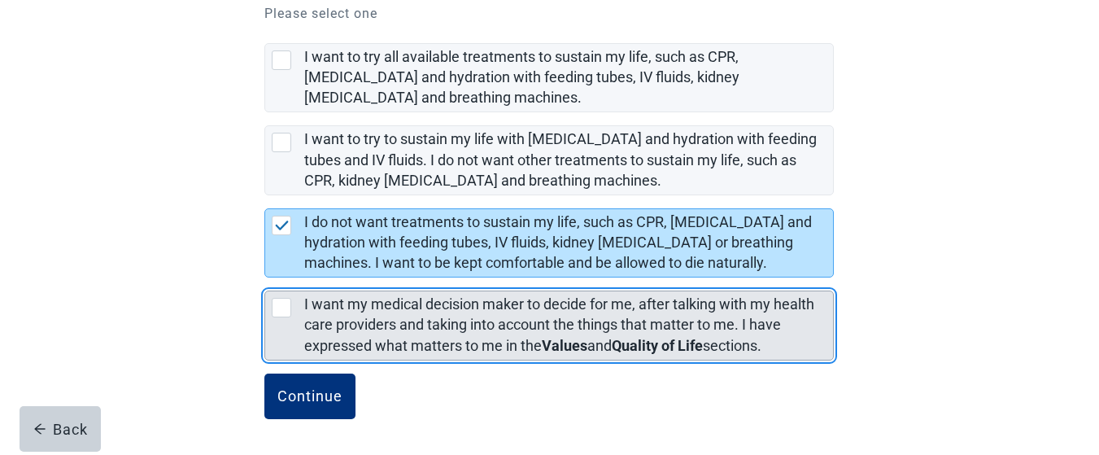
click at [282, 307] on div "[object Object], checkbox, not selected" at bounding box center [282, 308] width 20 height 20
click at [265, 278] on input "I want my medical decision maker to decide for me, after talking with my health…" at bounding box center [264, 277] width 1 height 1
checkbox input "true"
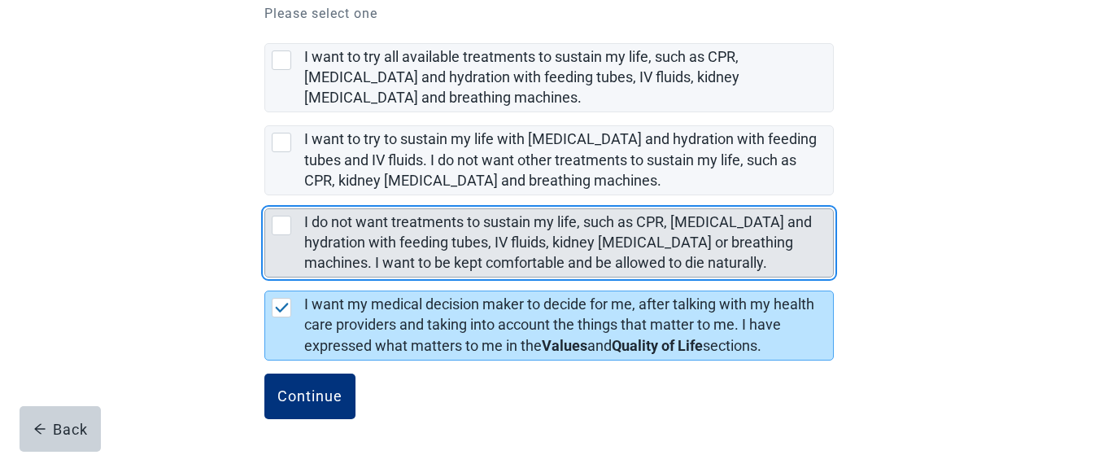
click at [283, 226] on div "I do not want treatments to sustain my life, such as CPR, artificial feeding an…" at bounding box center [282, 226] width 20 height 20
click at [265, 196] on input "I do not want treatments to sustain my life, such as CPR, [MEDICAL_DATA] and hy…" at bounding box center [264, 195] width 1 height 1
checkbox input "true"
checkbox input "false"
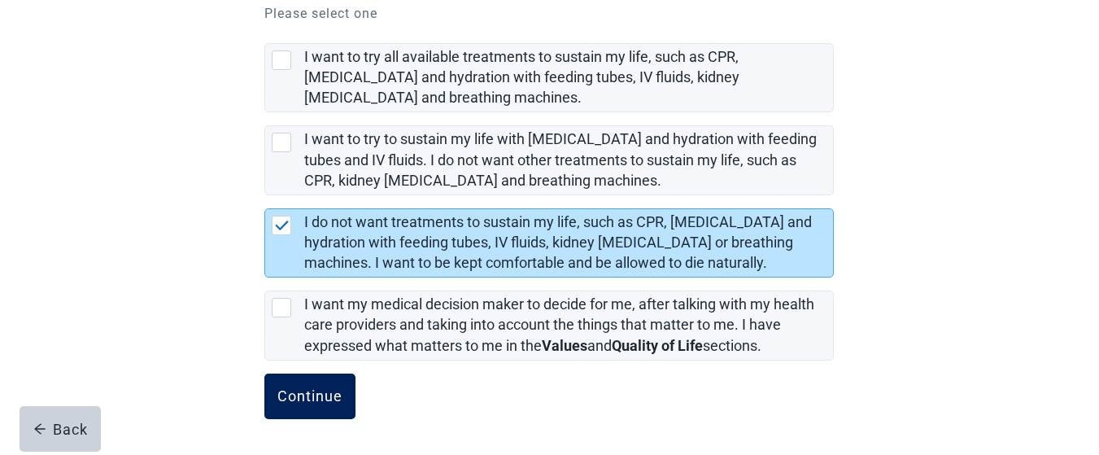
click at [315, 399] on div "Continue" at bounding box center [309, 396] width 65 height 16
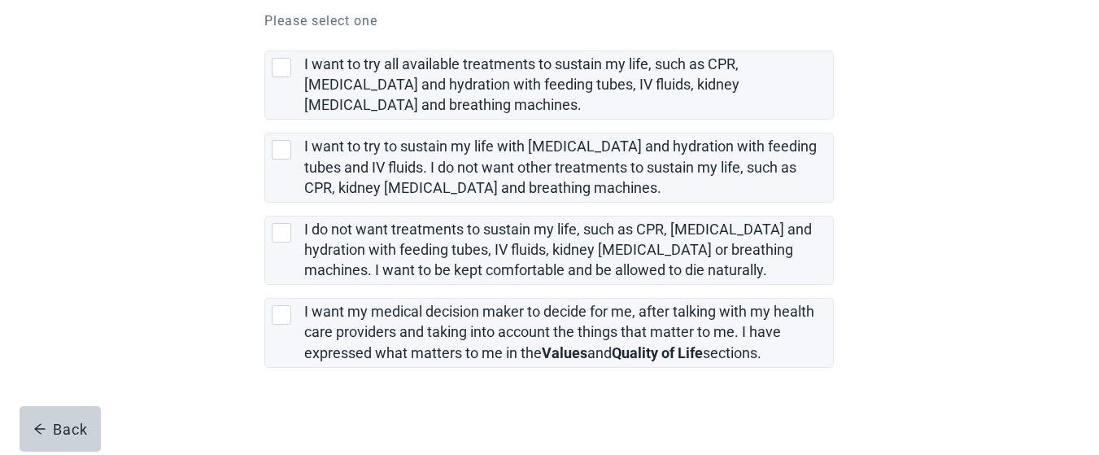
scroll to position [551, 0]
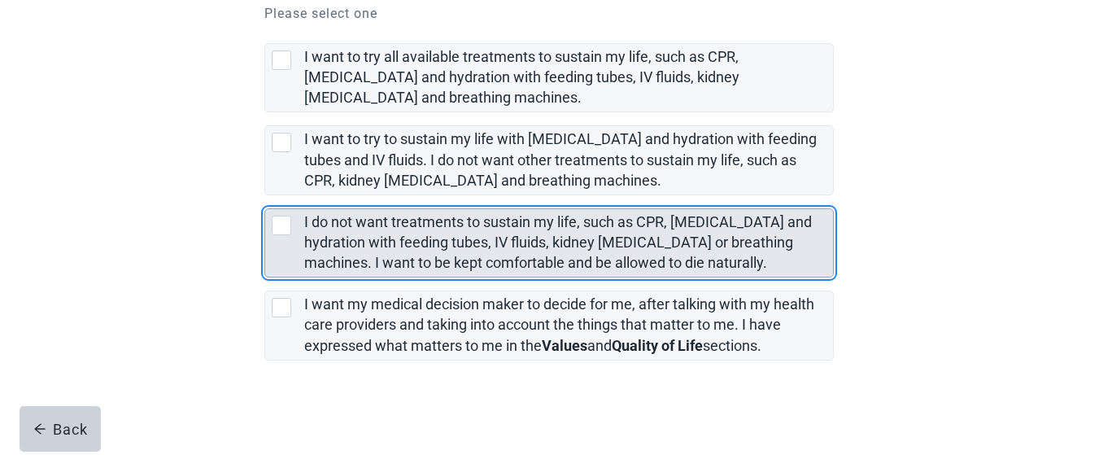
click at [283, 228] on div "I do not want treatments to sustain my life, such as CPR, artificial feeding an…" at bounding box center [282, 226] width 20 height 20
click at [265, 196] on input "I do not want treatments to sustain my life, such as CPR, [MEDICAL_DATA] and hy…" at bounding box center [264, 195] width 1 height 1
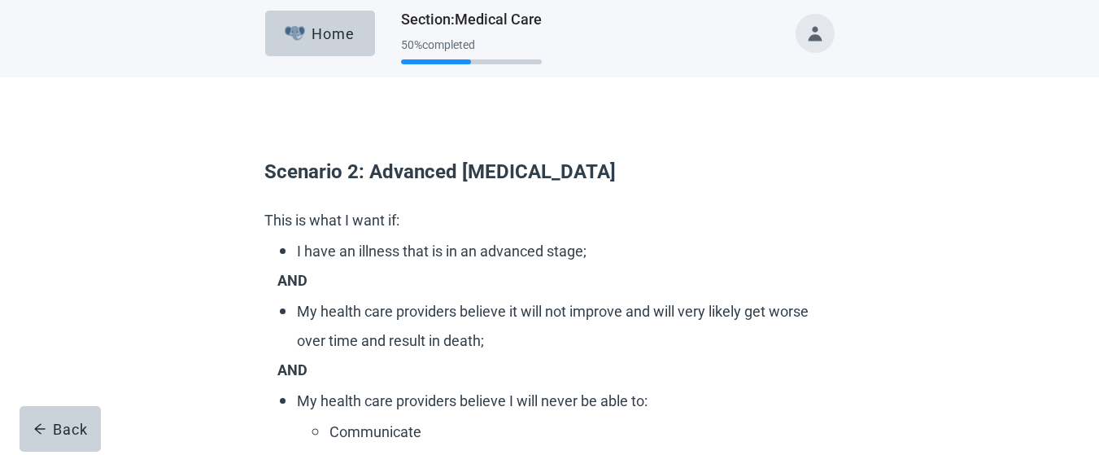
scroll to position [0, 0]
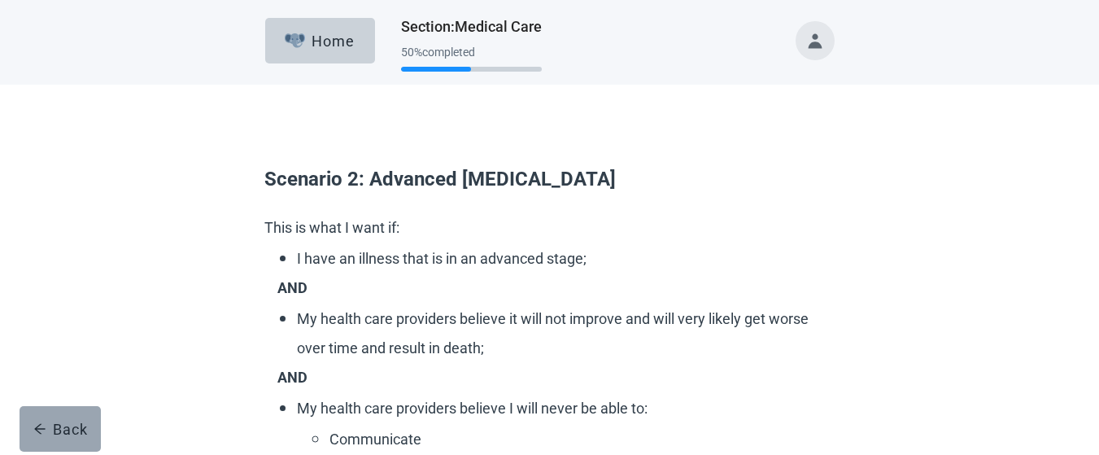
click at [66, 426] on div "Back" at bounding box center [60, 429] width 55 height 16
checkbox input "false"
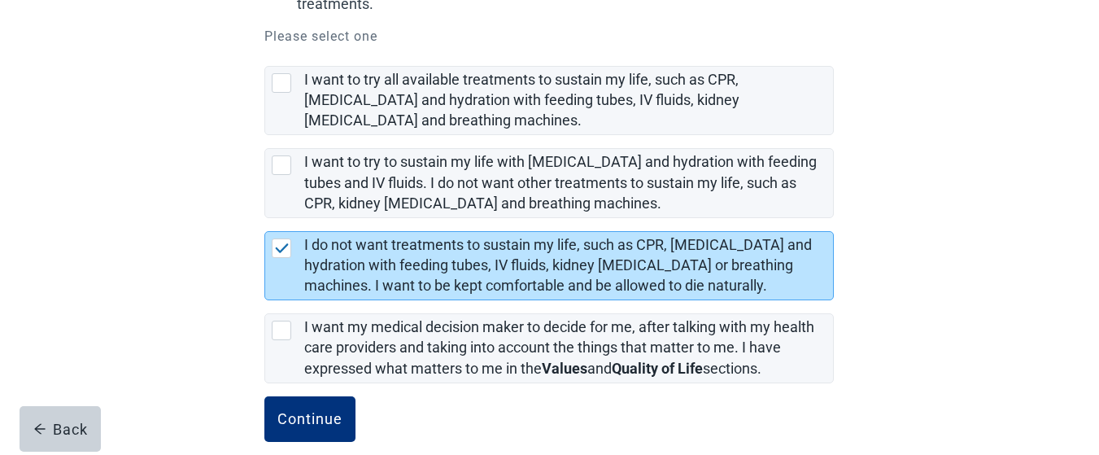
scroll to position [379, 0]
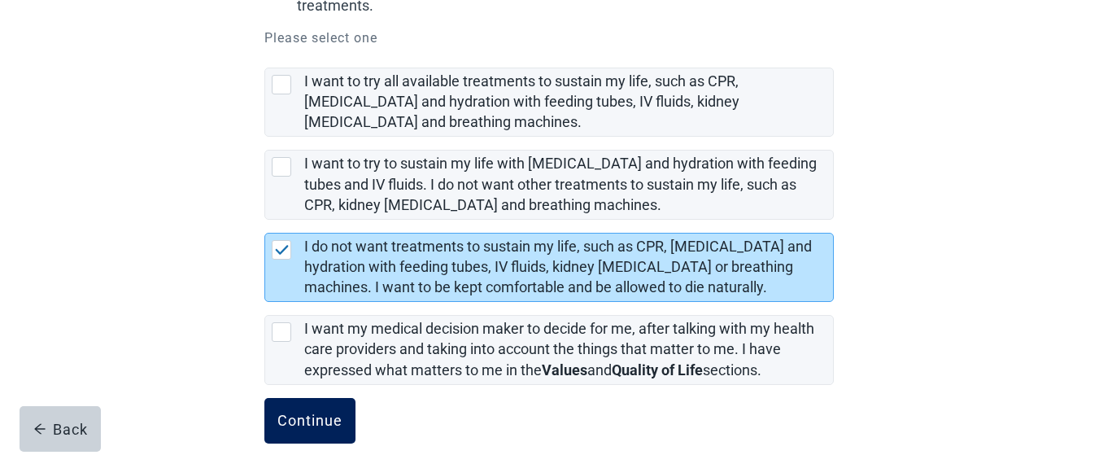
click at [312, 420] on div "Continue" at bounding box center [309, 420] width 65 height 16
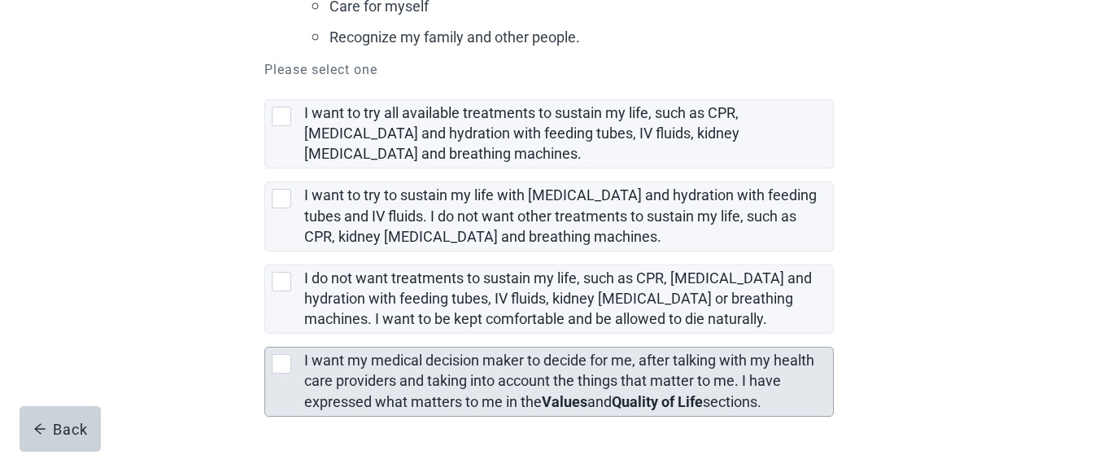
scroll to position [486, 0]
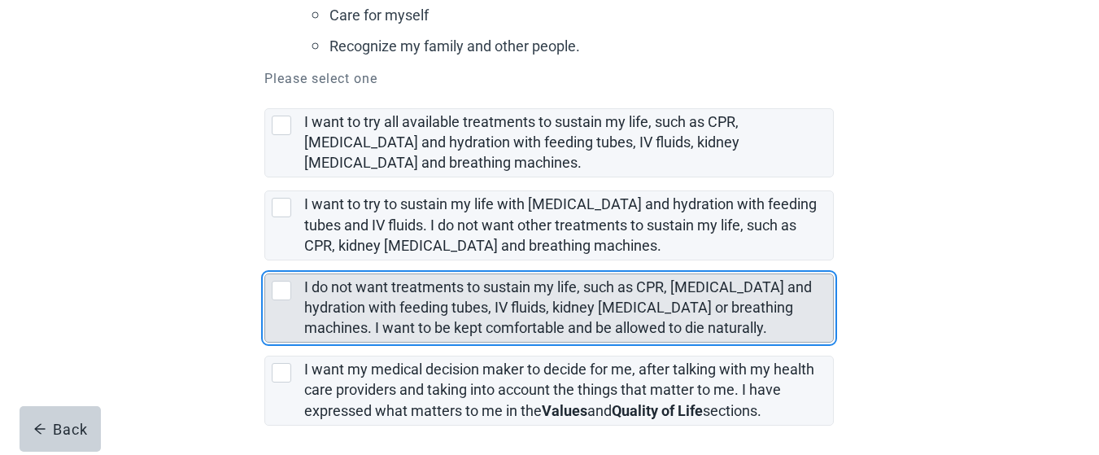
click at [282, 285] on div "I do not want treatments to sustain my life, such as CPR, artificial feeding an…" at bounding box center [282, 291] width 20 height 20
click at [265, 261] on input "I do not want treatments to sustain my life, such as CPR, [MEDICAL_DATA] and hy…" at bounding box center [264, 260] width 1 height 1
checkbox input "true"
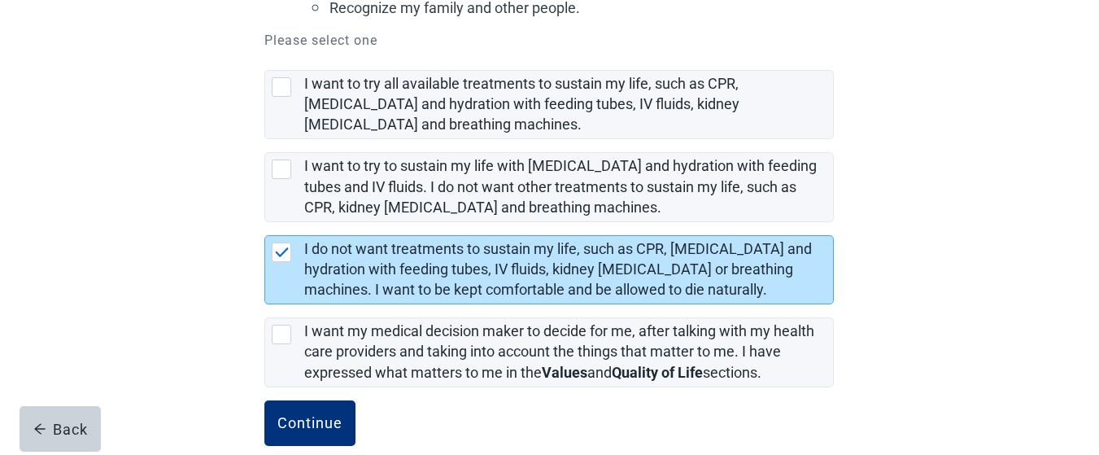
scroll to position [551, 0]
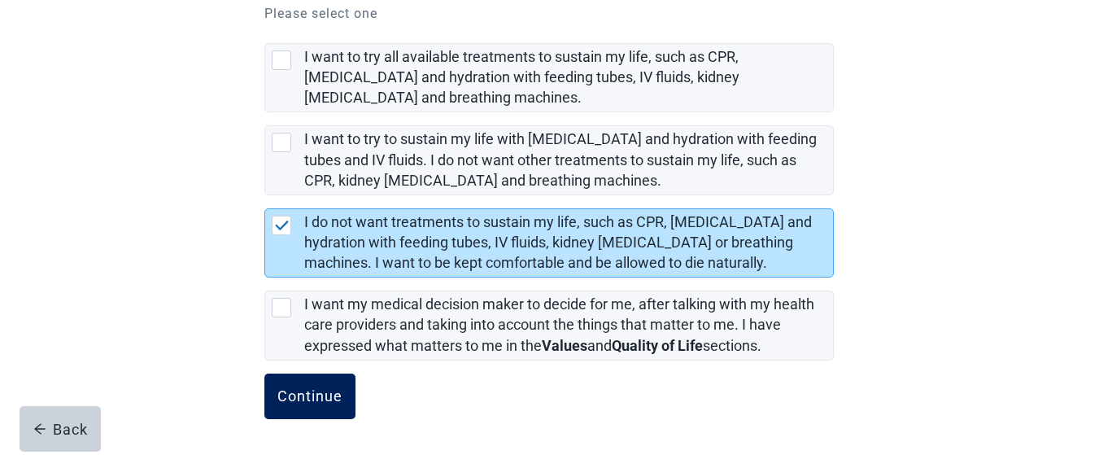
click at [316, 390] on div "Continue" at bounding box center [309, 396] width 65 height 16
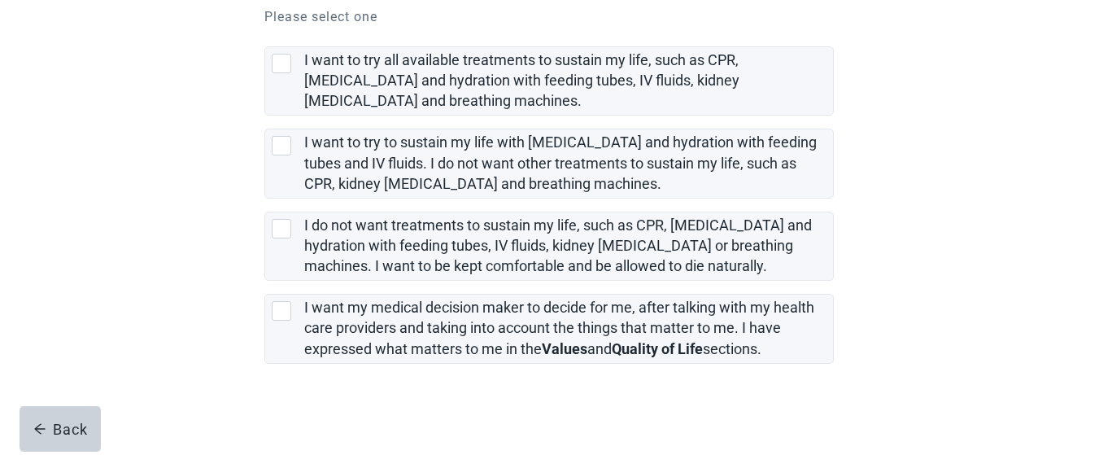
scroll to position [378, 0]
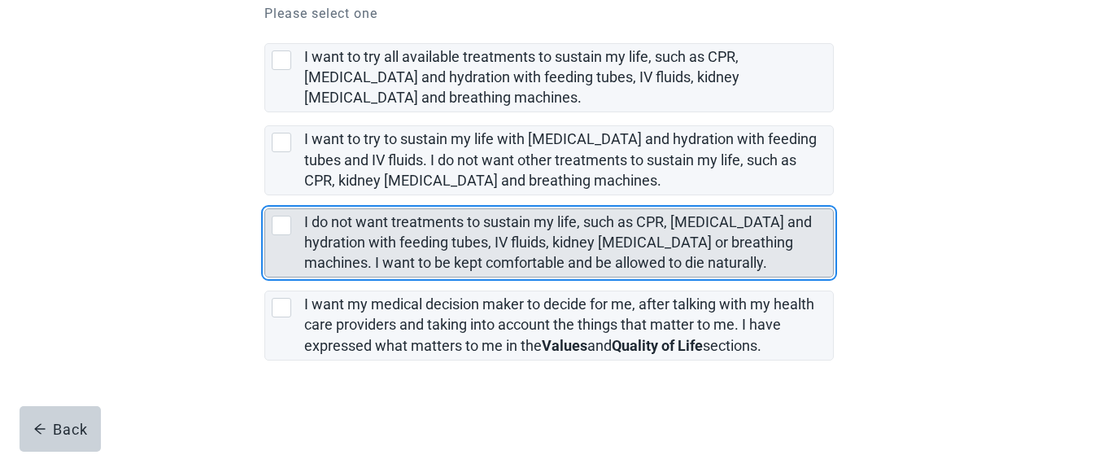
click at [277, 224] on div "I do not want treatments to sustain my life, such as CPR, artificial feeding an…" at bounding box center [282, 226] width 20 height 20
click at [265, 196] on input "I do not want treatments to sustain my life, such as CPR, [MEDICAL_DATA] and hy…" at bounding box center [264, 195] width 1 height 1
checkbox input "true"
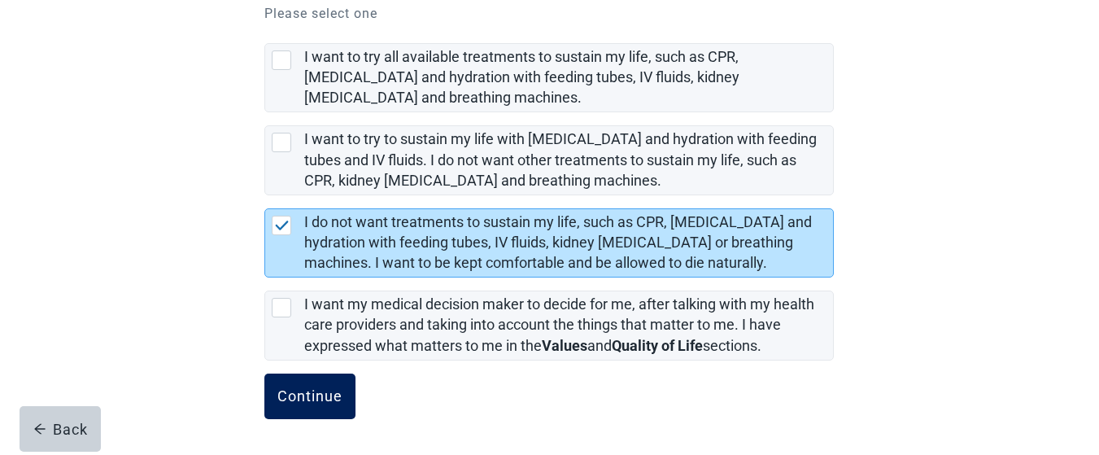
click at [312, 396] on div "Continue" at bounding box center [309, 396] width 65 height 16
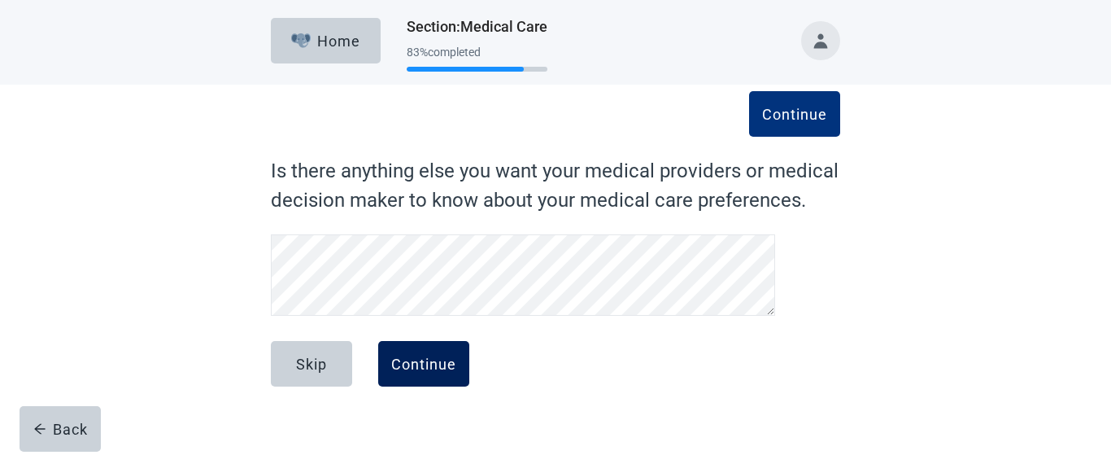
click at [432, 364] on div "Continue" at bounding box center [423, 364] width 65 height 16
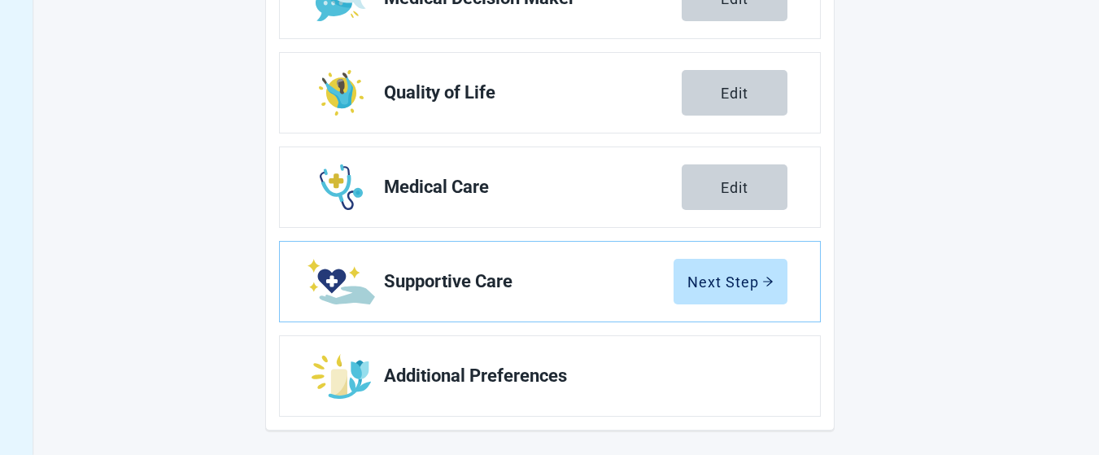
scroll to position [410, 0]
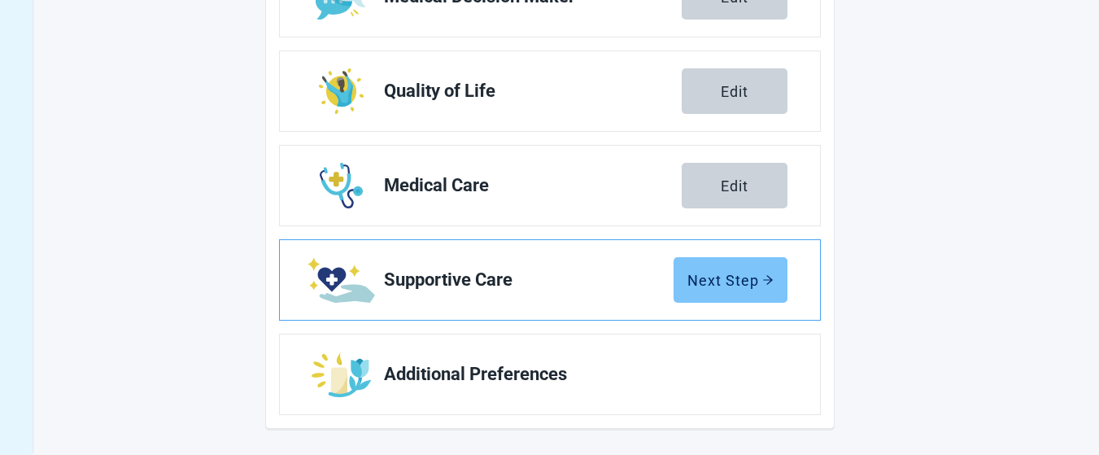
click at [715, 284] on div "Next Step" at bounding box center [730, 280] width 86 height 16
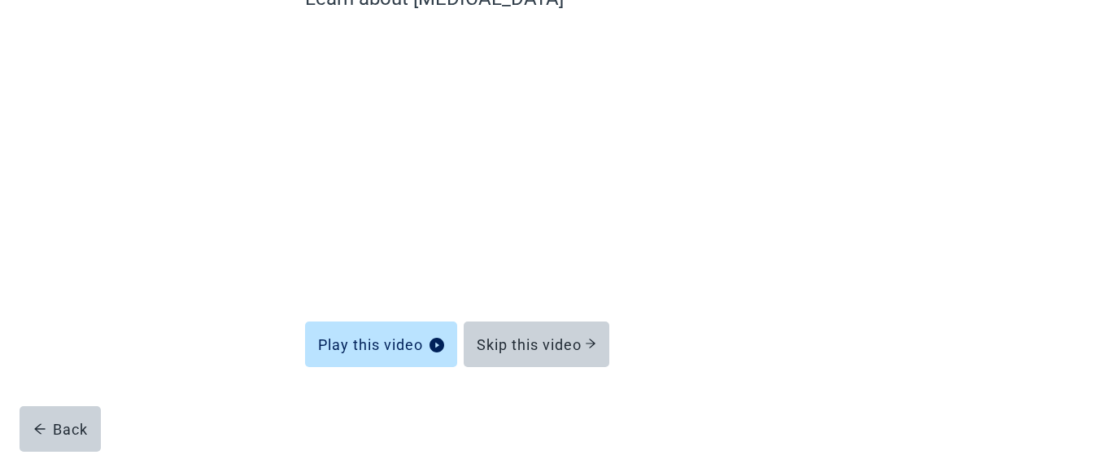
scroll to position [172, 0]
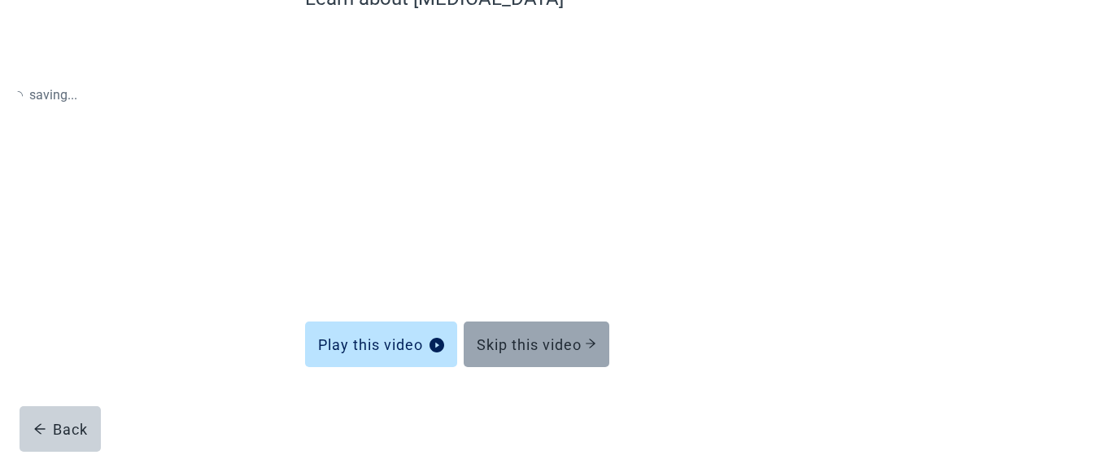
click at [578, 342] on div "Skip this video" at bounding box center [537, 344] width 120 height 16
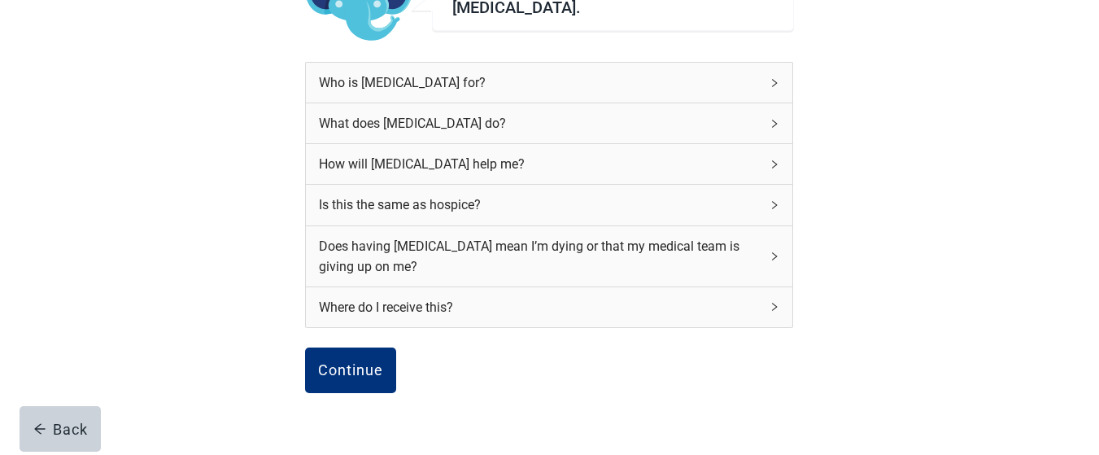
click at [771, 162] on icon "right" at bounding box center [775, 164] width 10 height 10
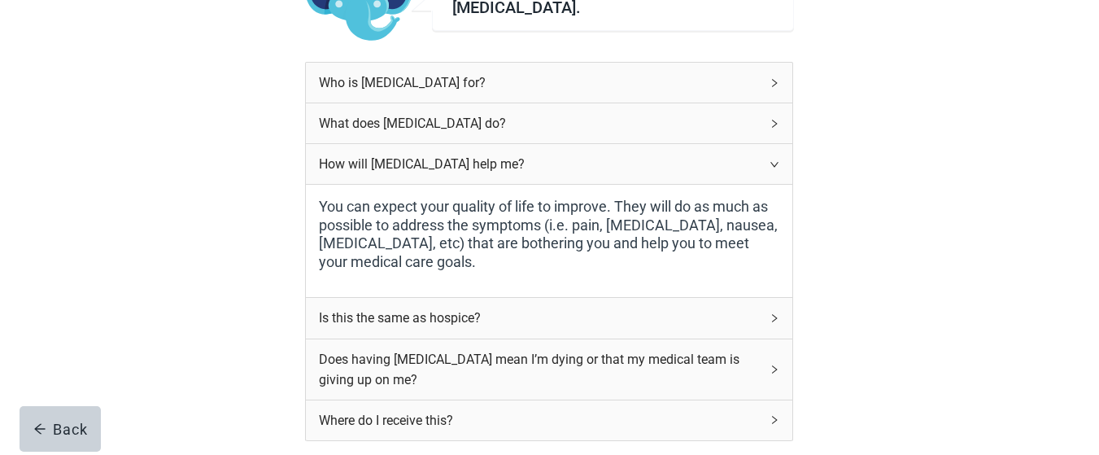
click at [779, 111] on div "What does [MEDICAL_DATA] do?" at bounding box center [549, 123] width 487 height 40
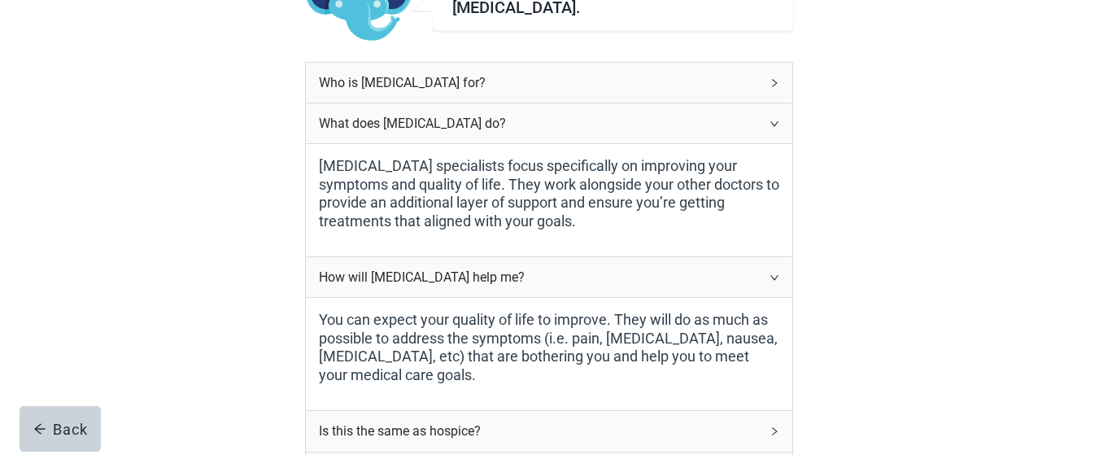
click at [775, 82] on icon "right" at bounding box center [775, 83] width 10 height 10
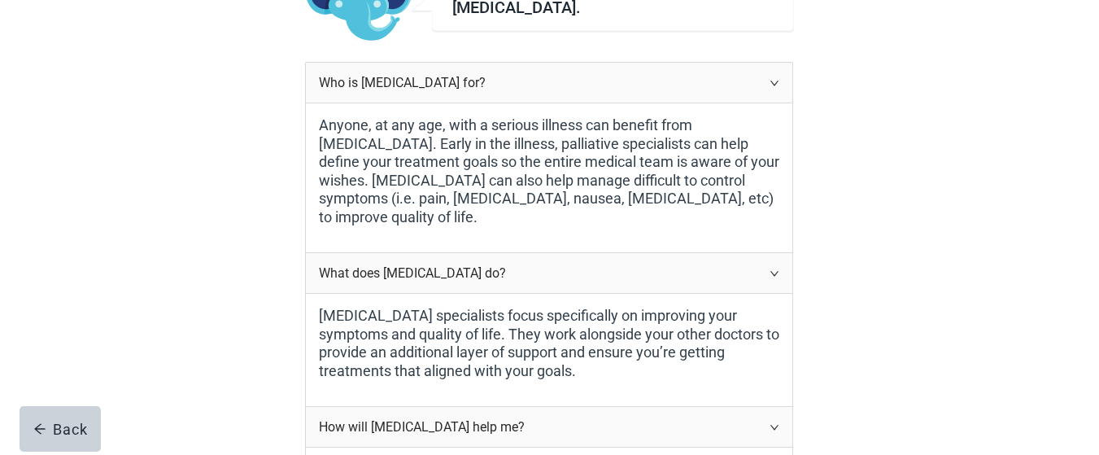
click at [775, 273] on icon "right" at bounding box center [775, 273] width 10 height 10
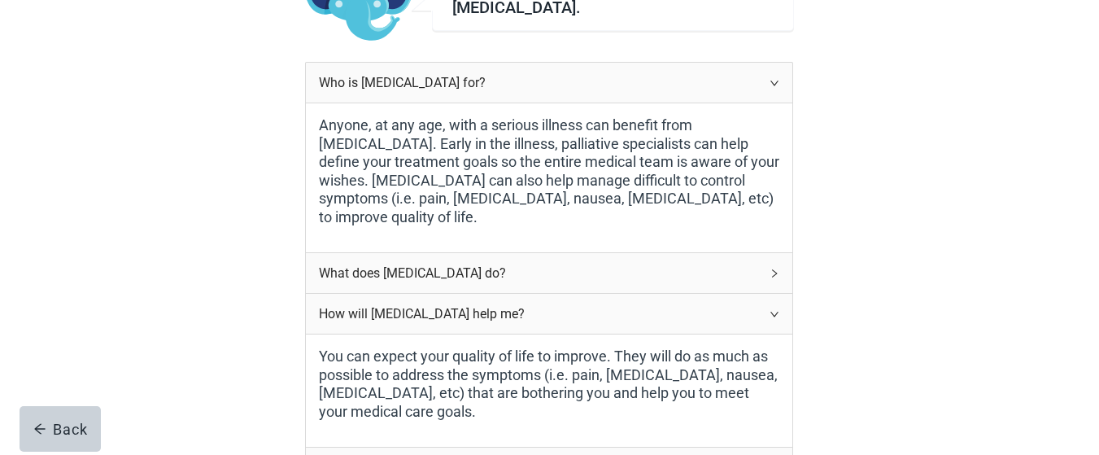
click at [775, 316] on icon "right" at bounding box center [774, 314] width 8 height 5
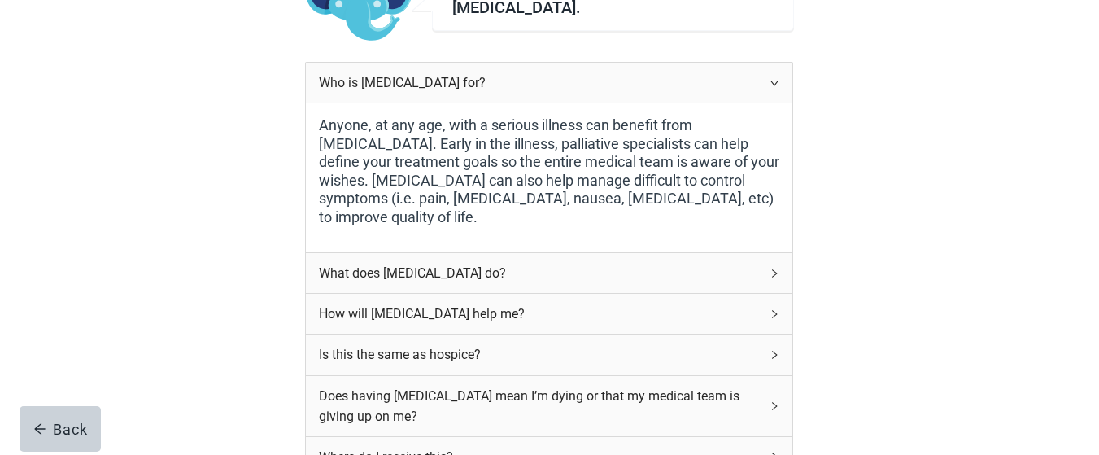
click at [773, 353] on icon "right" at bounding box center [775, 355] width 10 height 10
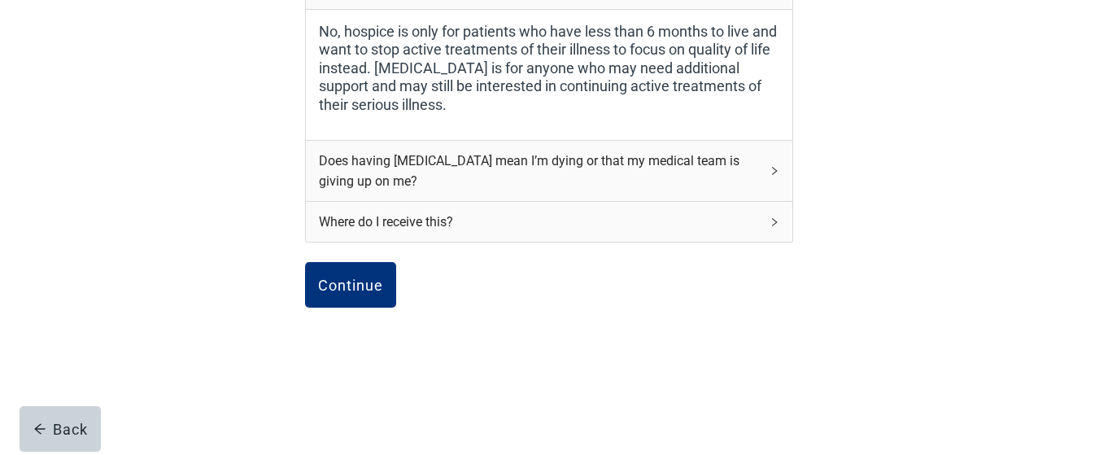
scroll to position [535, 0]
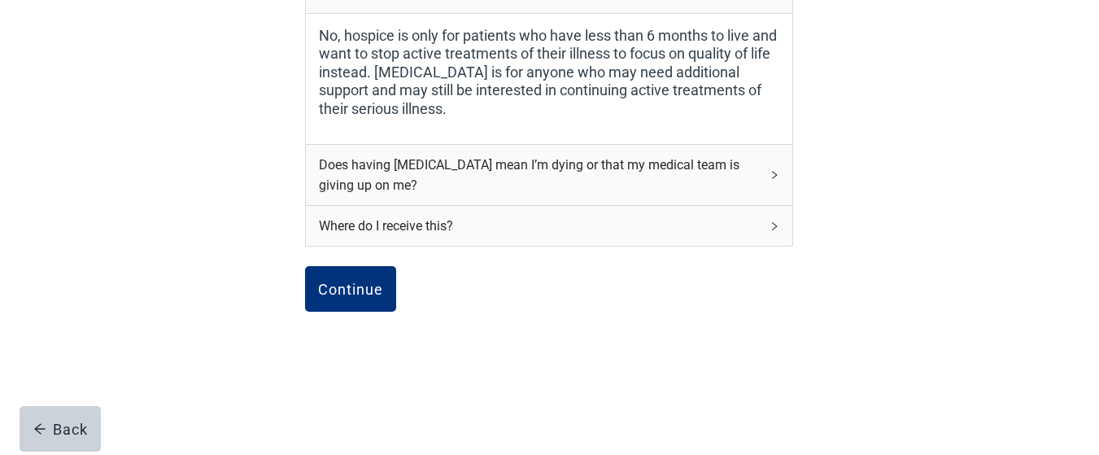
click at [774, 175] on icon "right" at bounding box center [775, 175] width 10 height 10
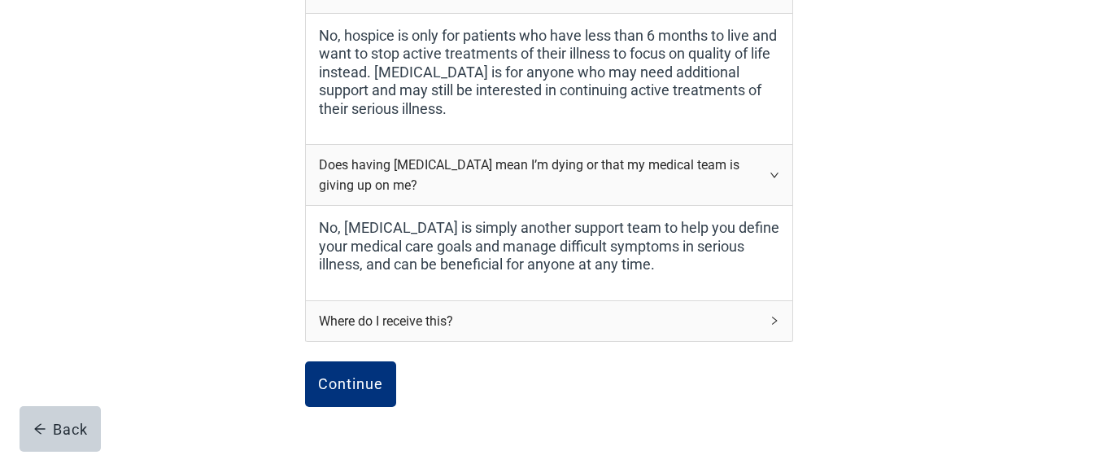
click at [777, 321] on icon "right" at bounding box center [775, 320] width 5 height 8
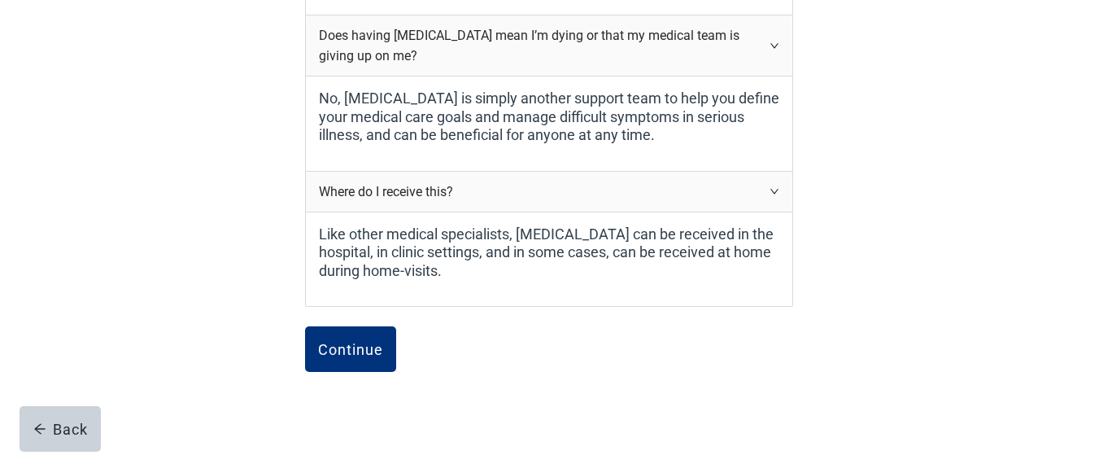
scroll to position [731, 0]
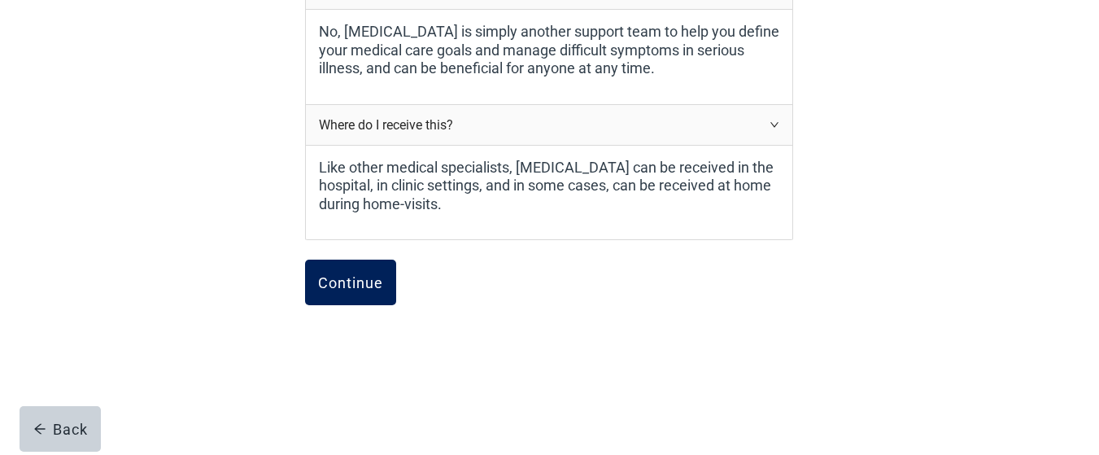
click at [358, 278] on div "Continue" at bounding box center [350, 282] width 65 height 16
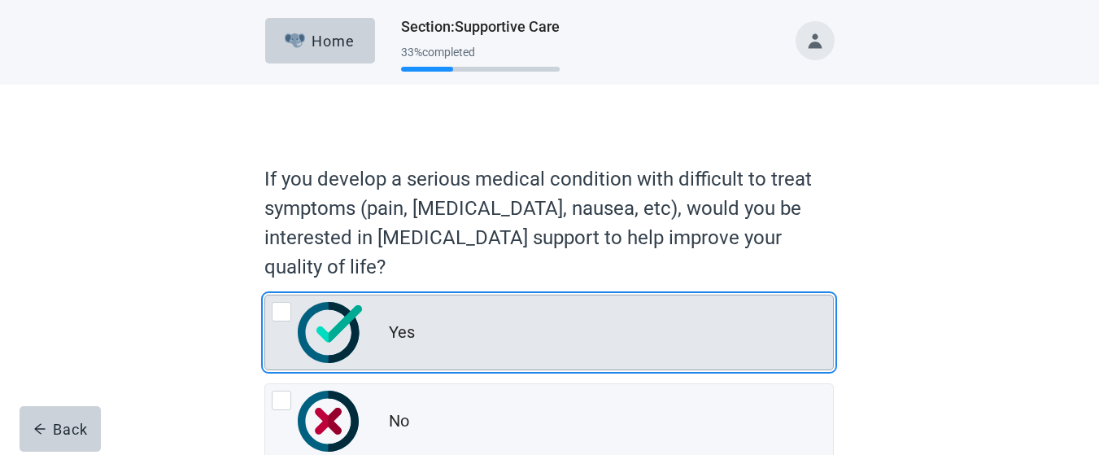
click at [289, 310] on div "Yes, radio button, not checked" at bounding box center [282, 312] width 20 height 20
click at [265, 295] on input "Yes" at bounding box center [264, 295] width 1 height 1
radio input "true"
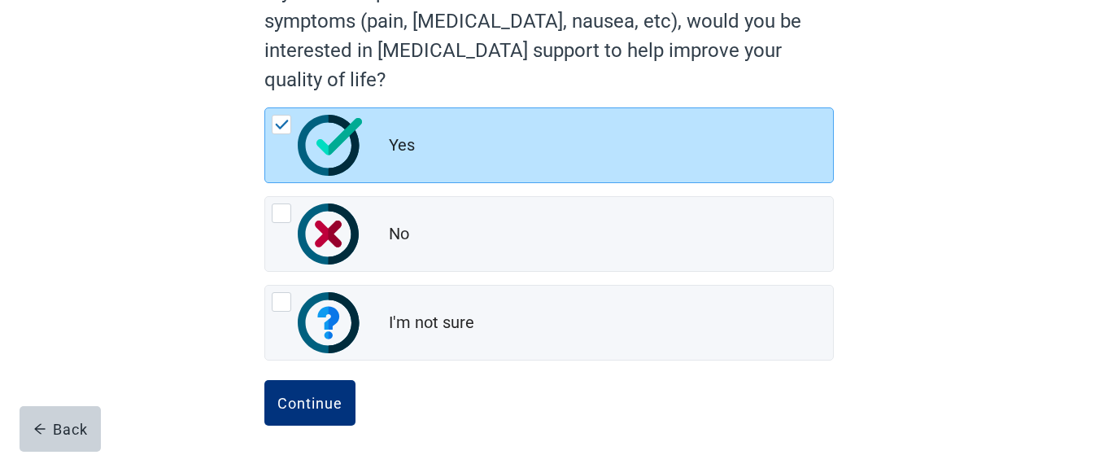
scroll to position [194, 0]
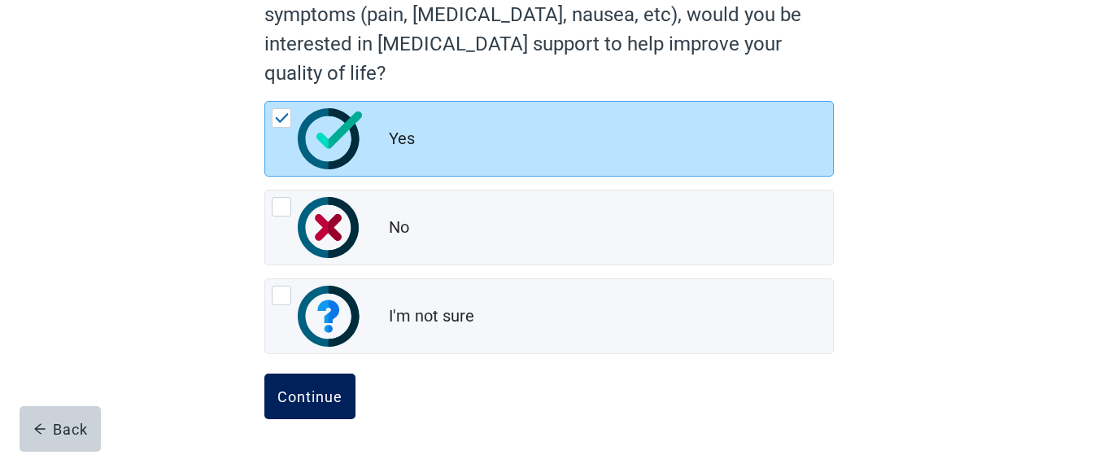
click at [336, 405] on button "Continue" at bounding box center [309, 396] width 91 height 46
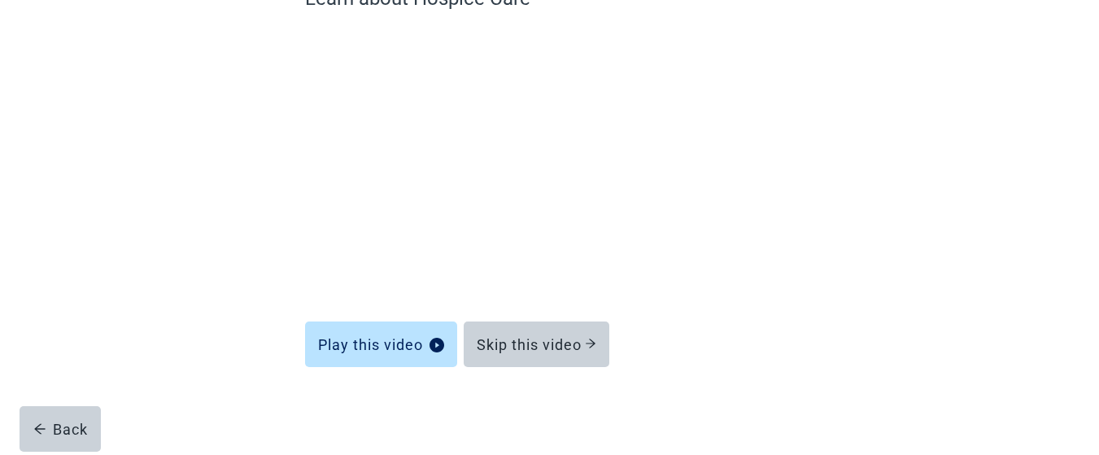
scroll to position [172, 0]
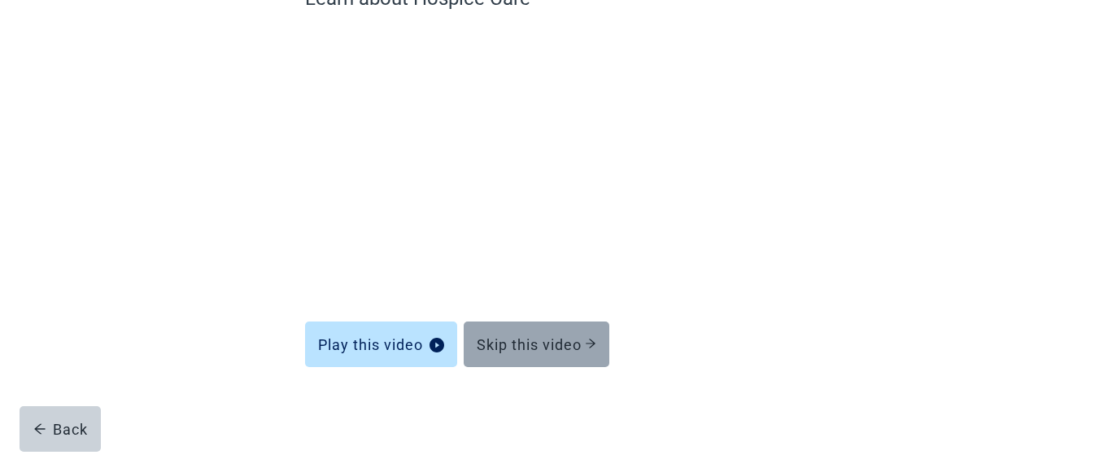
click at [553, 343] on div "Skip this video" at bounding box center [537, 344] width 120 height 16
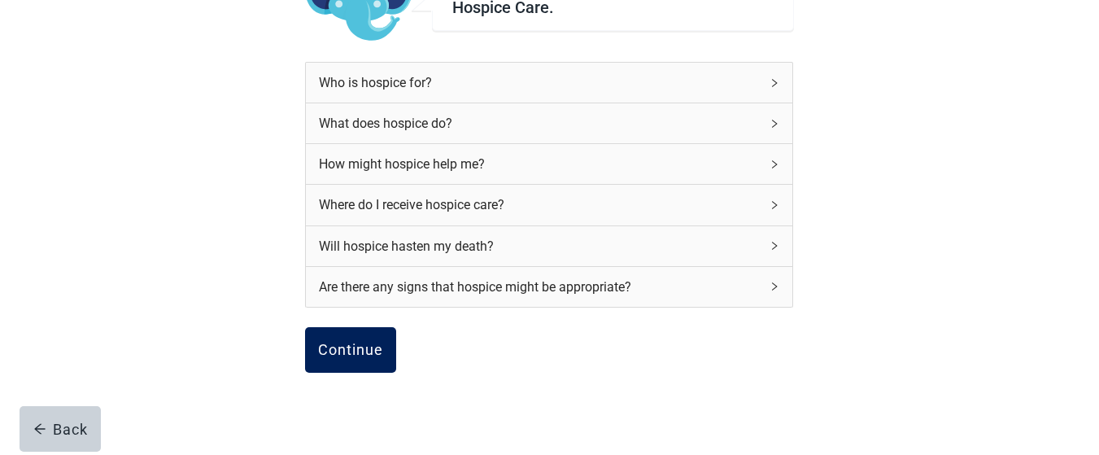
click at [366, 347] on div "Continue" at bounding box center [350, 350] width 65 height 16
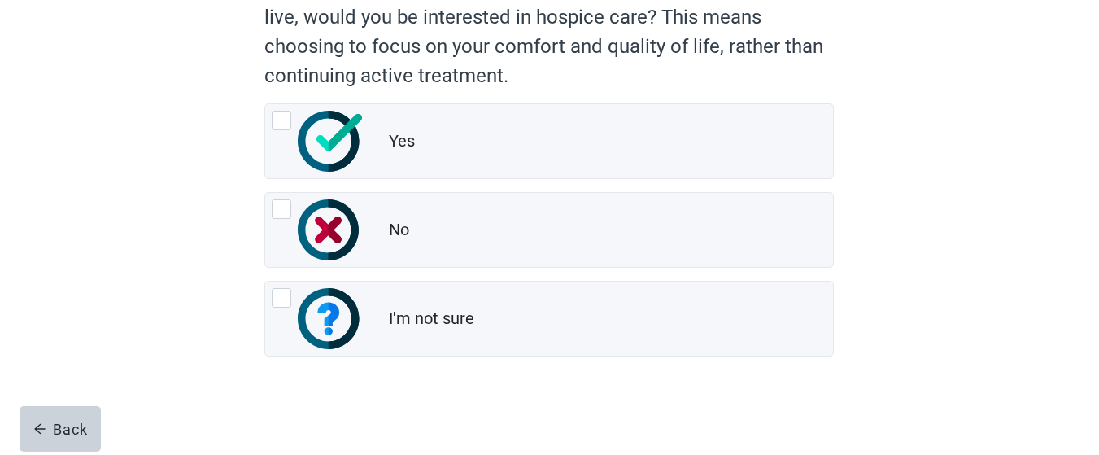
scroll to position [223, 0]
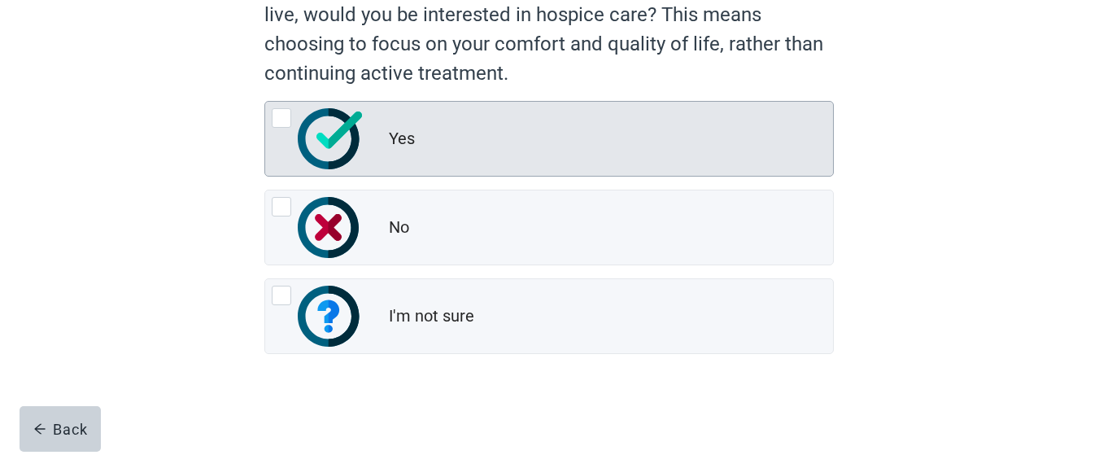
click at [286, 119] on div "Yes, radio button, not checked" at bounding box center [282, 118] width 20 height 20
click at [265, 102] on input "Yes" at bounding box center [264, 101] width 1 height 1
radio input "true"
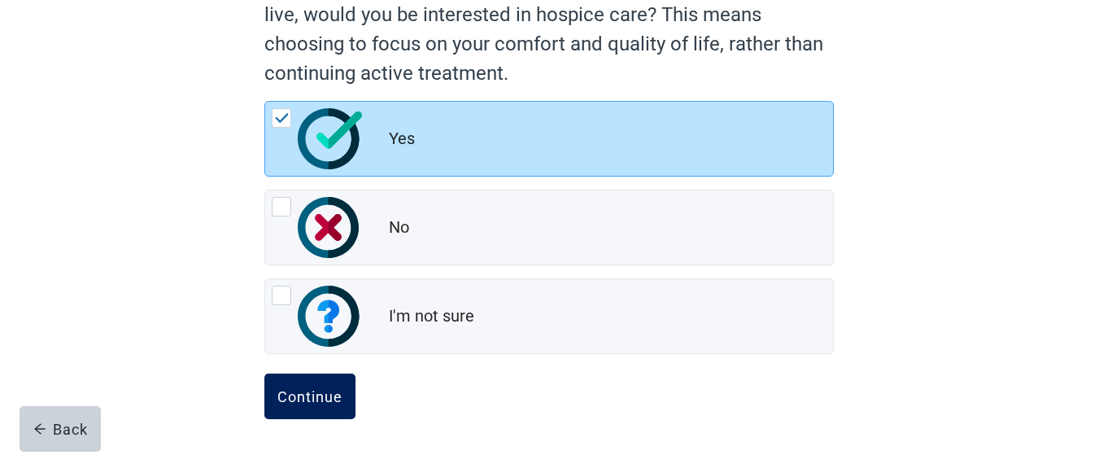
click at [325, 391] on div "Continue" at bounding box center [309, 396] width 65 height 16
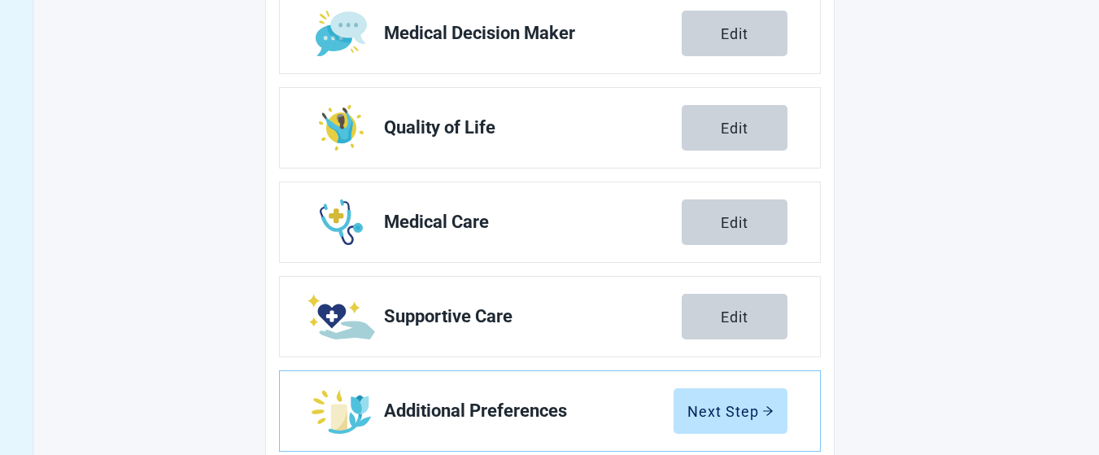
scroll to position [410, 0]
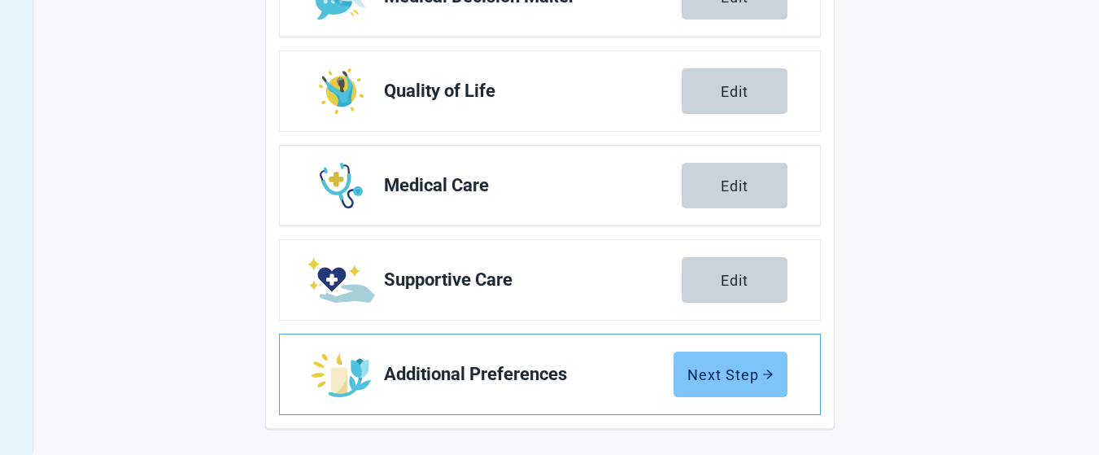
click at [736, 378] on div "Next Step" at bounding box center [730, 374] width 86 height 16
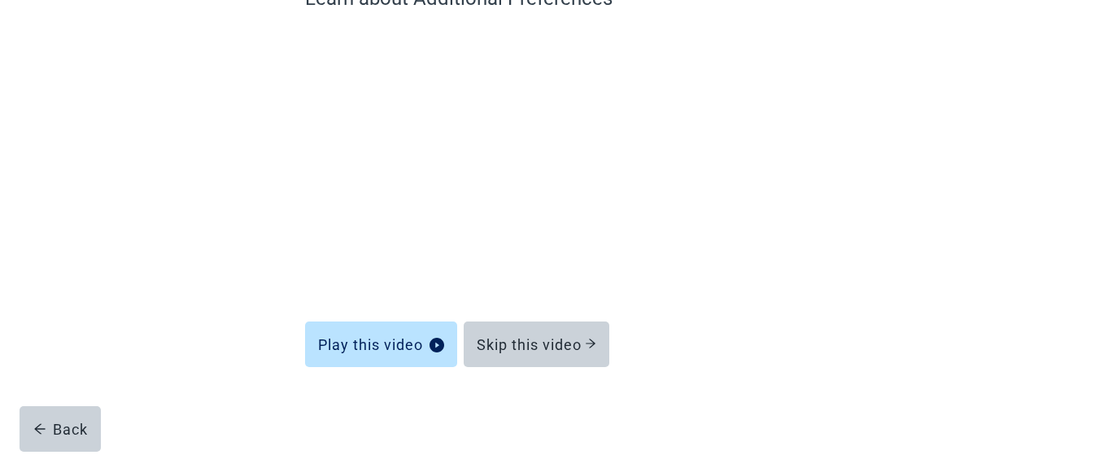
scroll to position [172, 0]
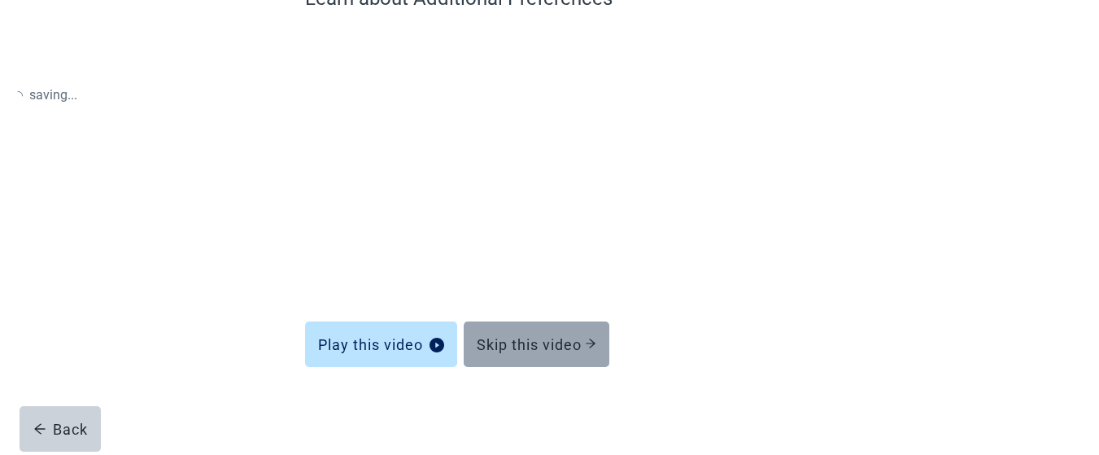
click at [559, 341] on div "Skip this video" at bounding box center [537, 344] width 120 height 16
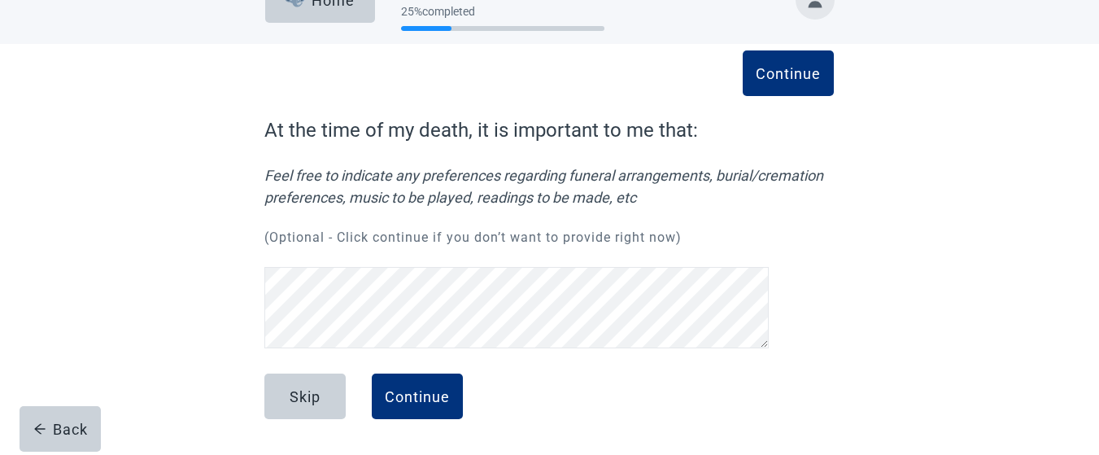
scroll to position [41, 0]
click at [413, 380] on button "Continue" at bounding box center [417, 396] width 91 height 46
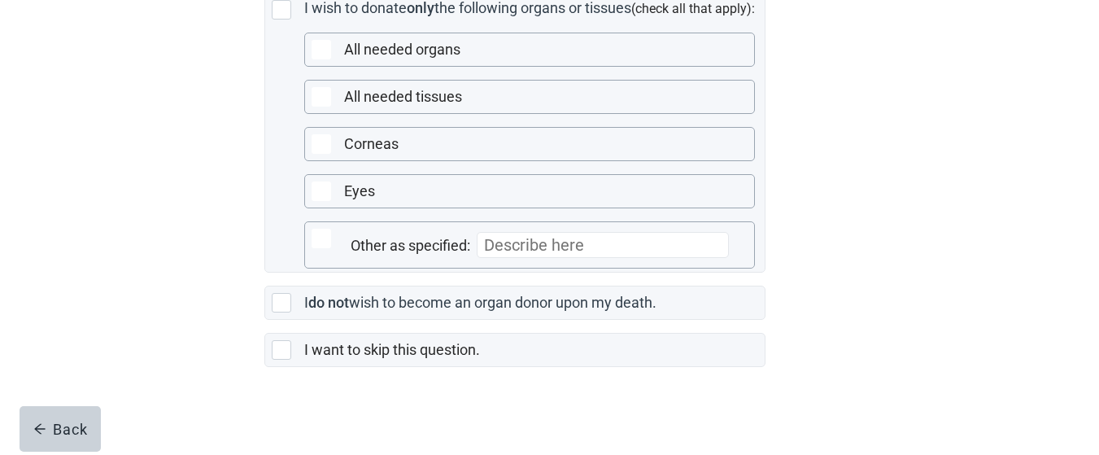
scroll to position [516, 0]
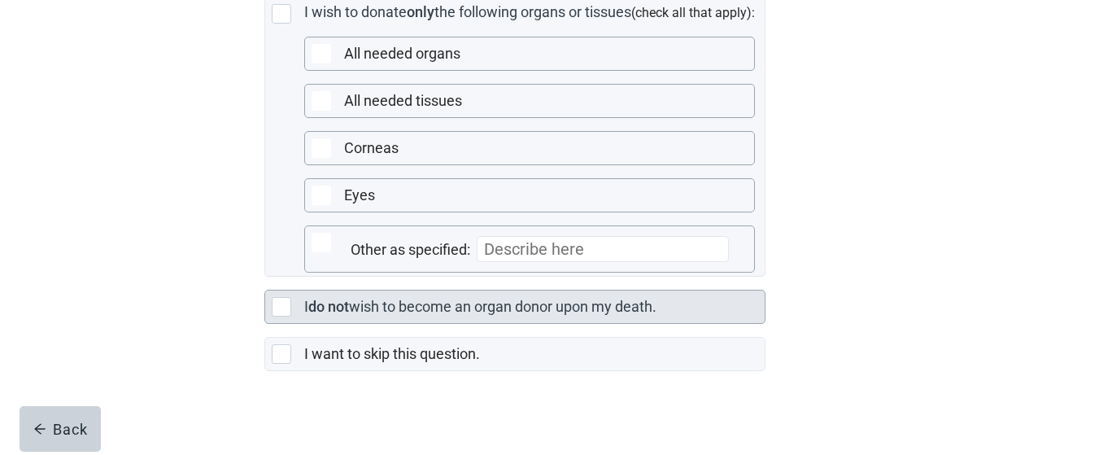
click at [282, 316] on div "Main content" at bounding box center [282, 307] width 20 height 20
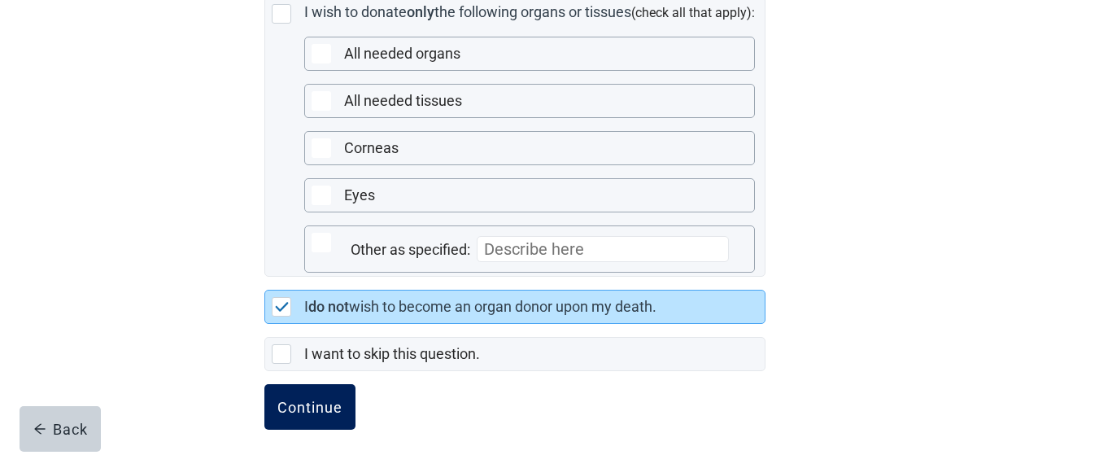
click at [339, 415] on div "Continue" at bounding box center [309, 407] width 65 height 16
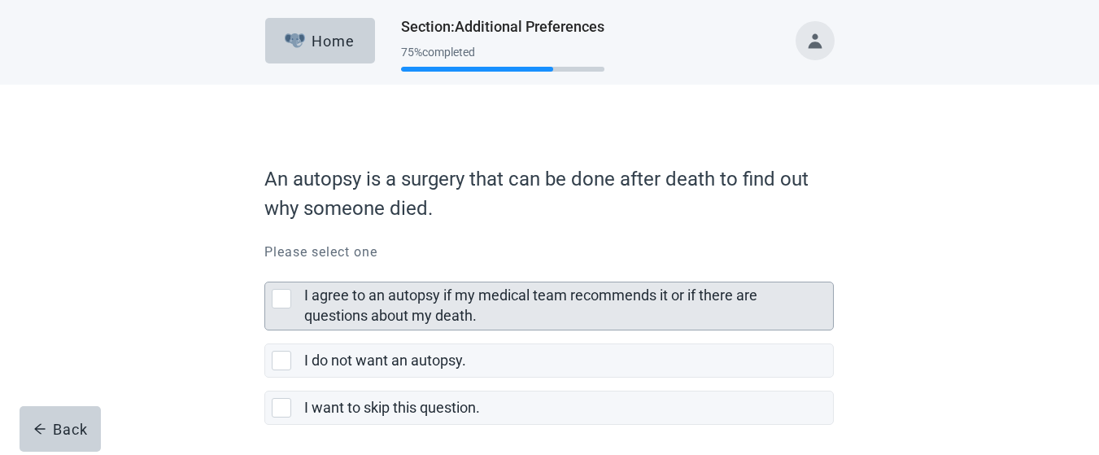
click at [281, 299] on div "I agree to an autopsy if my medical team recommends it or if there are question…" at bounding box center [282, 299] width 20 height 20
click at [265, 269] on input "I agree to an autopsy if my medical team recommends it or if there are question…" at bounding box center [264, 268] width 1 height 1
checkbox input "true"
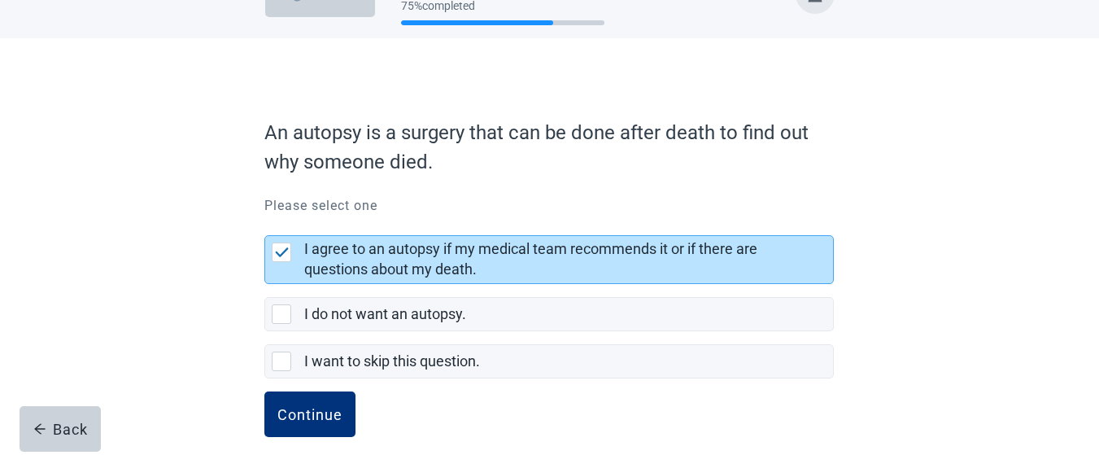
scroll to position [64, 0]
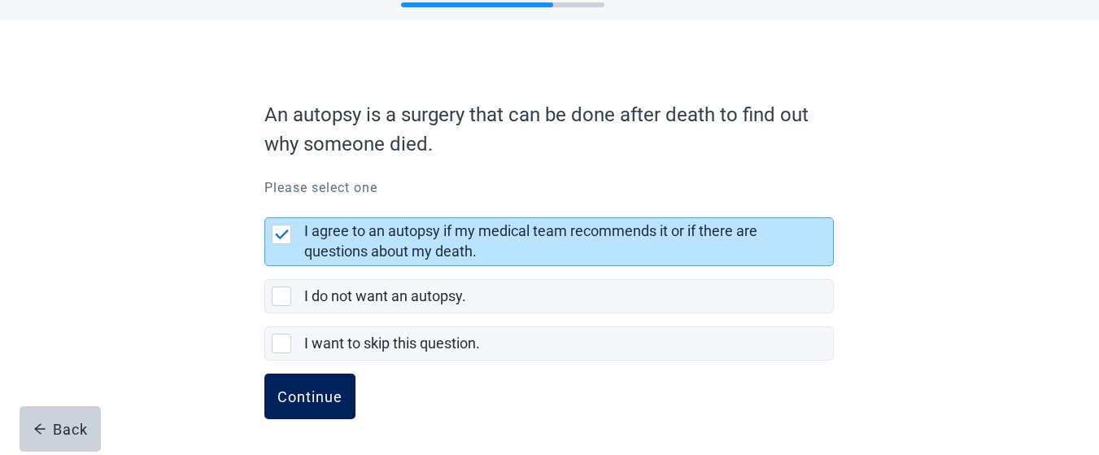
click at [314, 400] on div "Continue" at bounding box center [309, 396] width 65 height 16
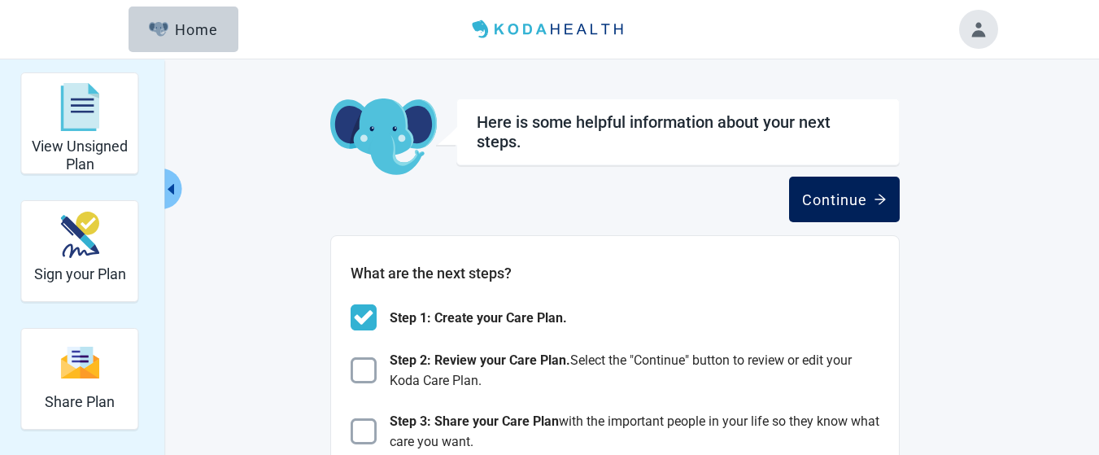
click at [858, 193] on div "Continue" at bounding box center [844, 199] width 85 height 16
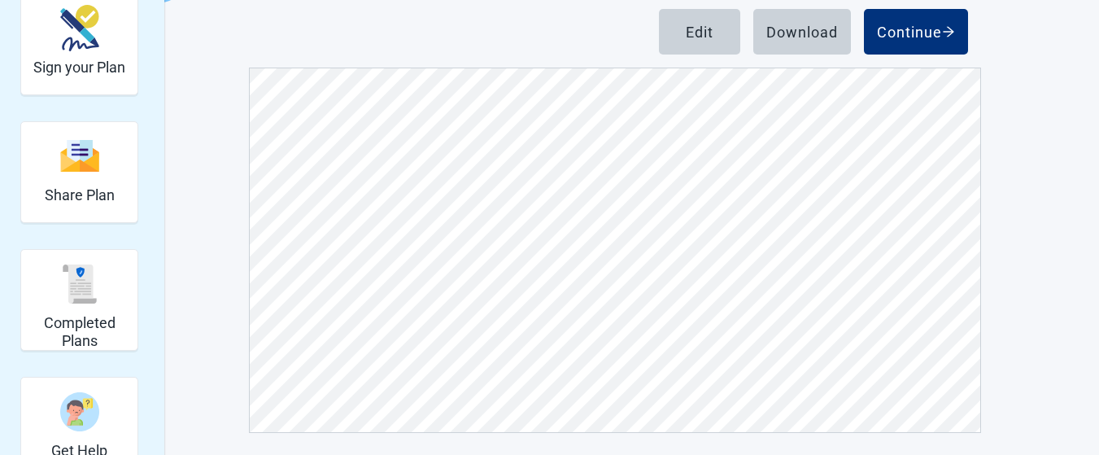
scroll to position [211, 0]
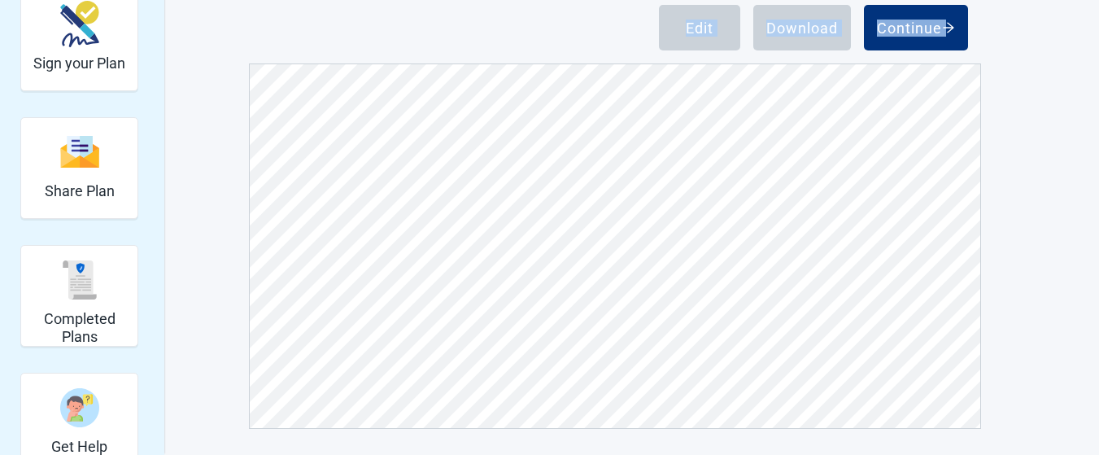
click at [531, 20] on div "Below is a copy of your unsigned plan. Click Edit to update your preferences. C…" at bounding box center [615, 158] width 732 height 541
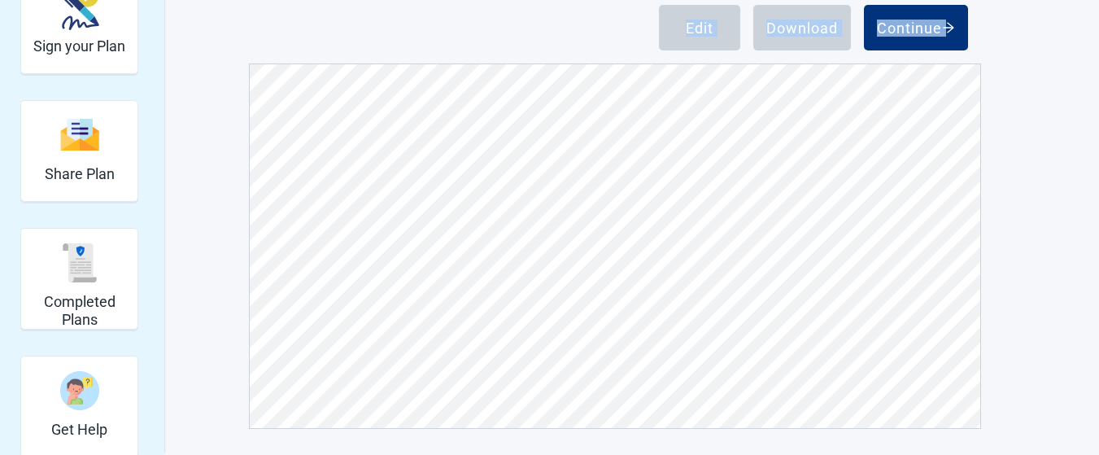
scroll to position [59, 0]
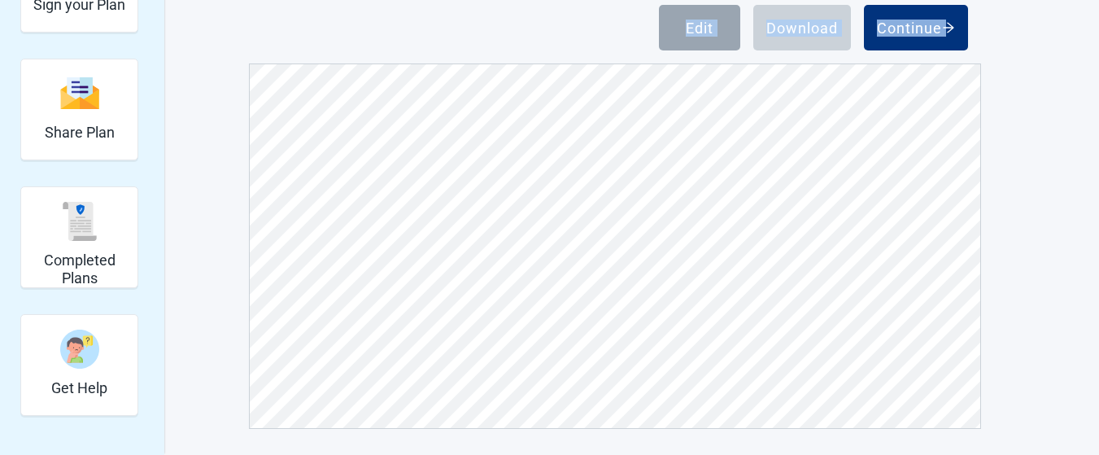
click at [699, 28] on div "Edit" at bounding box center [700, 28] width 28 height 16
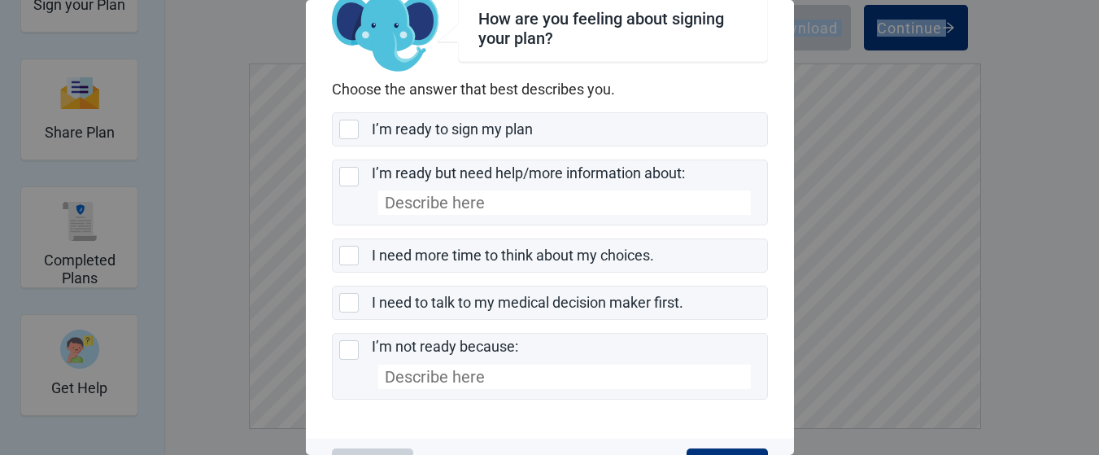
scroll to position [93, 0]
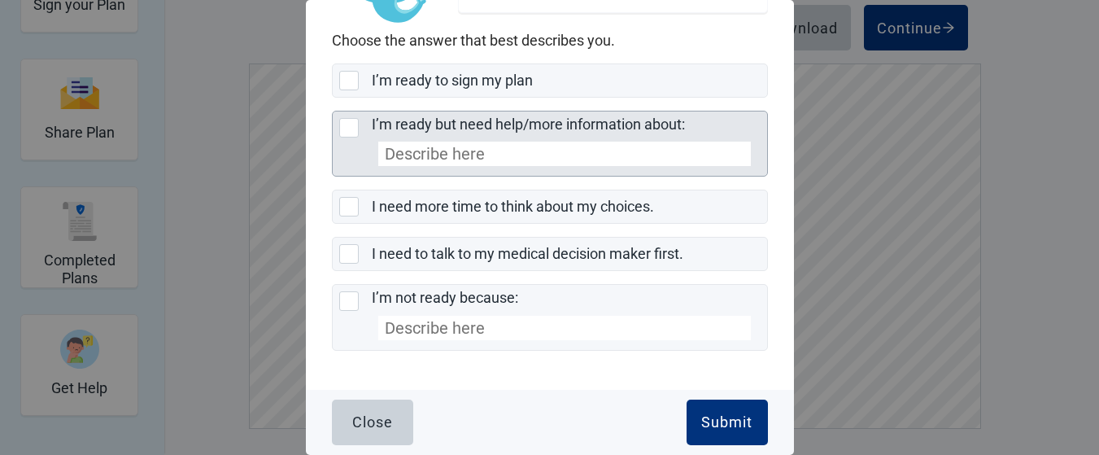
click at [350, 128] on div "I’m ready but need help/more information about:, checkbox, not selected" at bounding box center [349, 128] width 20 height 20
click at [333, 111] on input "I’m ready but need help/more information about:" at bounding box center [332, 111] width 1 height 1
checkbox input "true"
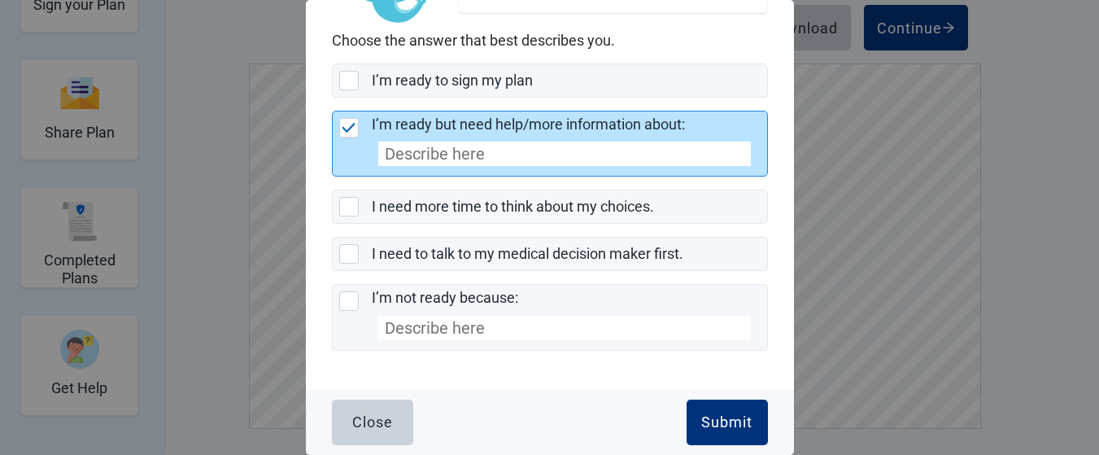
click at [404, 155] on input "I’m ready but need help/more information about:" at bounding box center [564, 154] width 373 height 24
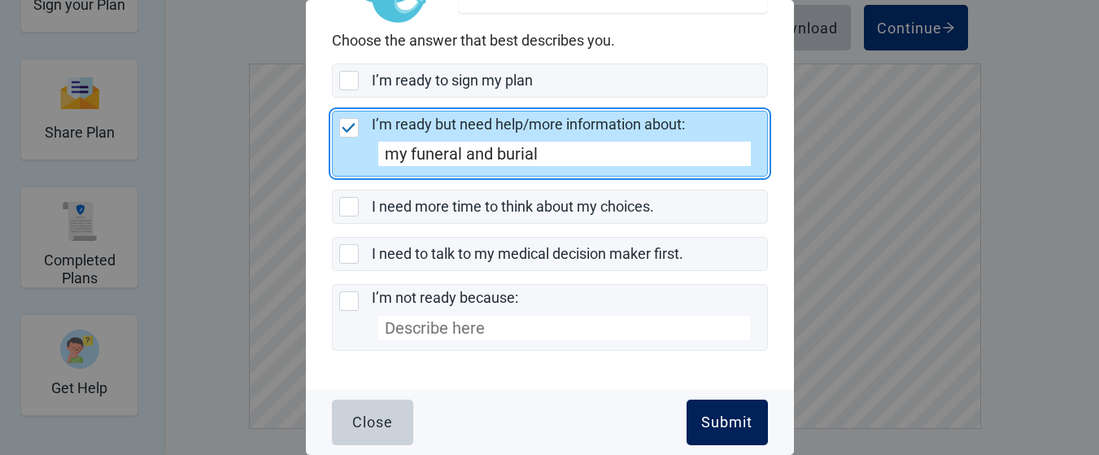
type input "my funeral and burial"
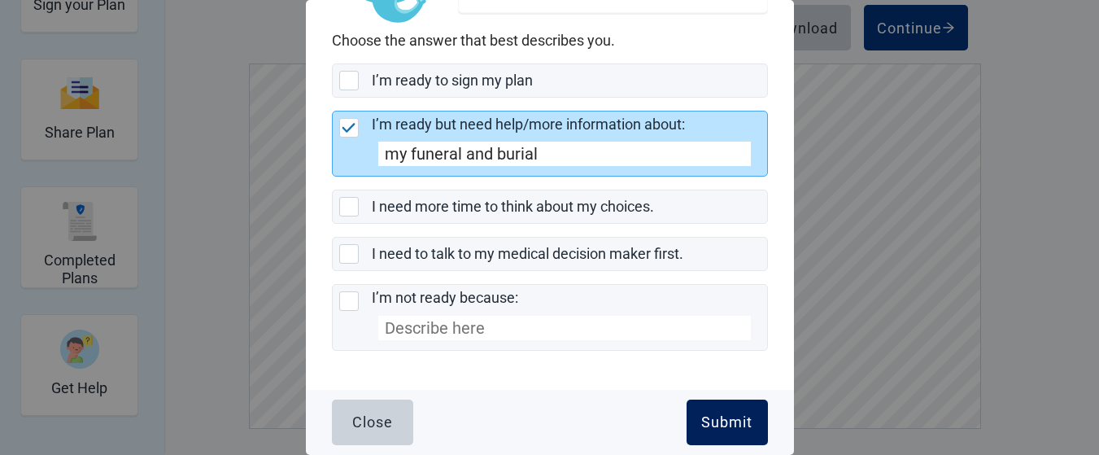
click at [712, 423] on div "Submit" at bounding box center [726, 422] width 51 height 16
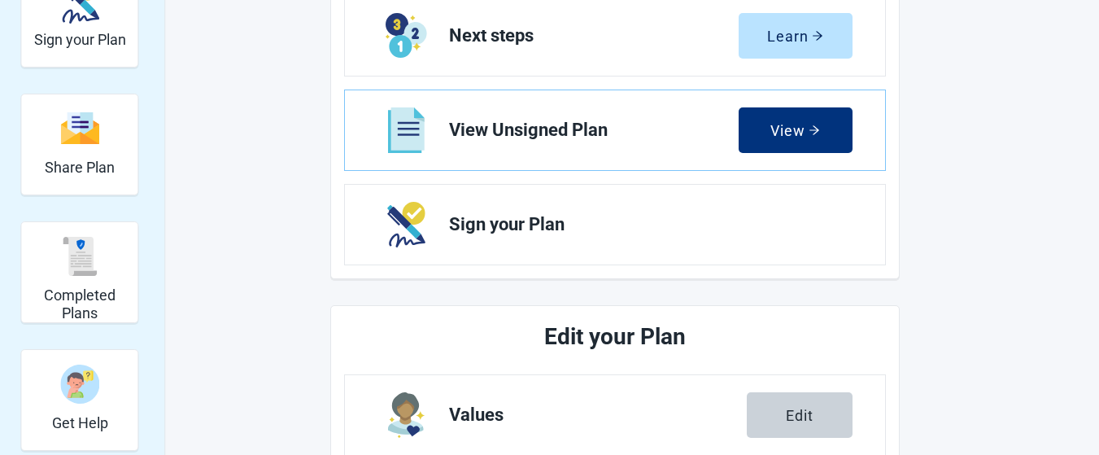
scroll to position [232, 0]
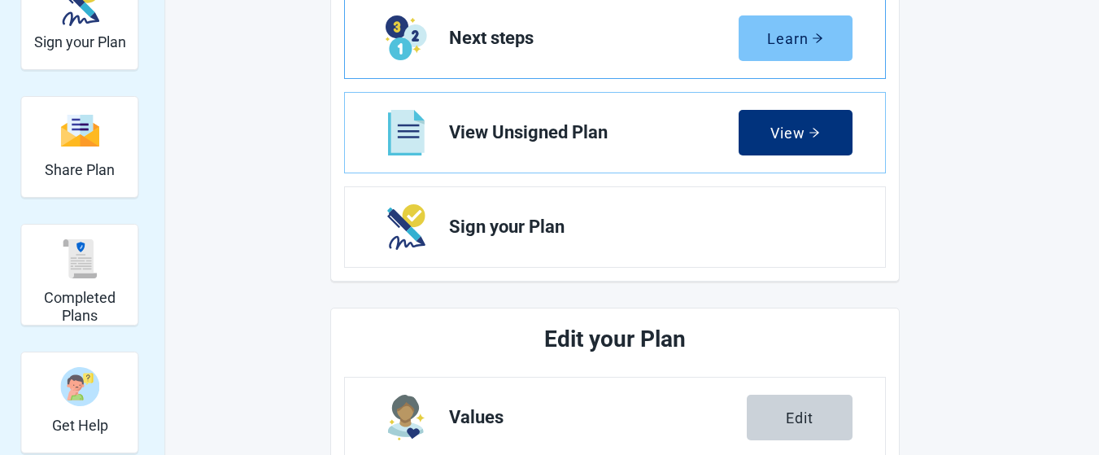
click at [788, 37] on div "Learn" at bounding box center [795, 38] width 56 height 16
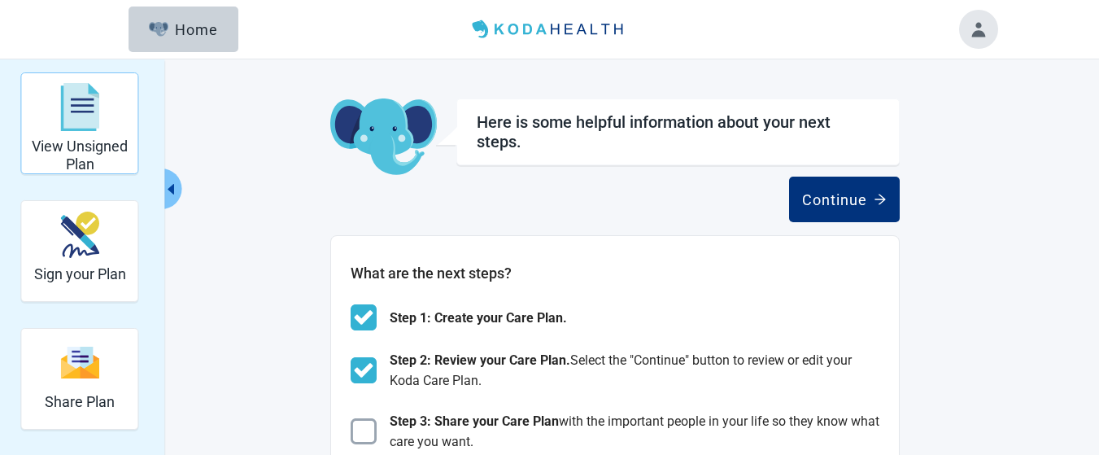
click at [82, 137] on div "View Unsigned Plan" at bounding box center [79, 123] width 103 height 94
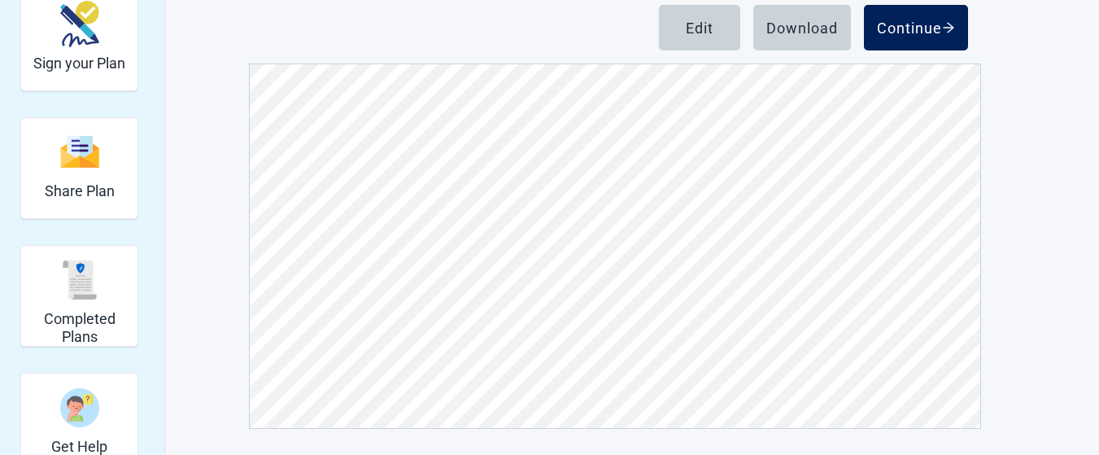
click at [923, 26] on div "Continue" at bounding box center [916, 28] width 78 height 16
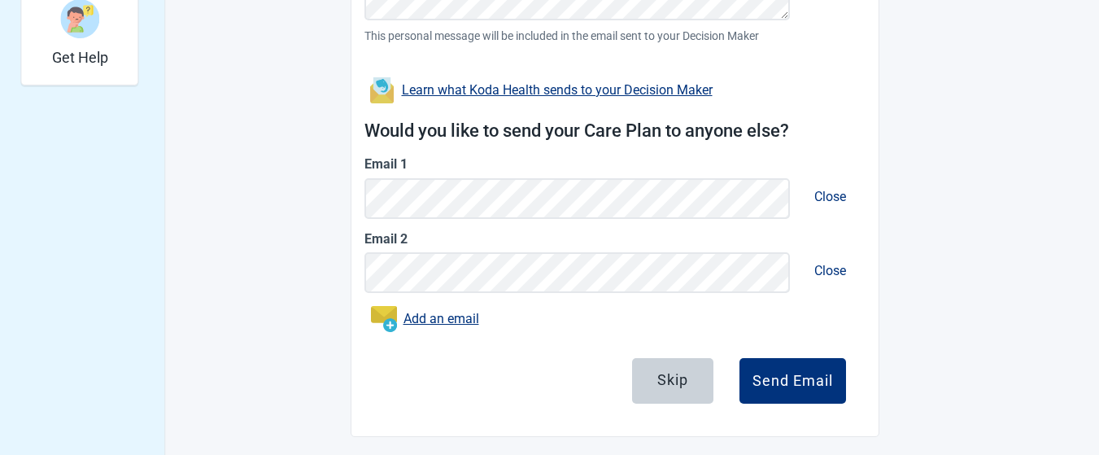
scroll to position [608, 0]
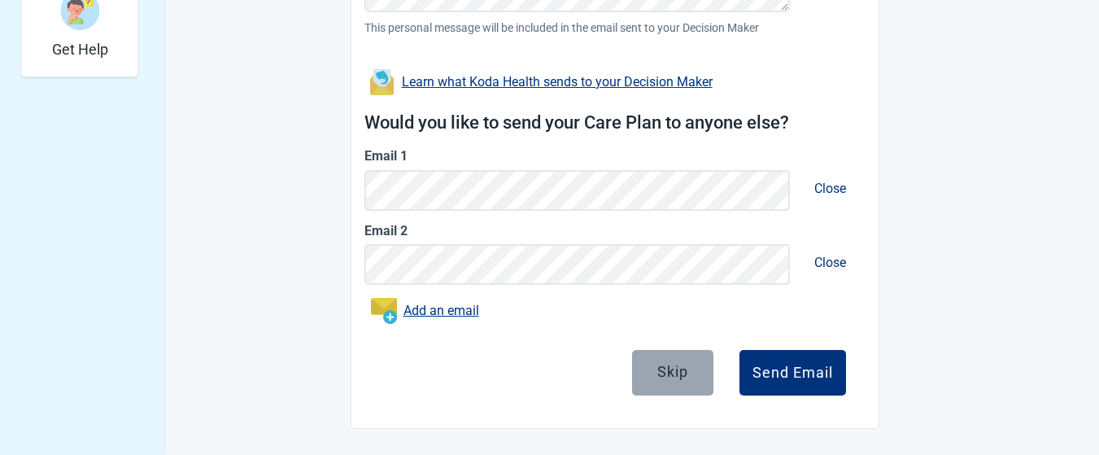
click at [676, 364] on div "Skip" at bounding box center [672, 371] width 31 height 16
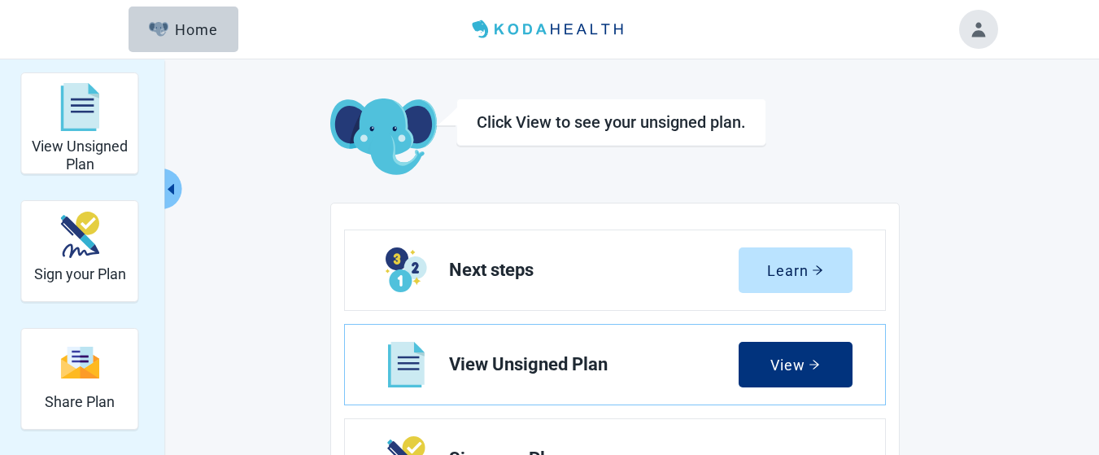
click at [530, 125] on h1 "Click View to see your unsigned plan." at bounding box center [611, 122] width 269 height 20
click at [83, 143] on h2 "View Unsigned Plan" at bounding box center [79, 154] width 103 height 35
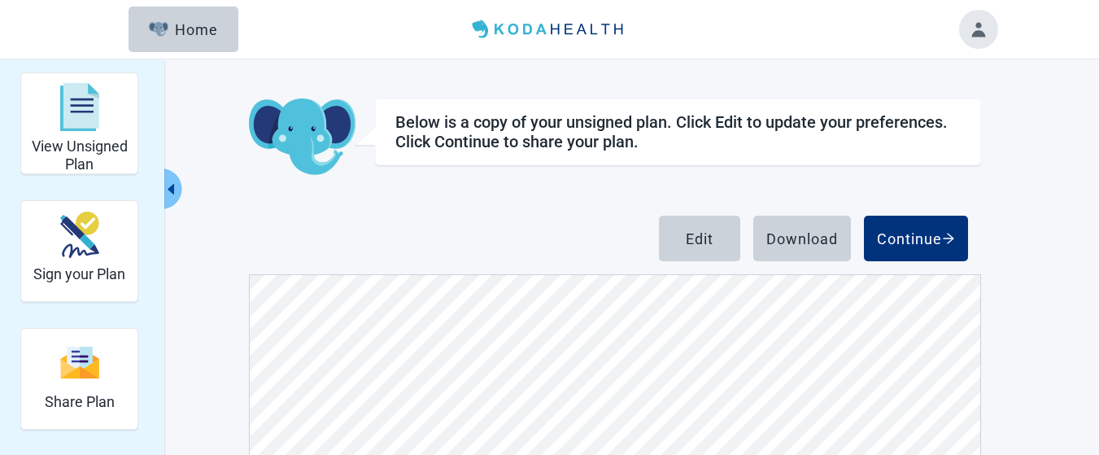
click at [976, 22] on button "Toggle account menu" at bounding box center [978, 29] width 39 height 39
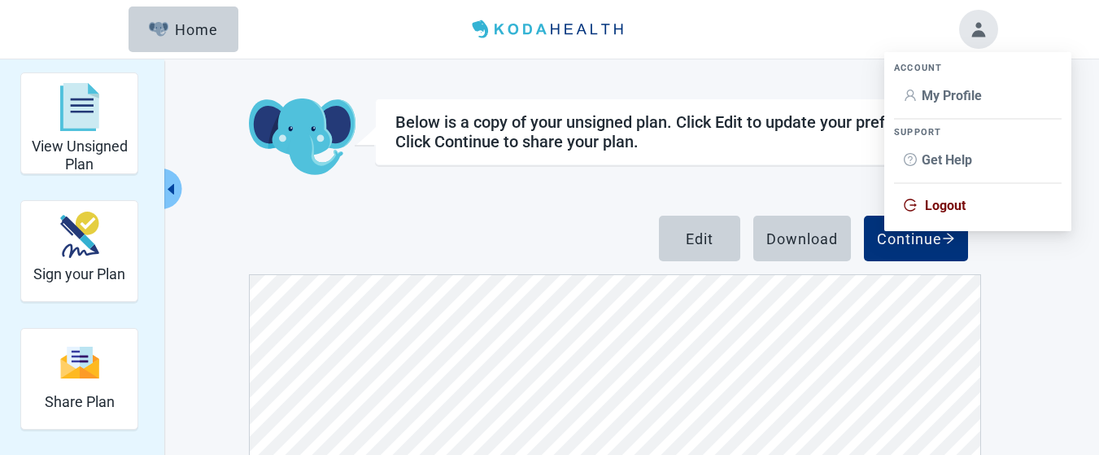
click at [949, 95] on span "My Profile" at bounding box center [952, 95] width 60 height 15
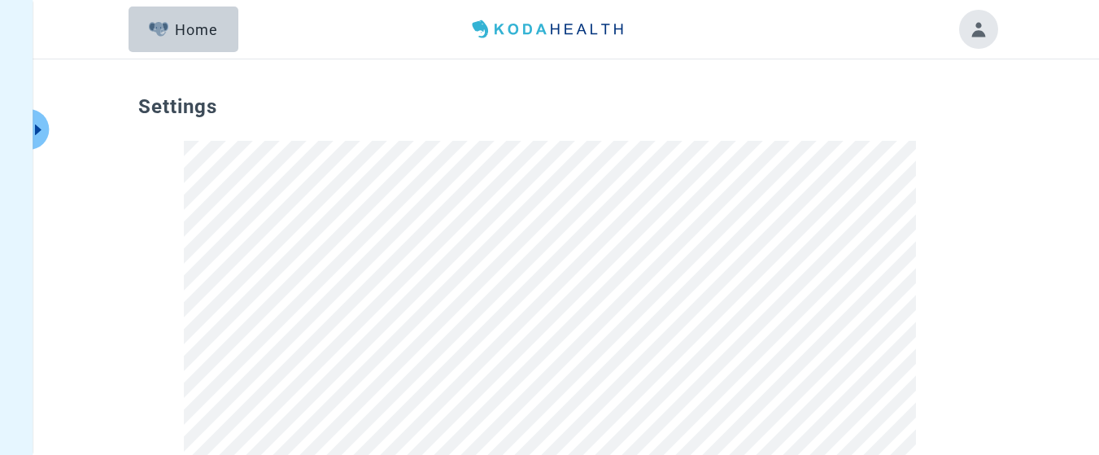
click at [974, 27] on button "Toggle account menu" at bounding box center [978, 29] width 39 height 39
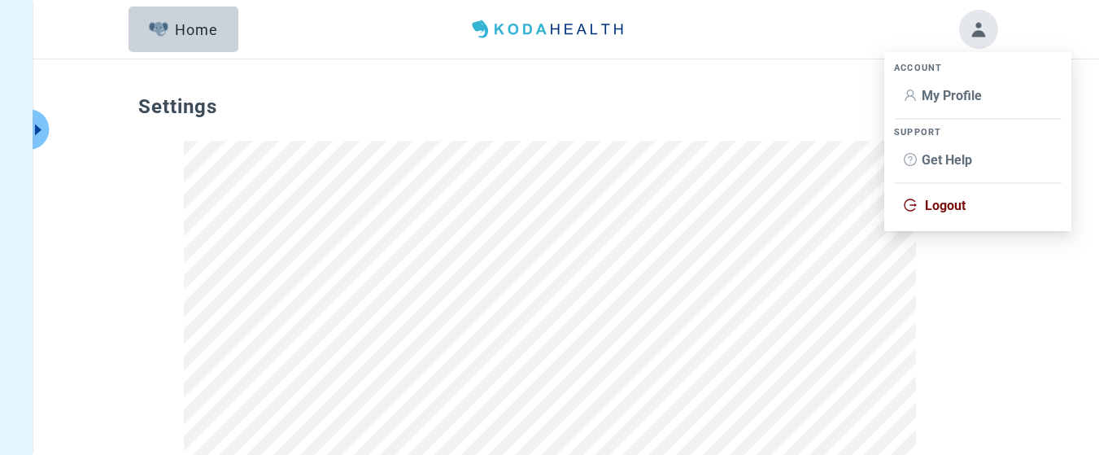
click at [923, 89] on span "My Profile" at bounding box center [952, 95] width 60 height 15
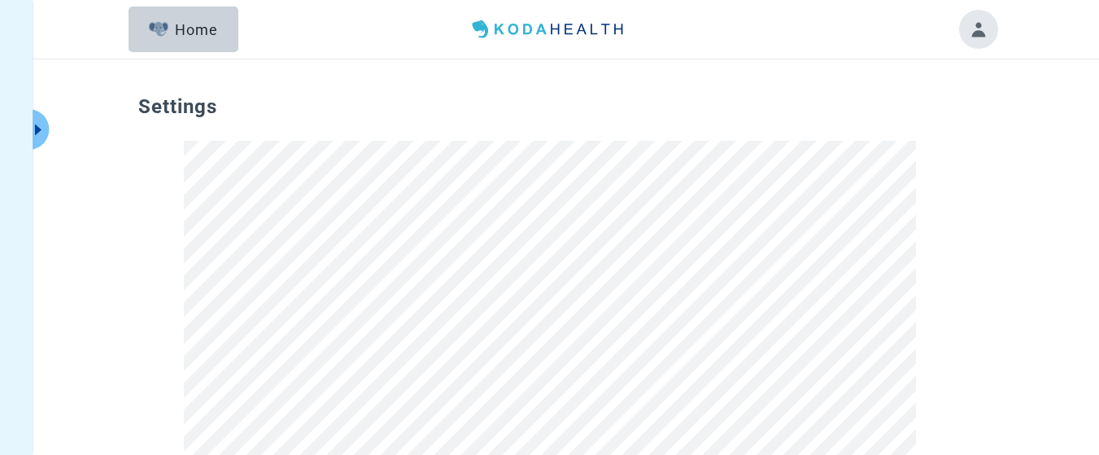
drag, startPoint x: 980, startPoint y: 34, endPoint x: 845, endPoint y: 36, distance: 135.1
click at [845, 36] on header "Menu Home" at bounding box center [550, 29] width 936 height 59
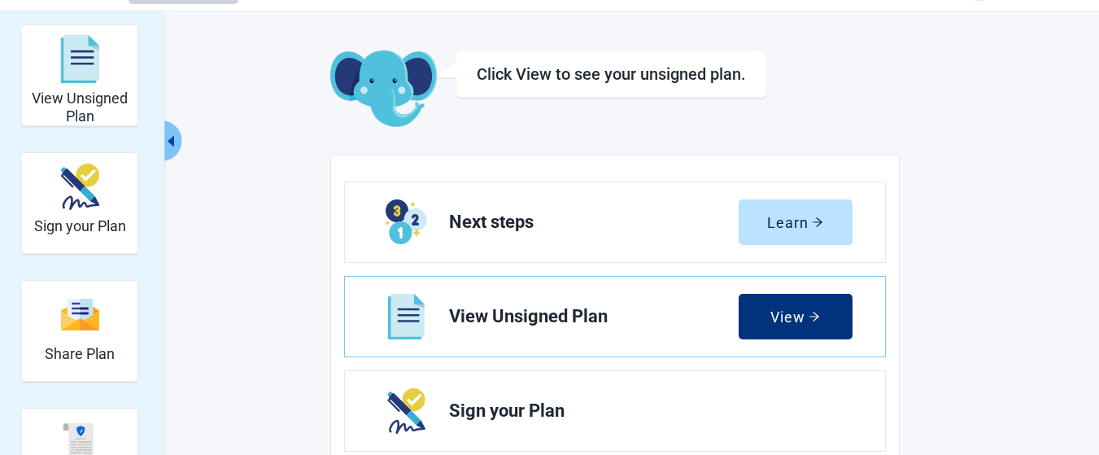
scroll to position [89, 0]
